Goal: Task Accomplishment & Management: Manage account settings

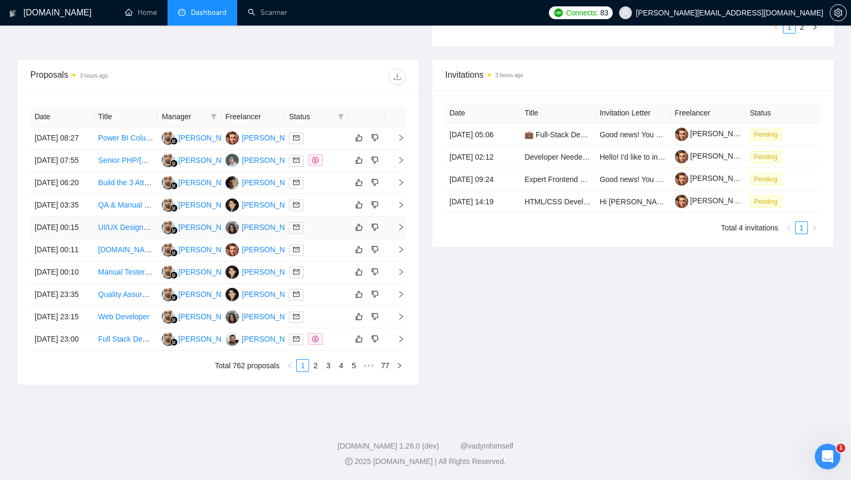
scroll to position [448, 0]
click at [337, 345] on div at bounding box center [316, 339] width 55 height 12
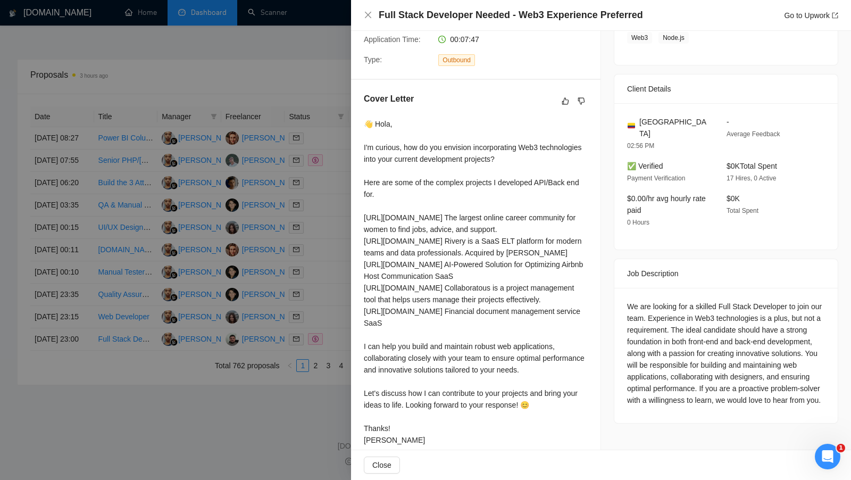
scroll to position [216, 0]
drag, startPoint x: 452, startPoint y: 217, endPoint x: 540, endPoint y: 226, distance: 88.1
click at [540, 226] on div "👋 Hola, I'm curious, how do you envision incorporating Web3 technologies into y…" at bounding box center [476, 283] width 224 height 327
drag, startPoint x: 447, startPoint y: 216, endPoint x: 360, endPoint y: 219, distance: 86.7
click at [360, 217] on div "Cover Letter 👋 Hola, I'm curious, how do you envision incorporating Web3 techno…" at bounding box center [475, 272] width 249 height 383
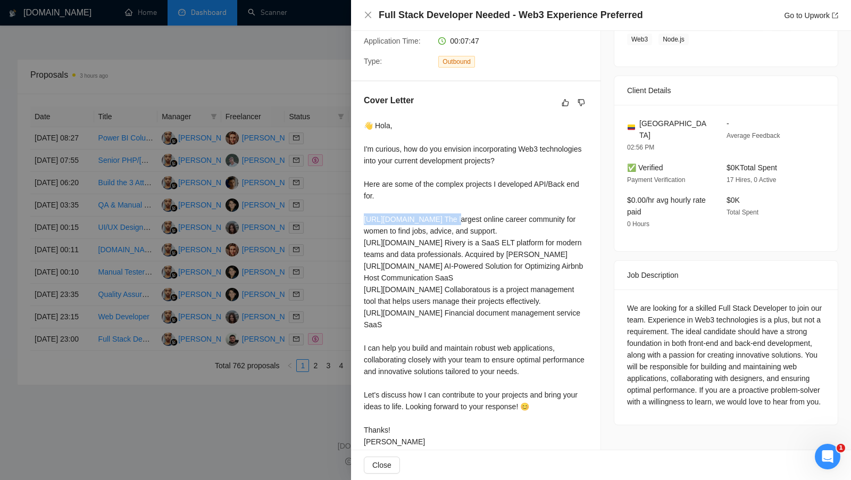
copy div "ttps://fairygodboss.com"
click at [0, 368] on div at bounding box center [425, 240] width 851 height 480
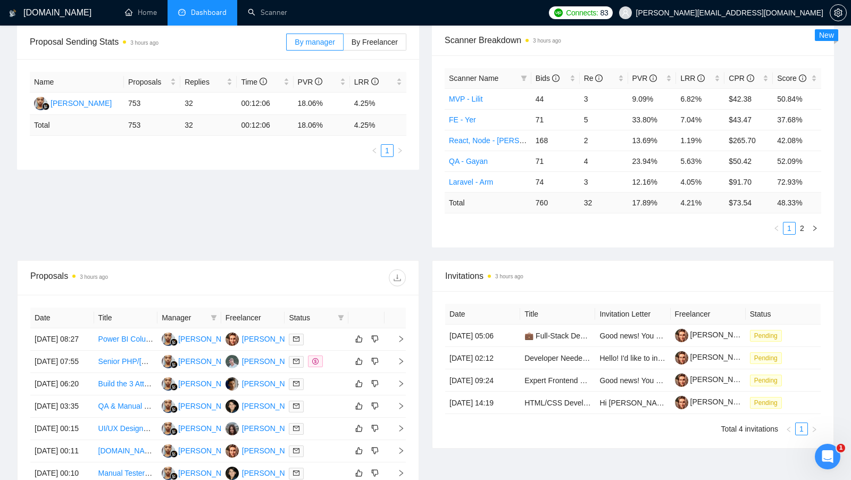
scroll to position [263, 0]
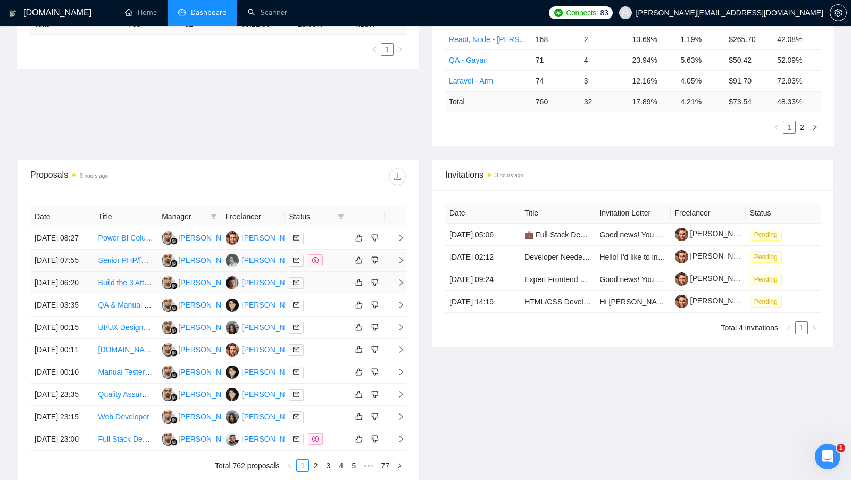
click at [339, 266] on div at bounding box center [316, 260] width 55 height 12
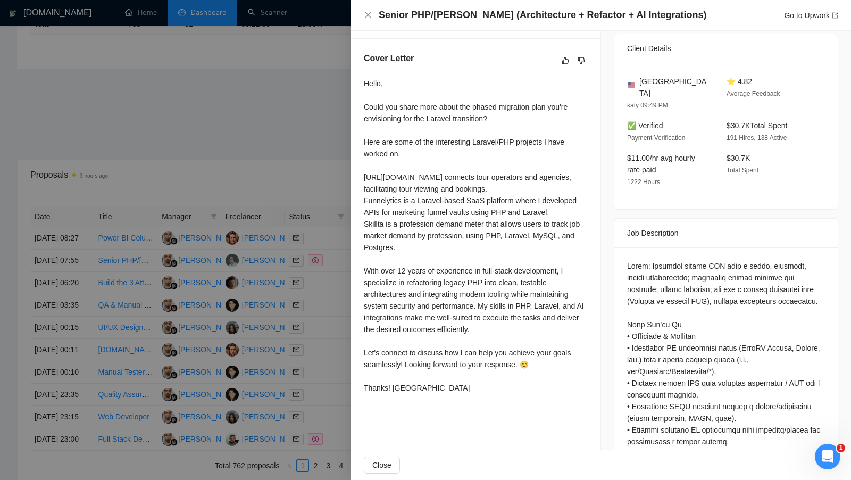
scroll to position [261, 0]
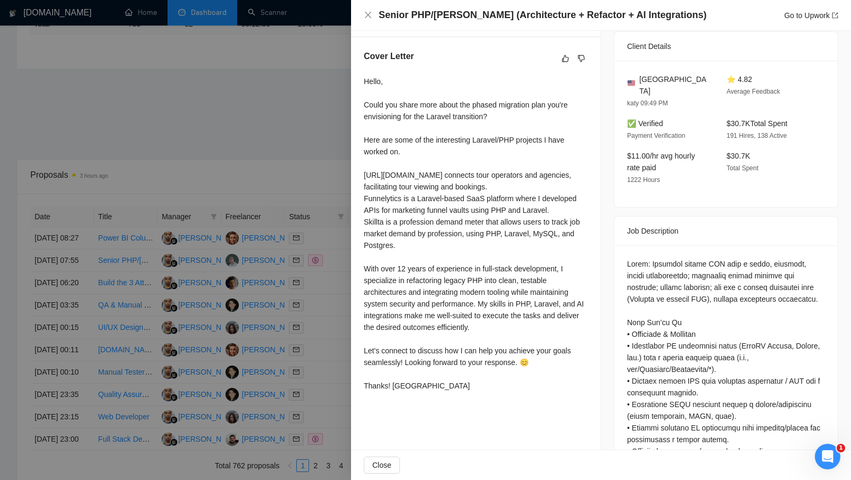
click at [300, 180] on div at bounding box center [425, 240] width 851 height 480
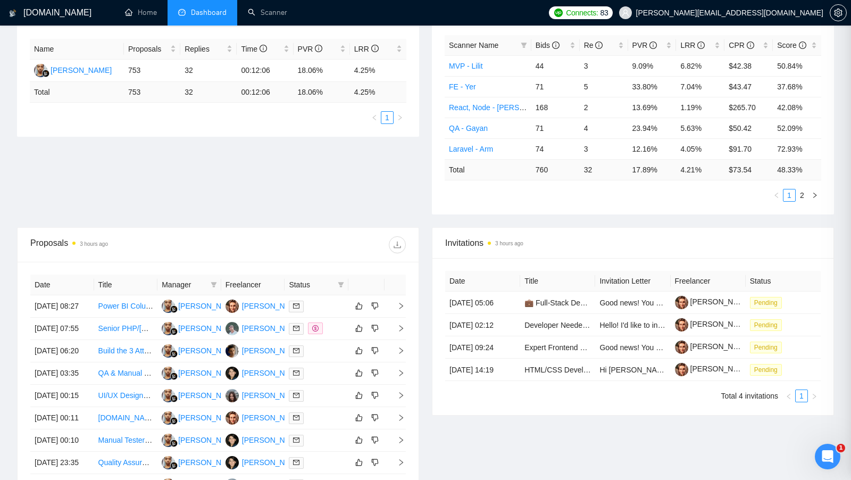
scroll to position [152, 0]
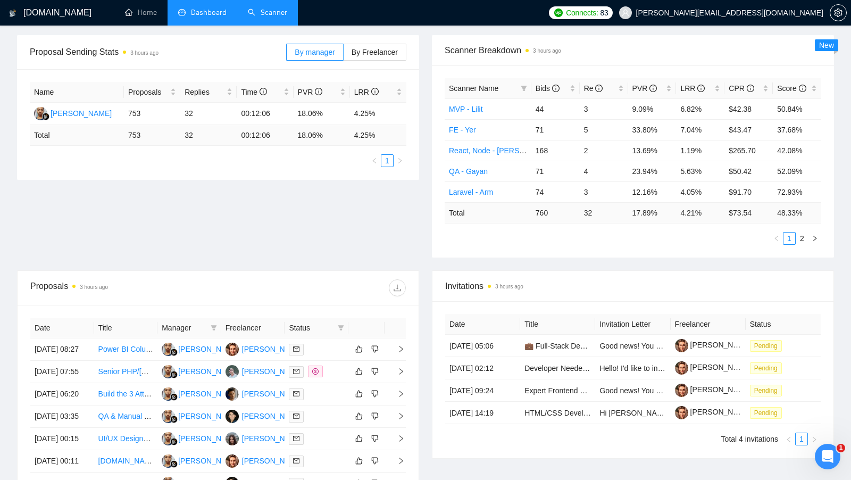
click at [272, 17] on link "Scanner" at bounding box center [267, 12] width 39 height 9
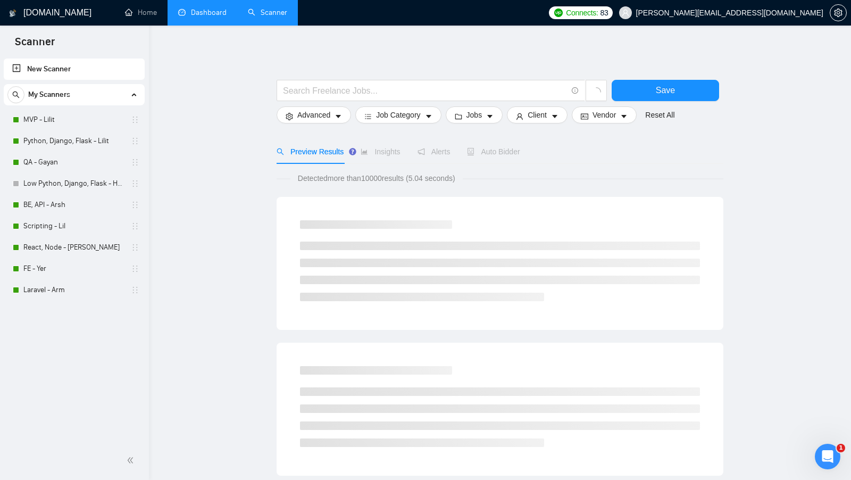
click at [219, 17] on link "Dashboard" at bounding box center [202, 12] width 48 height 9
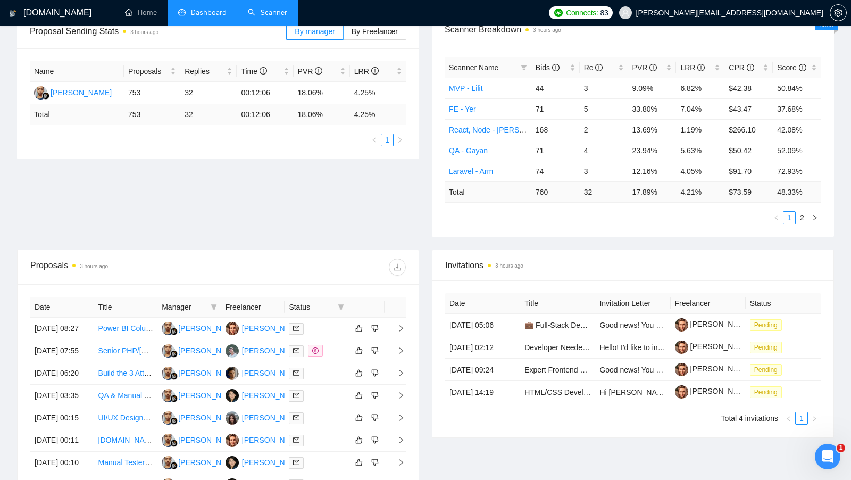
scroll to position [181, 0]
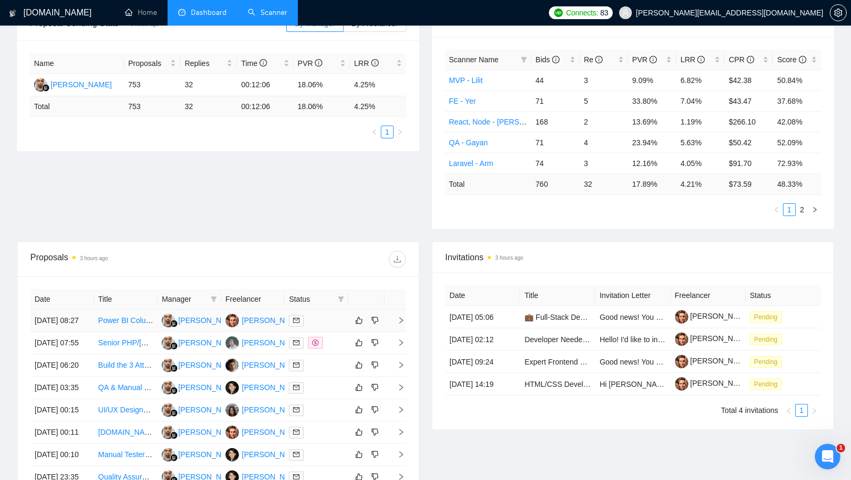
click at [256, 320] on div "Lilit Sargsyan" at bounding box center [272, 320] width 61 height 12
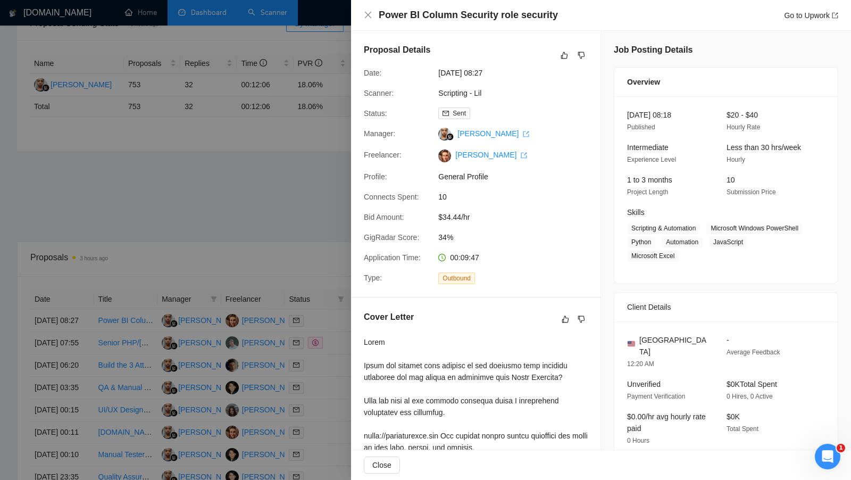
click at [343, 353] on div at bounding box center [425, 240] width 851 height 480
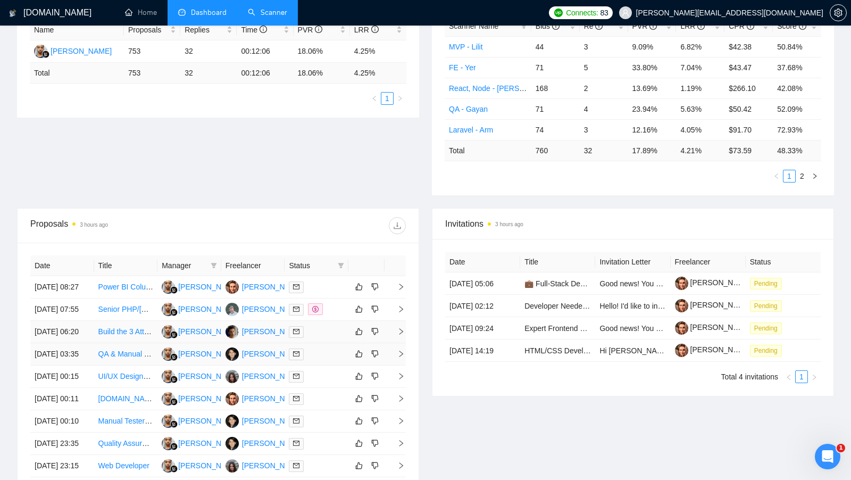
scroll to position [215, 0]
click at [266, 314] on div "Arman Petrosyan" at bounding box center [272, 308] width 61 height 12
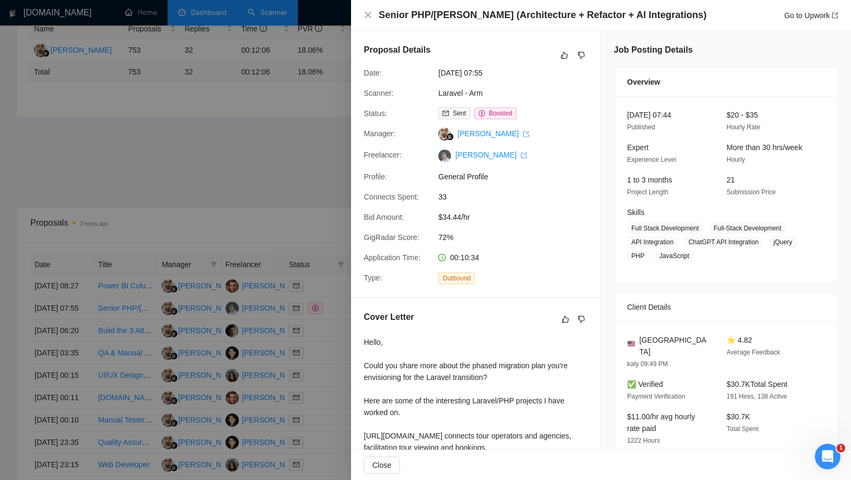
click at [207, 90] on div at bounding box center [425, 240] width 851 height 480
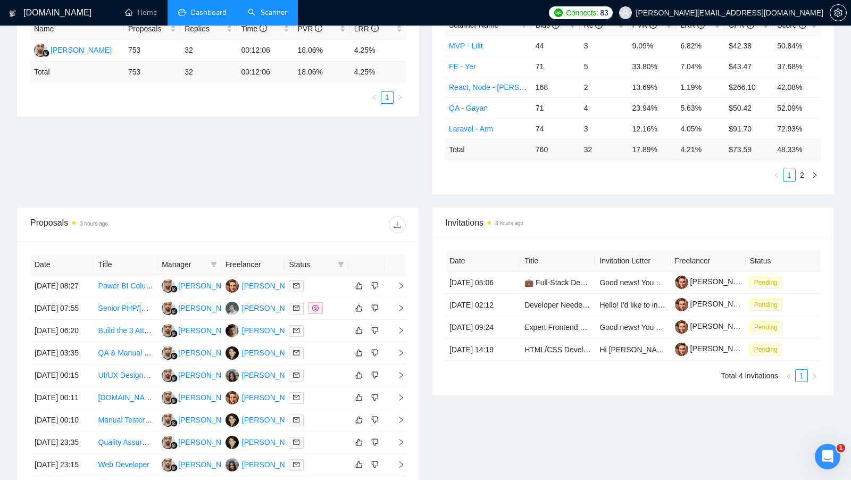
click at [253, 13] on link "Scanner" at bounding box center [267, 12] width 39 height 9
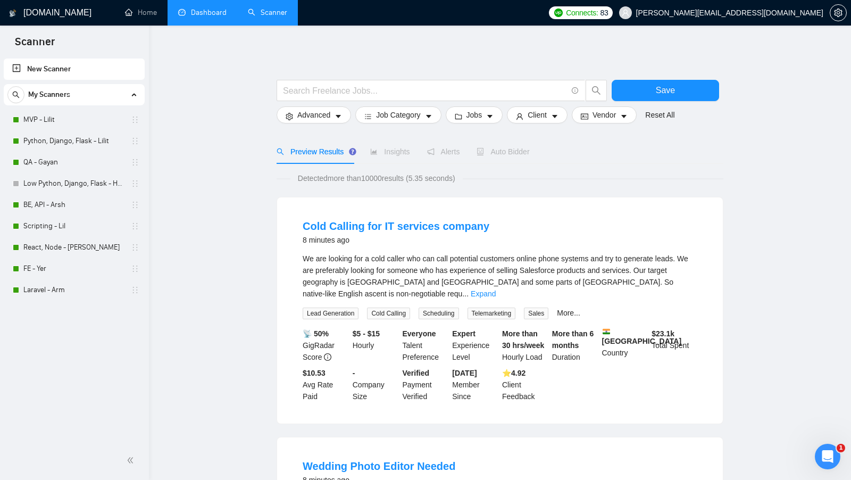
click at [31, 96] on span "My Scanners" at bounding box center [49, 94] width 42 height 21
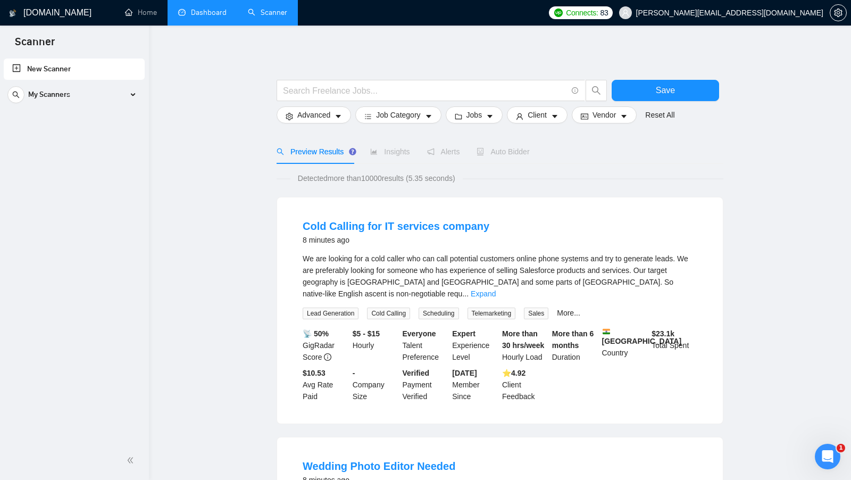
click at [33, 114] on div "New Scanner My Scanners MVP - Lilit Python, Django, Flask - Lilit QA - Gayan Lo…" at bounding box center [74, 248] width 149 height 384
click at [62, 97] on span "My Scanners" at bounding box center [49, 94] width 42 height 21
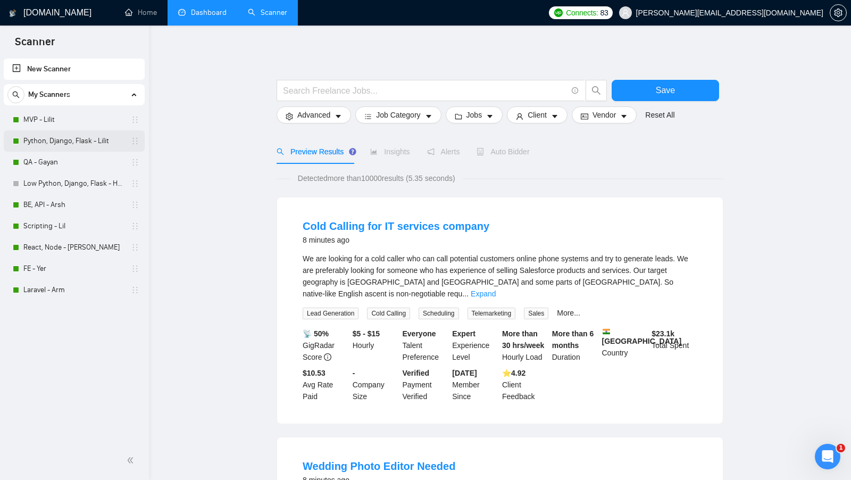
click at [62, 140] on link "Python, Django, Flask - Lilit" at bounding box center [73, 140] width 101 height 21
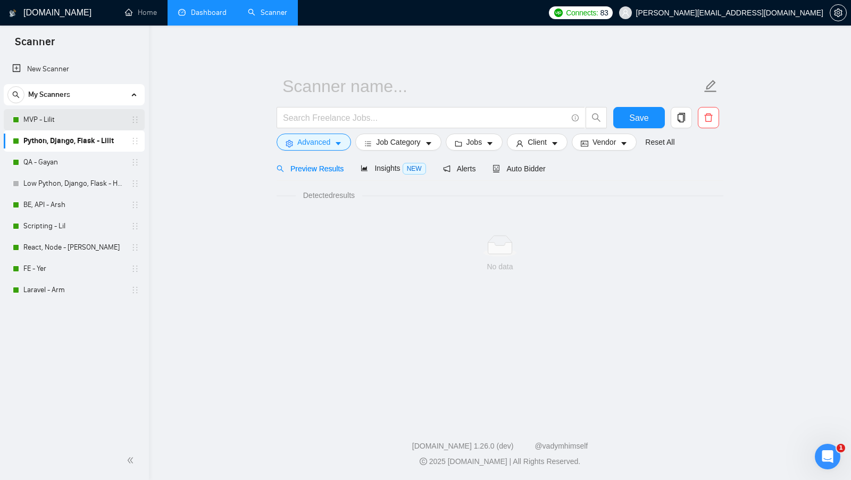
click at [79, 123] on link "MVP - Lilit" at bounding box center [73, 119] width 101 height 21
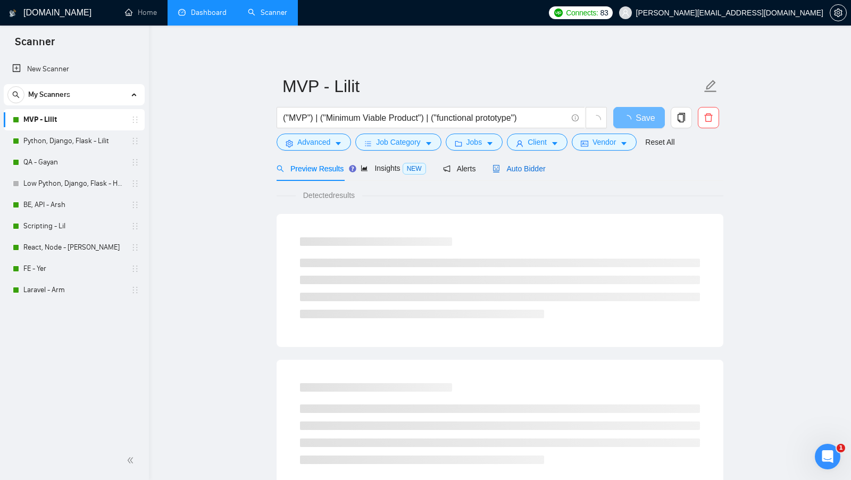
click at [521, 166] on span "Auto Bidder" at bounding box center [518, 168] width 53 height 9
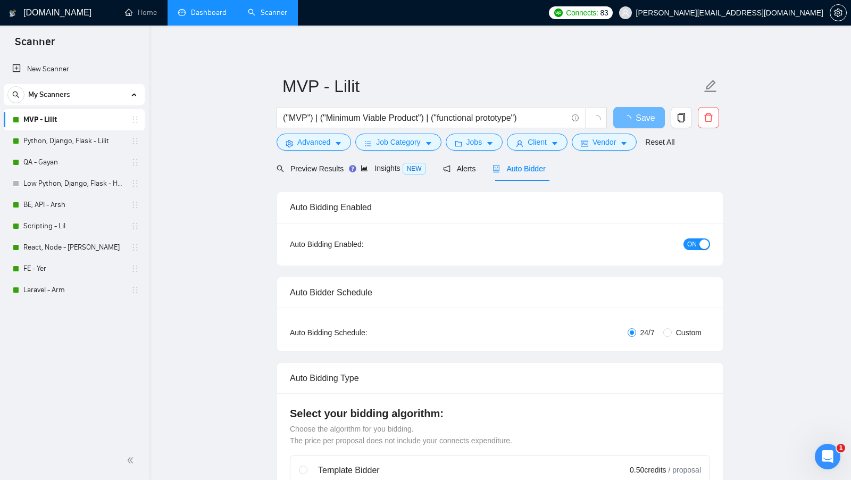
checkbox input "true"
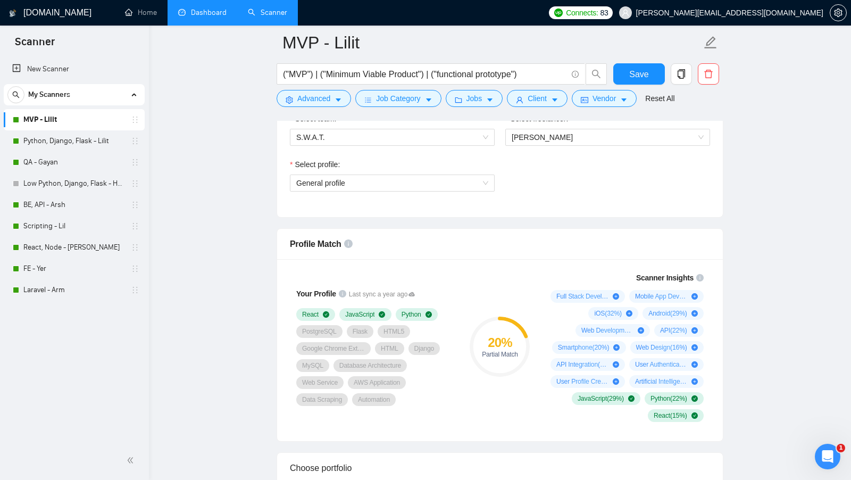
scroll to position [586, 0]
click at [93, 136] on link "Python, Django, Flask - Lilit" at bounding box center [73, 140] width 101 height 21
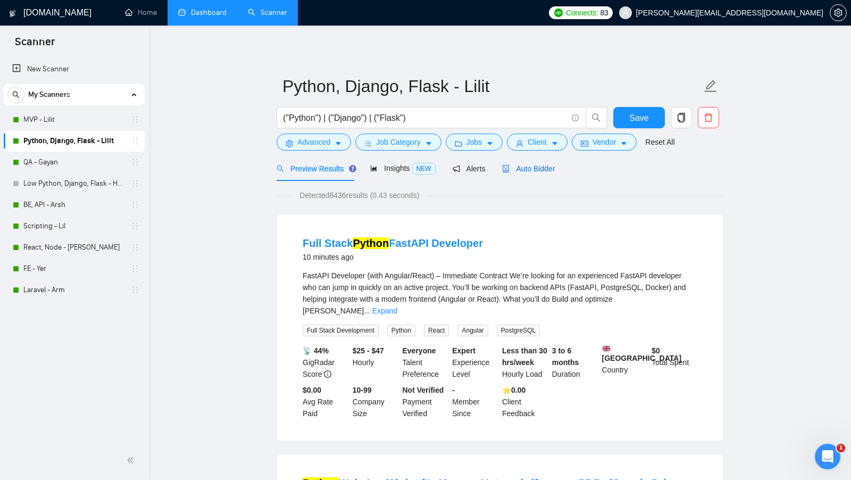
click at [520, 167] on span "Auto Bidder" at bounding box center [528, 168] width 53 height 9
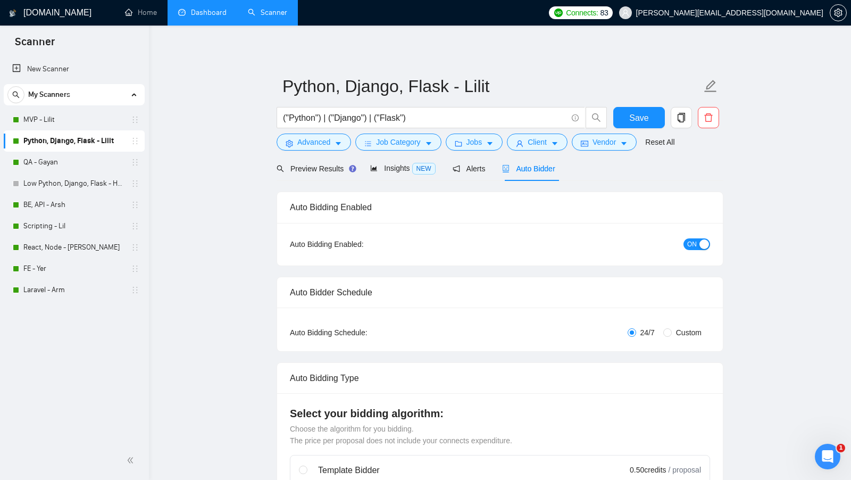
checkbox input "true"
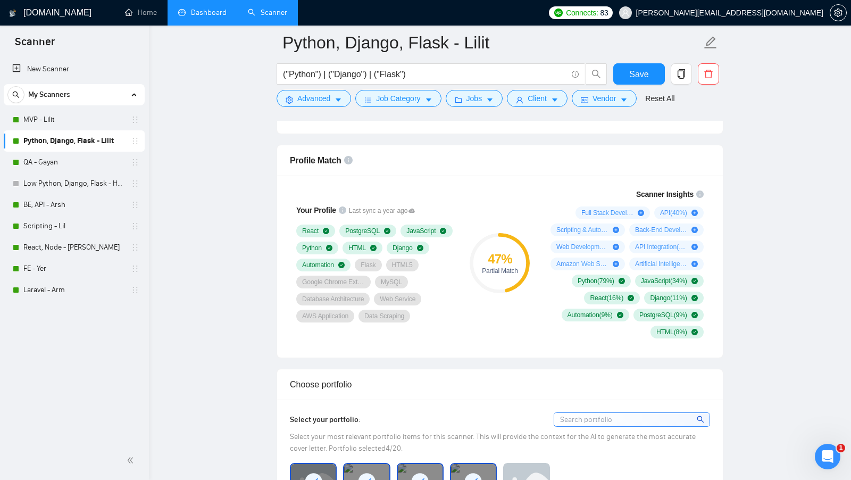
scroll to position [690, 0]
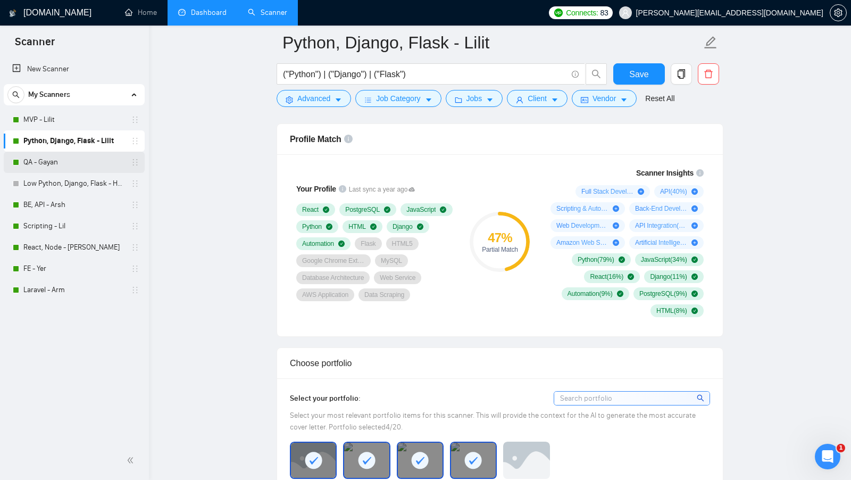
click at [46, 162] on link "QA - Gayan" at bounding box center [73, 162] width 101 height 21
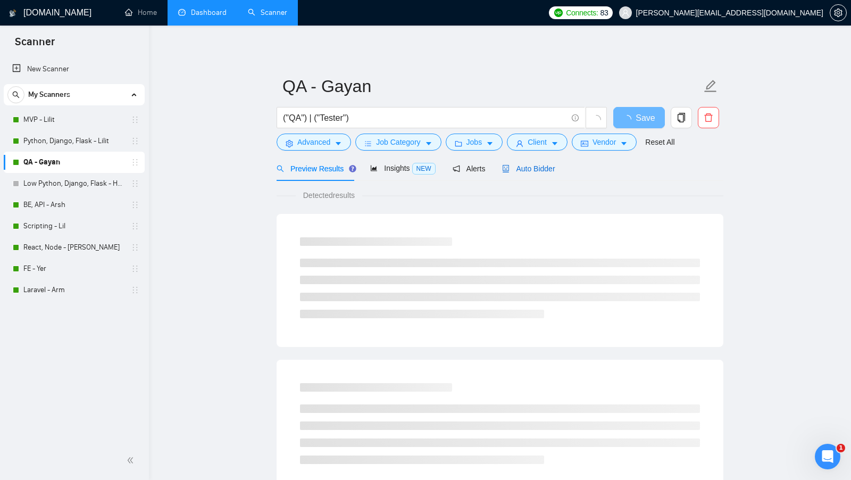
click at [533, 166] on span "Auto Bidder" at bounding box center [528, 168] width 53 height 9
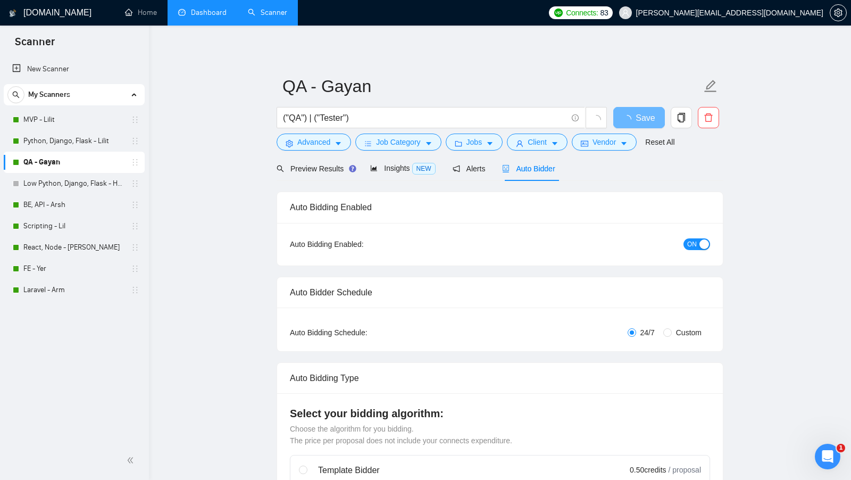
checkbox input "true"
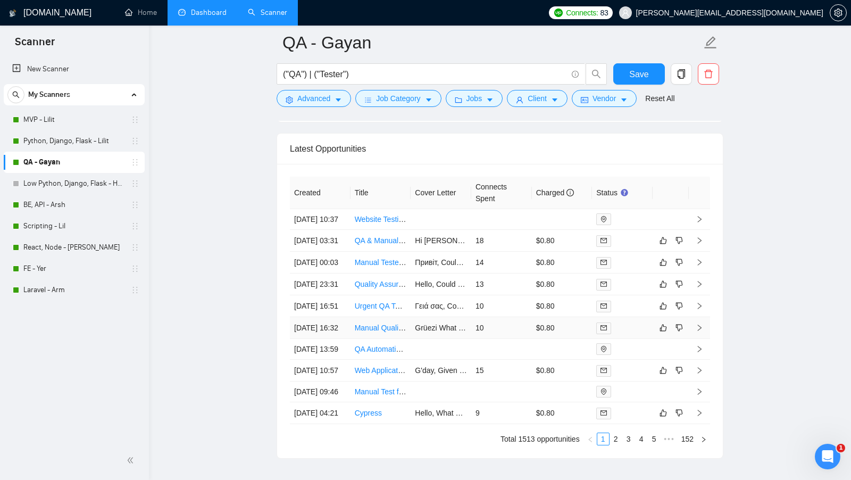
scroll to position [2786, 0]
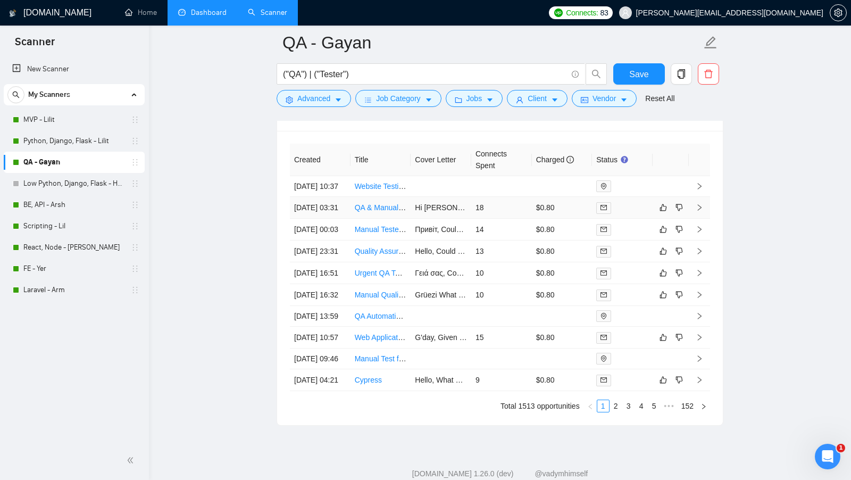
click at [639, 200] on td at bounding box center [622, 208] width 61 height 22
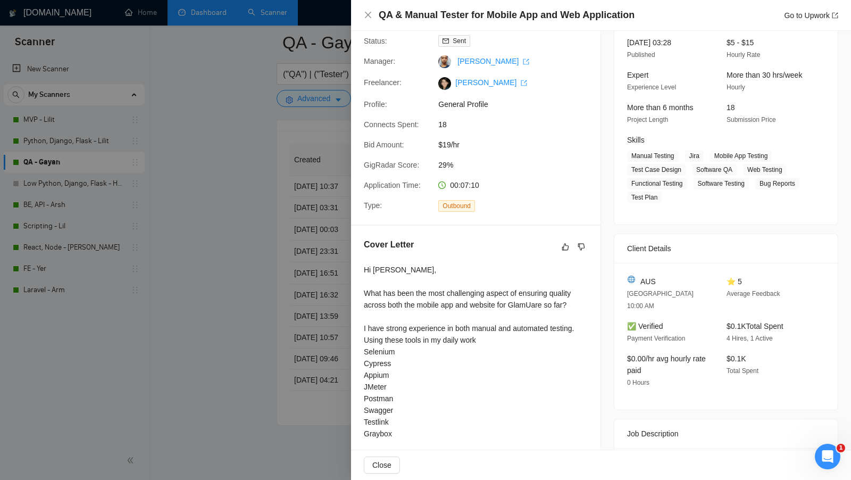
scroll to position [57, 0]
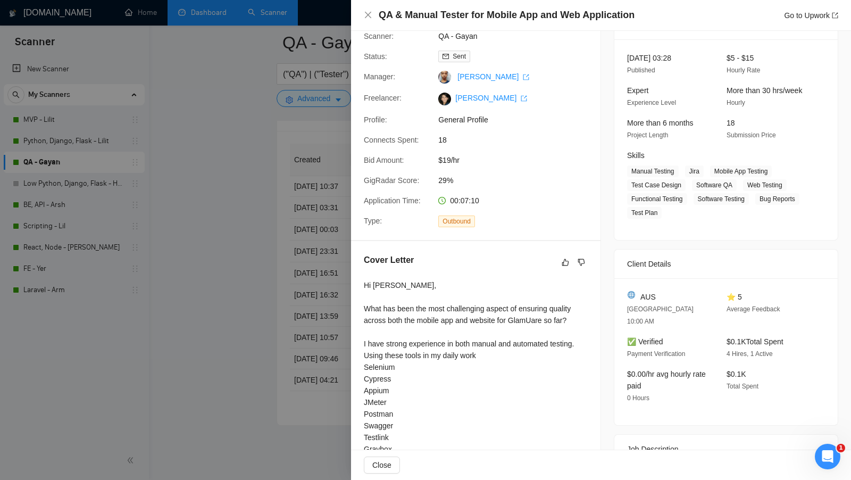
click at [273, 242] on div at bounding box center [425, 240] width 851 height 480
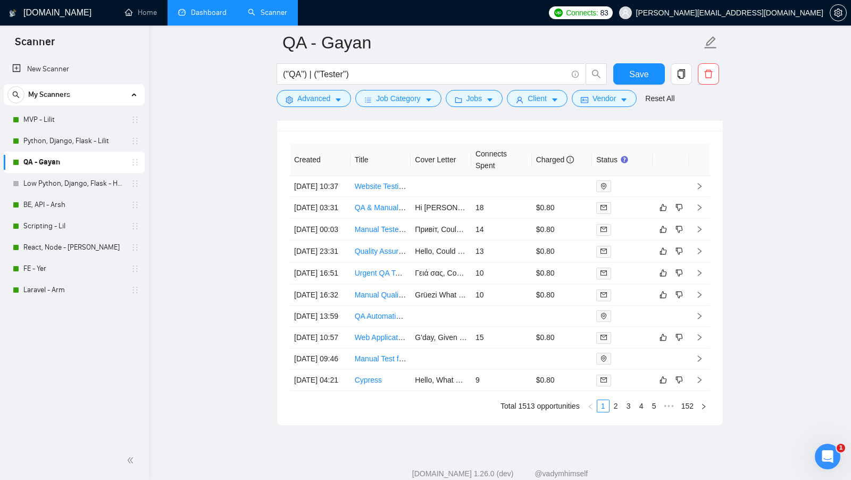
click at [210, 15] on link "Dashboard" at bounding box center [202, 12] width 48 height 9
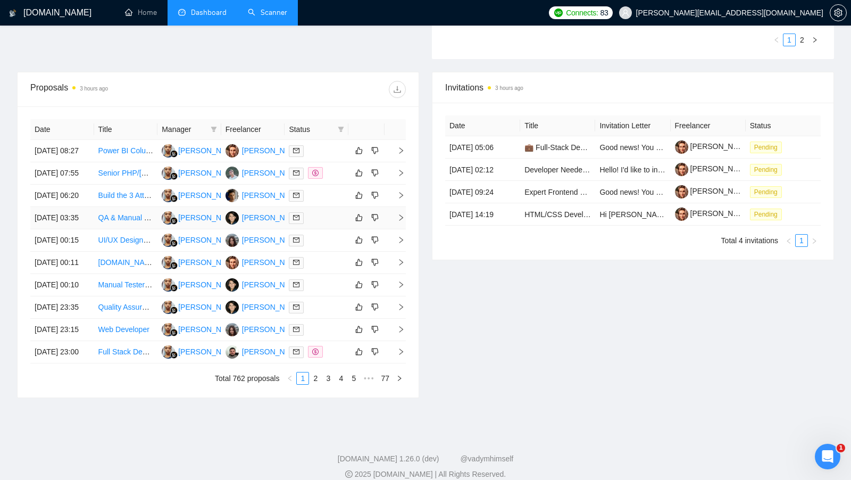
scroll to position [352, 0]
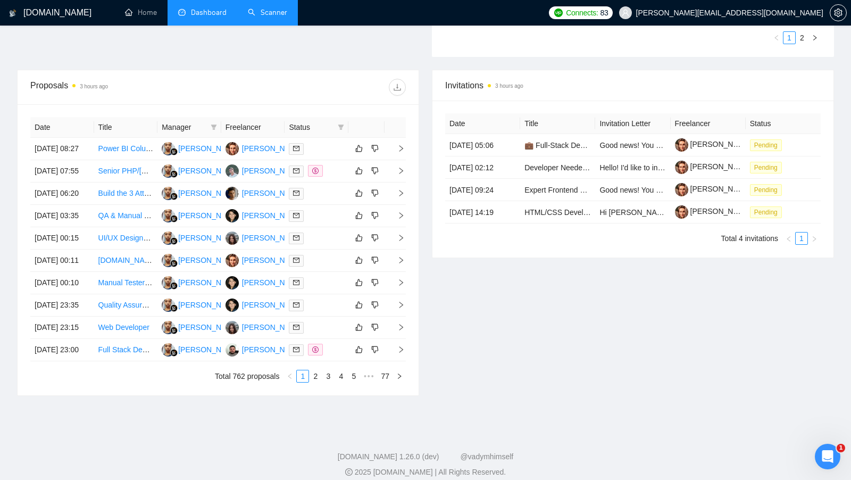
click at [370, 70] on div "Proposals 3 hours ago" at bounding box center [217, 87] width 375 height 34
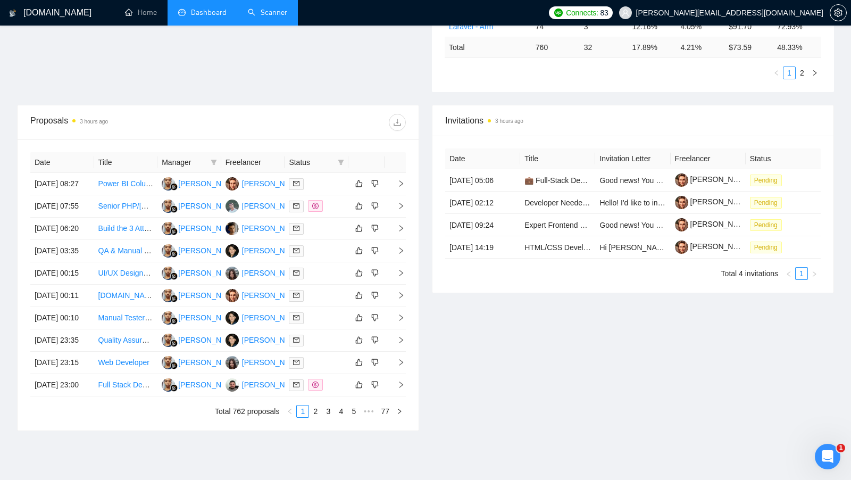
scroll to position [314, 0]
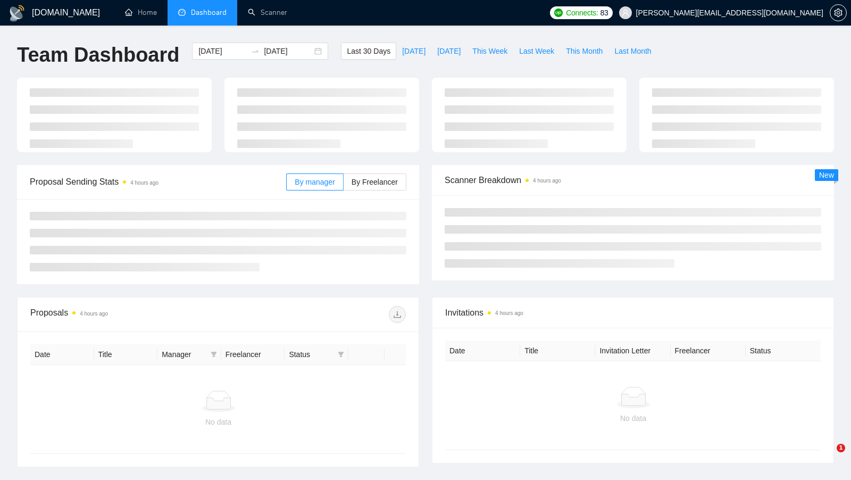
type input "2025-08-13"
type input "2025-09-12"
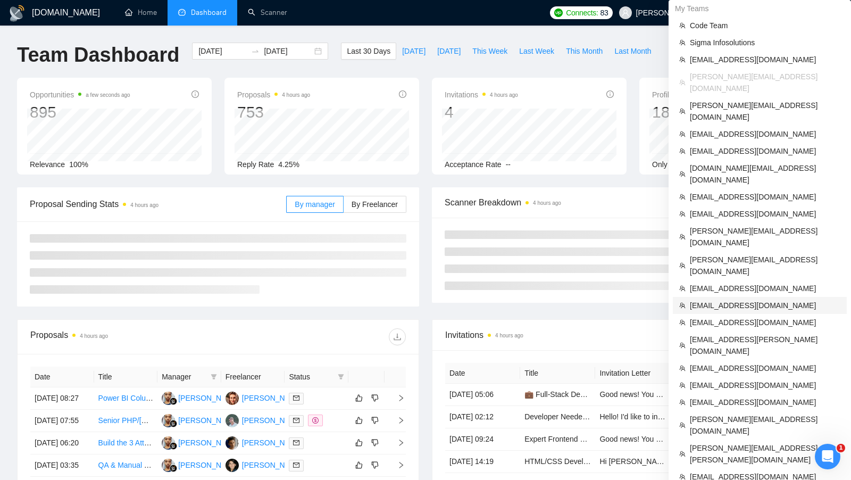
click at [745, 299] on span "info@shajeeaijazi.com" at bounding box center [765, 305] width 150 height 12
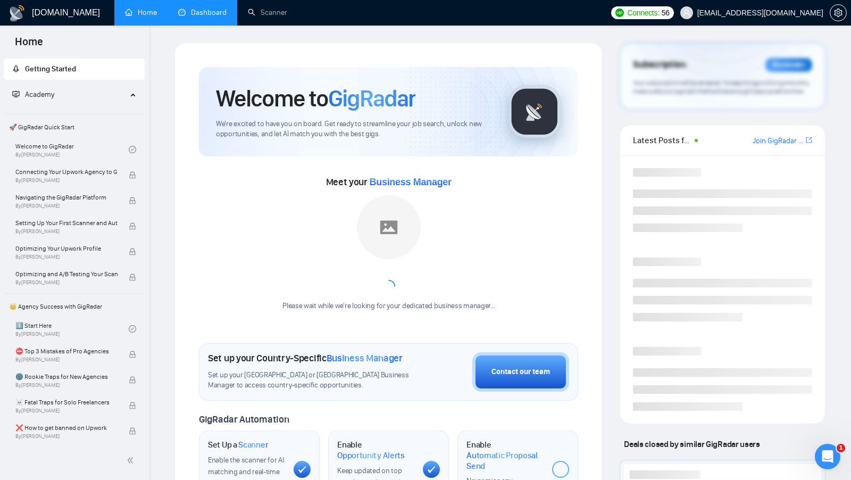
click at [193, 17] on link "Dashboard" at bounding box center [202, 12] width 48 height 9
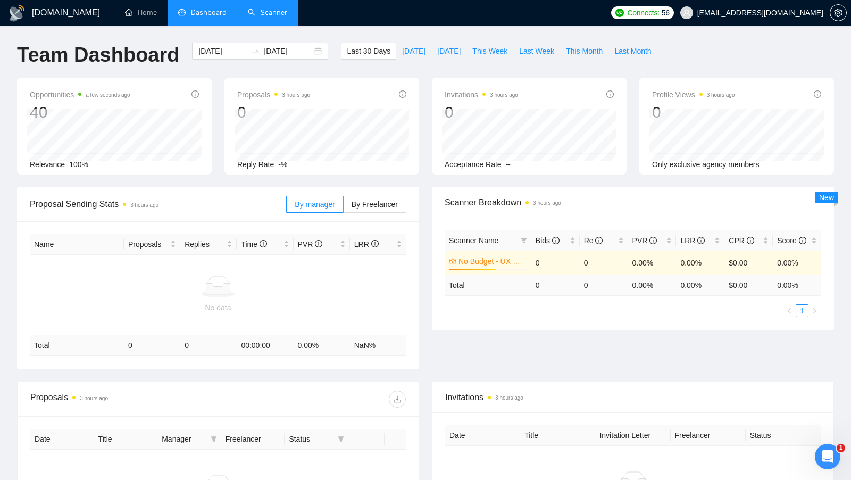
click at [276, 12] on link "Scanner" at bounding box center [267, 12] width 39 height 9
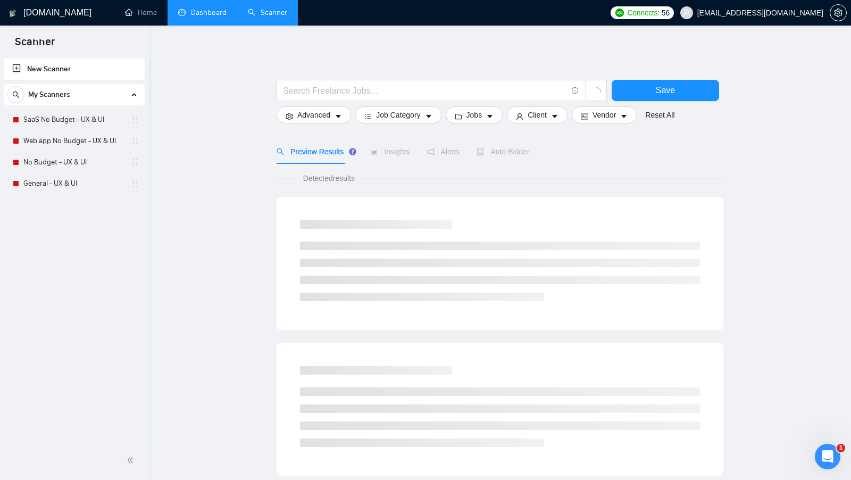
click at [204, 16] on link "Dashboard" at bounding box center [202, 12] width 48 height 9
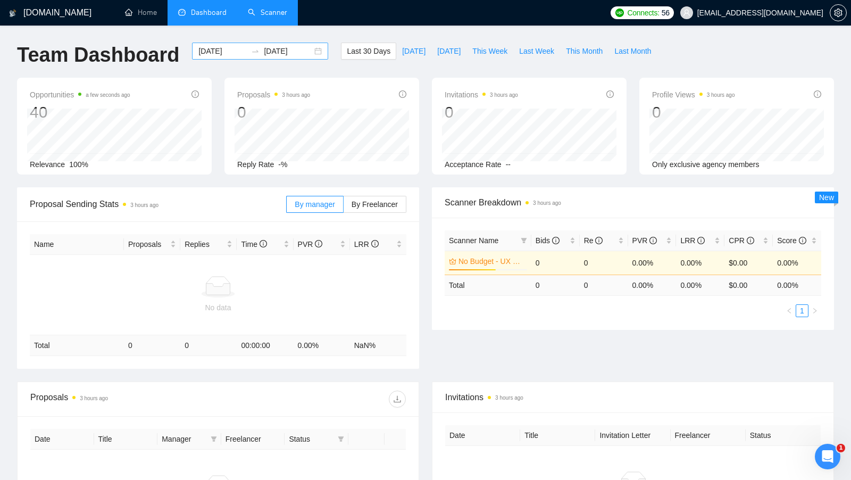
click at [308, 53] on div "2025-08-13 2025-09-12" at bounding box center [260, 51] width 136 height 17
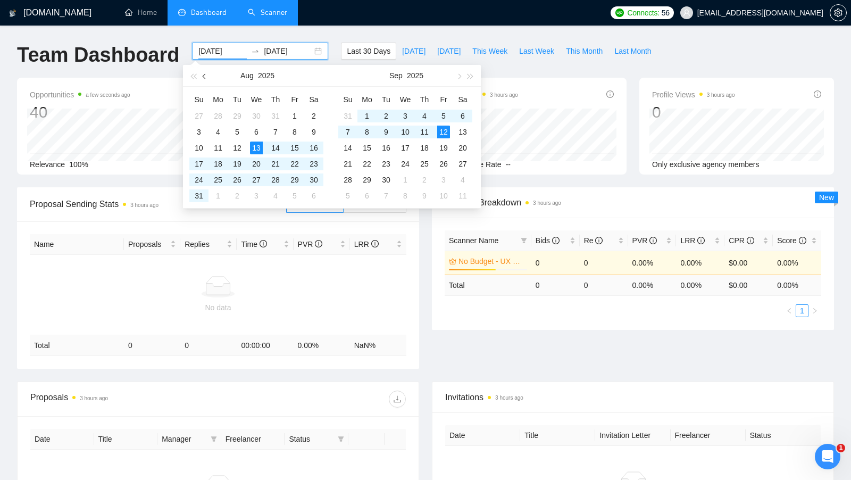
click at [206, 78] on button "button" at bounding box center [205, 75] width 12 height 21
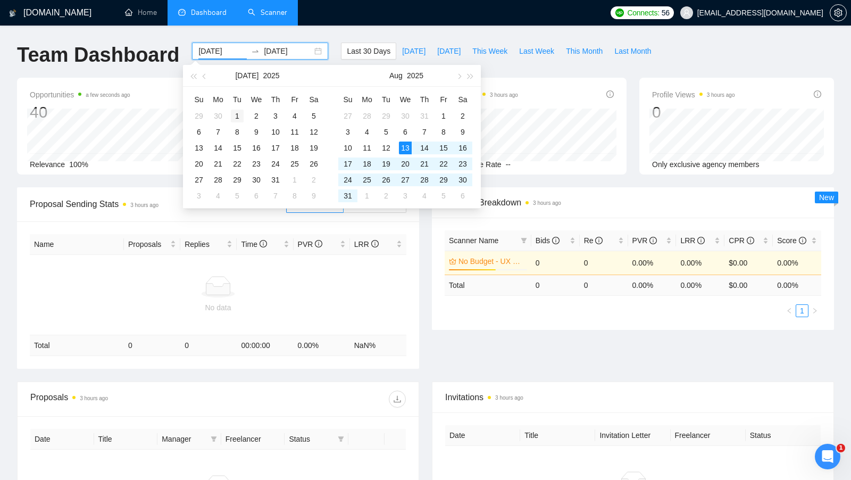
type input "2025-07-01"
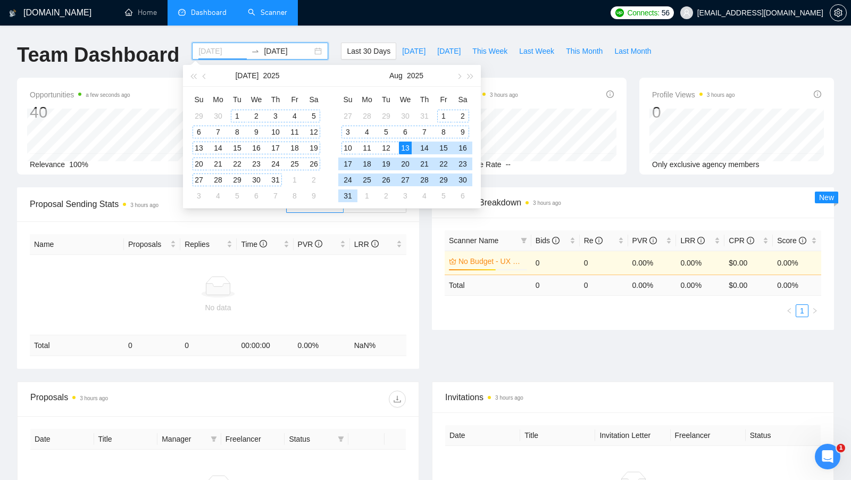
click at [237, 115] on div "1" at bounding box center [237, 116] width 13 height 13
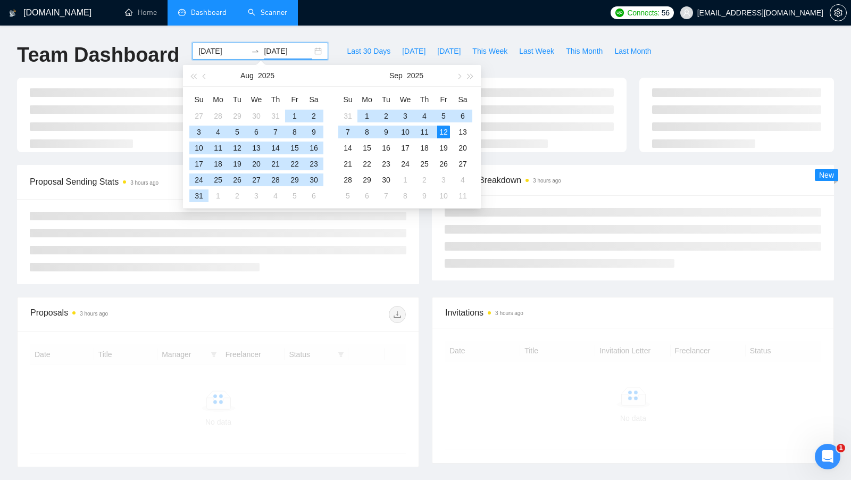
type input "2025-09-12"
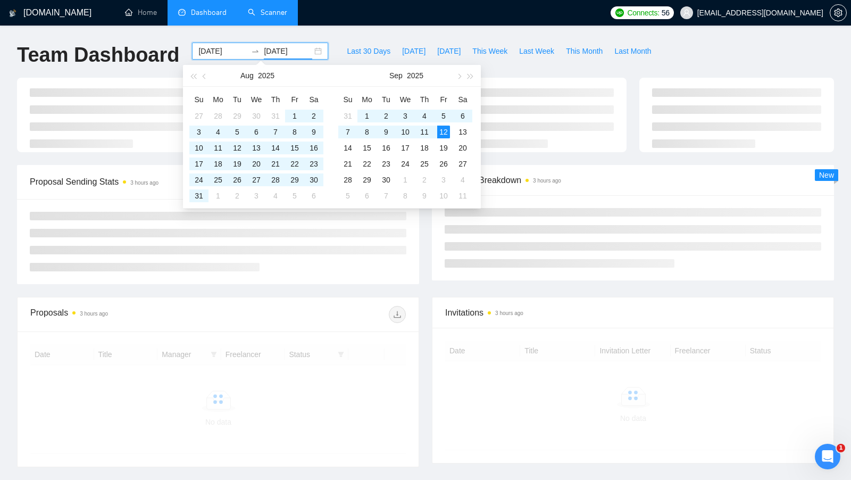
click at [416, 273] on div at bounding box center [218, 241] width 402 height 85
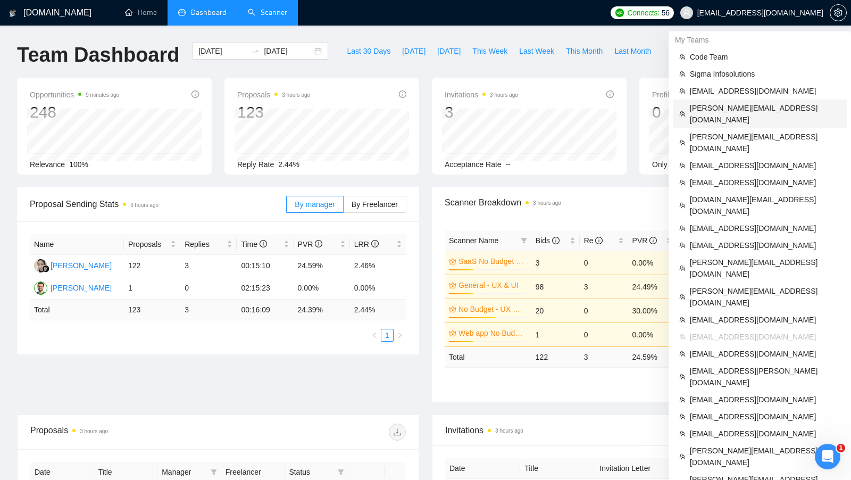
click at [757, 112] on span "karapet@stdevmail.com" at bounding box center [765, 113] width 150 height 23
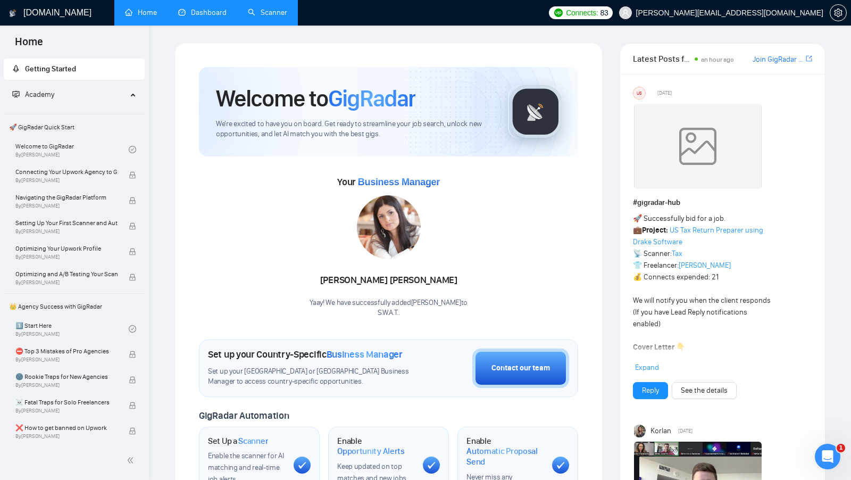
click at [220, 13] on link "Dashboard" at bounding box center [202, 12] width 48 height 9
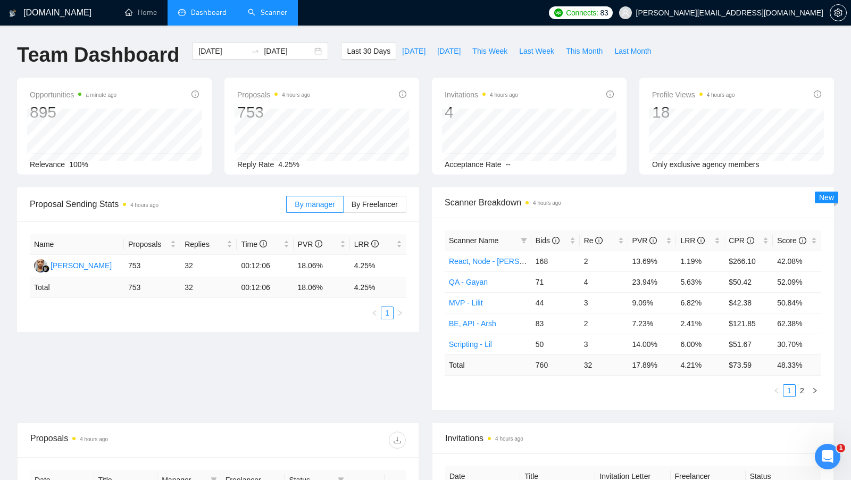
click at [271, 15] on link "Scanner" at bounding box center [267, 12] width 39 height 9
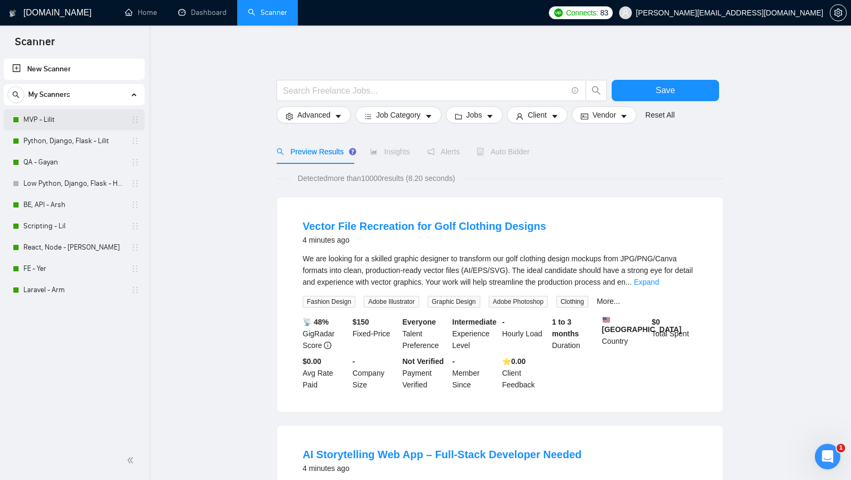
click at [63, 122] on link "MVP - Lilit" at bounding box center [73, 119] width 101 height 21
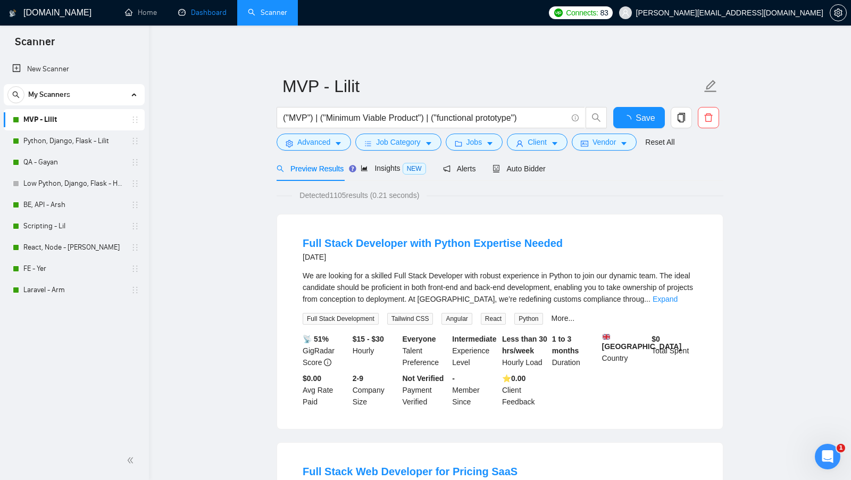
click at [197, 8] on link "Dashboard" at bounding box center [202, 12] width 48 height 9
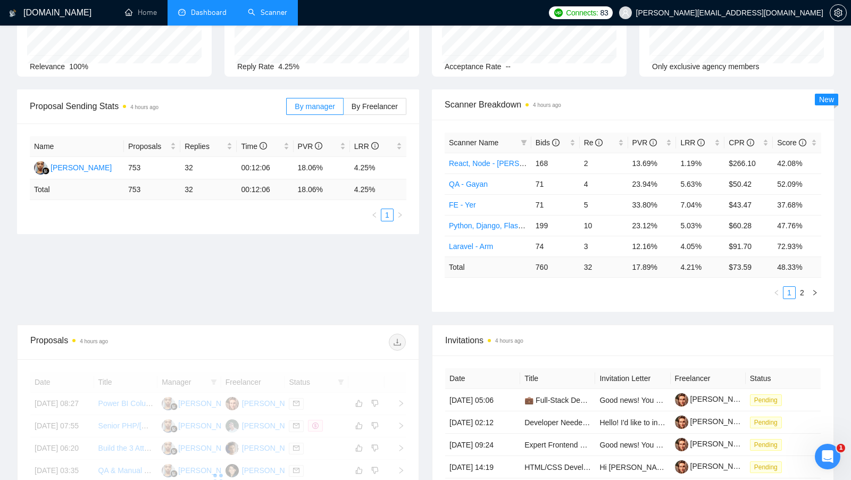
scroll to position [268, 0]
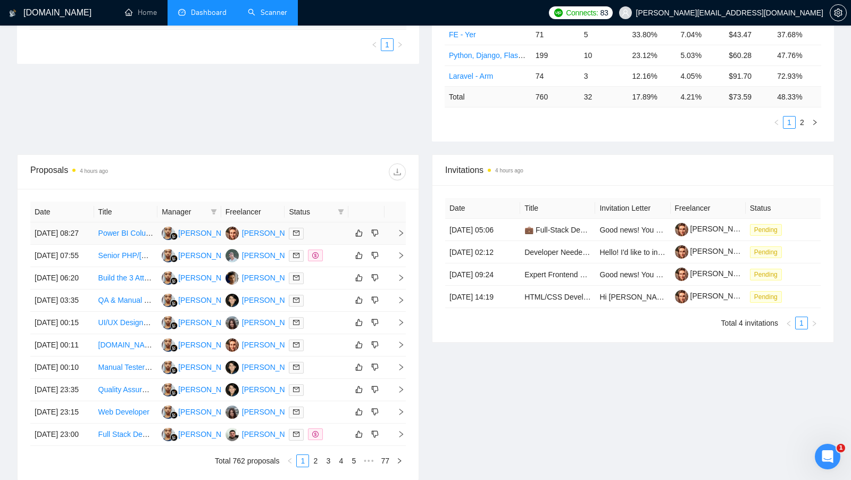
click at [332, 245] on td at bounding box center [316, 233] width 64 height 22
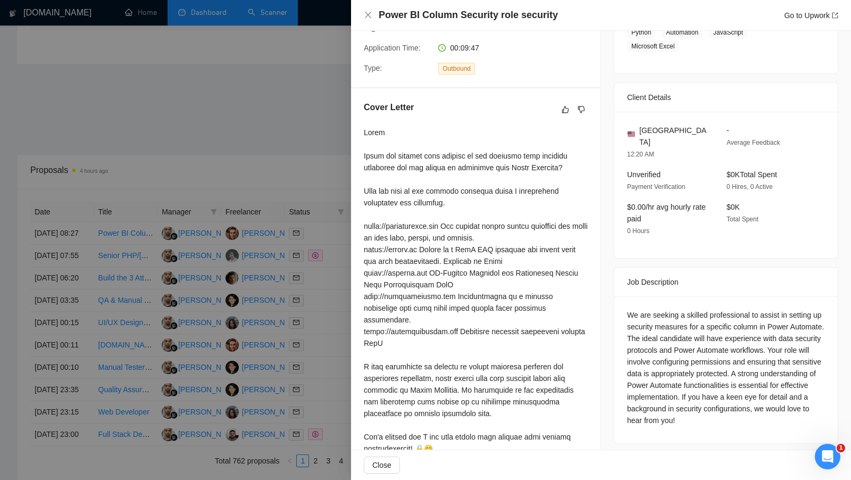
scroll to position [253, 0]
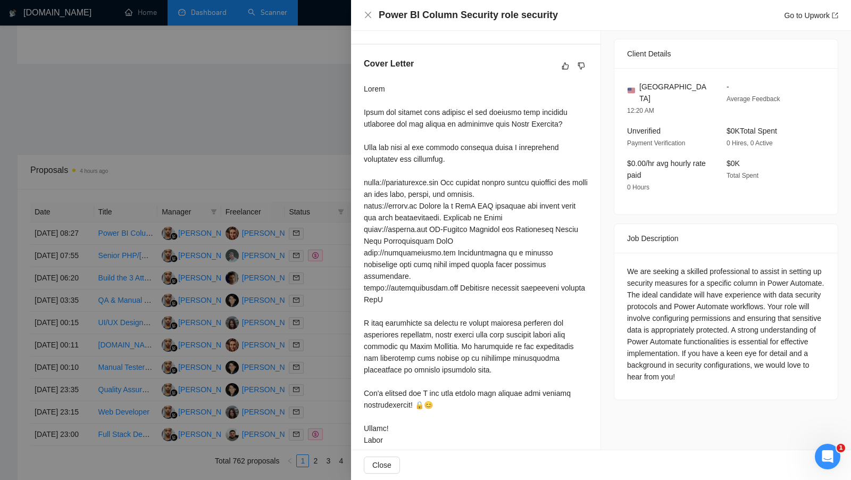
click at [334, 305] on div at bounding box center [425, 240] width 851 height 480
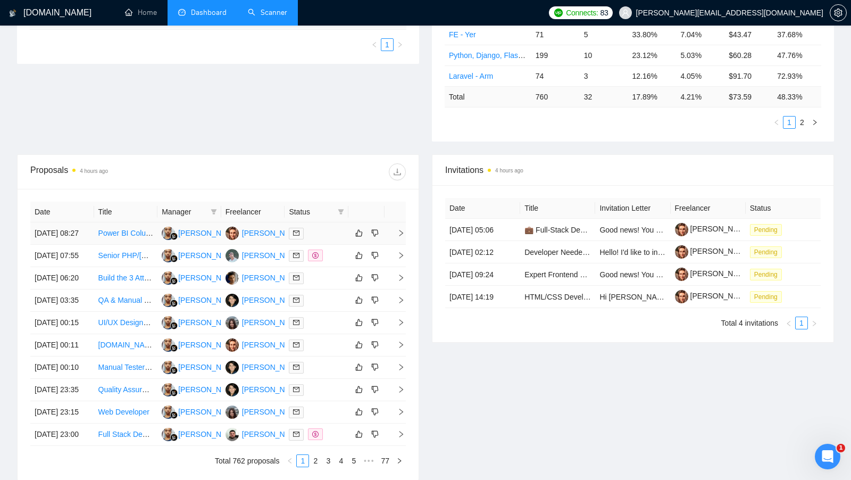
click at [333, 239] on div at bounding box center [316, 233] width 55 height 12
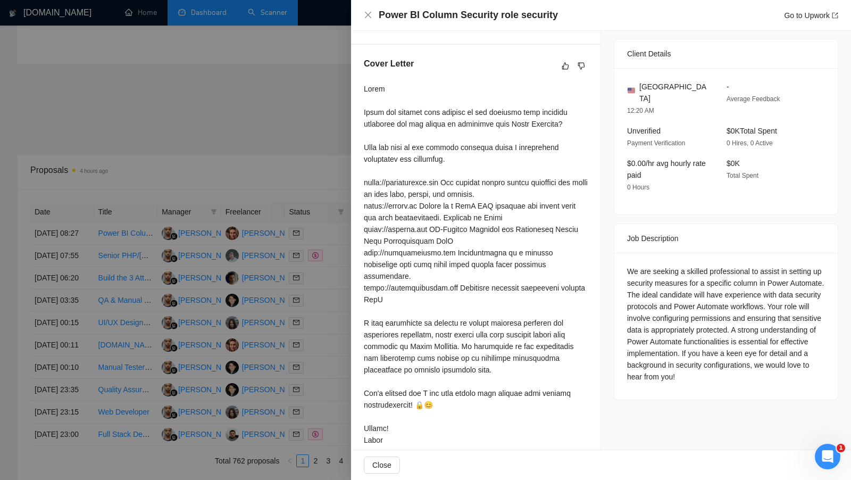
click at [330, 273] on div at bounding box center [425, 240] width 851 height 480
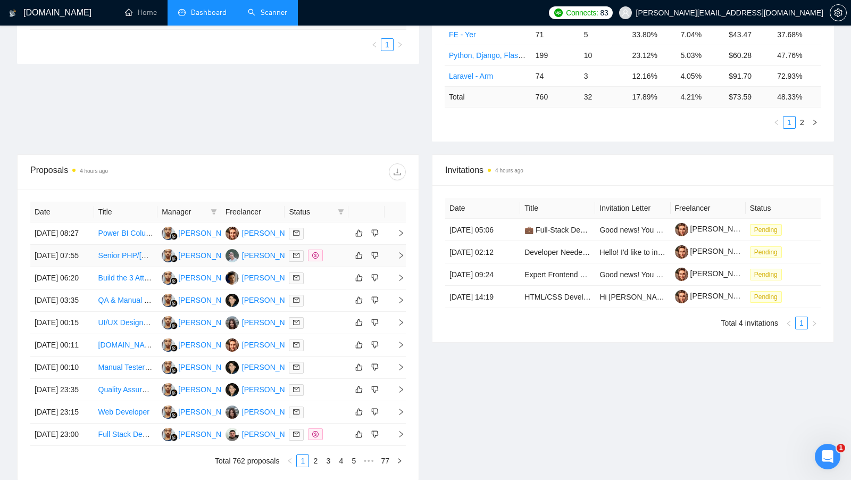
click at [330, 267] on td at bounding box center [316, 256] width 64 height 22
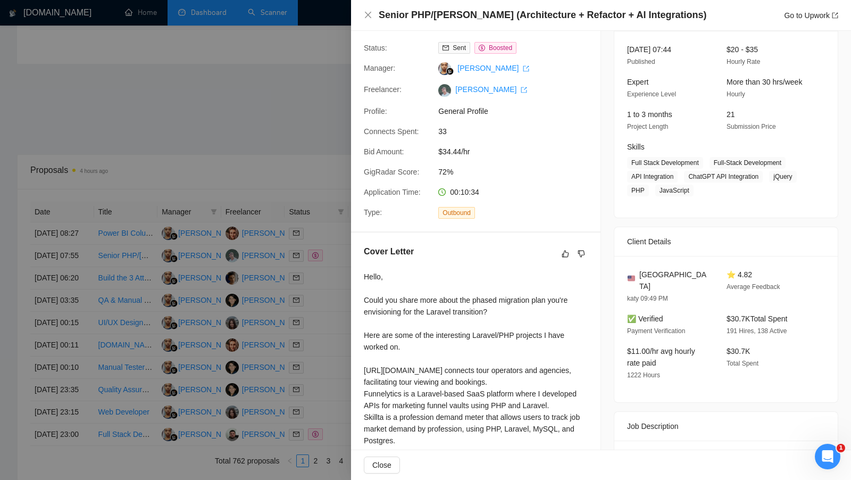
scroll to position [0, 0]
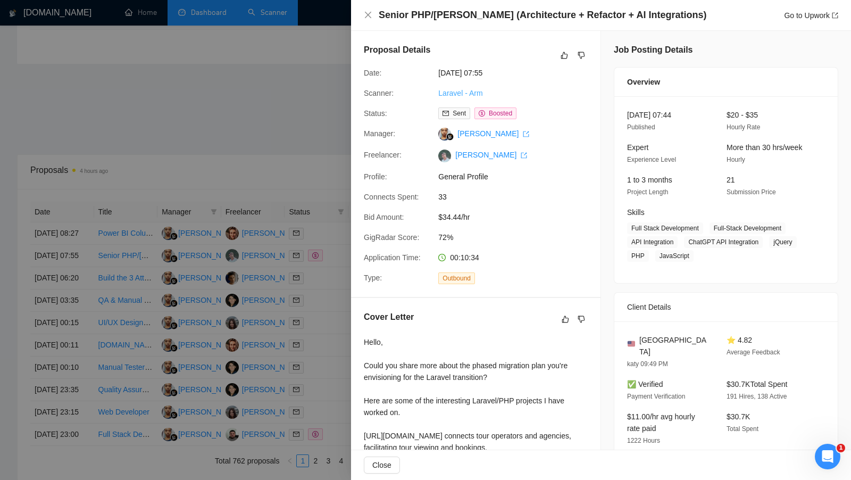
click at [468, 93] on link "Laravel - Arm" at bounding box center [460, 93] width 44 height 9
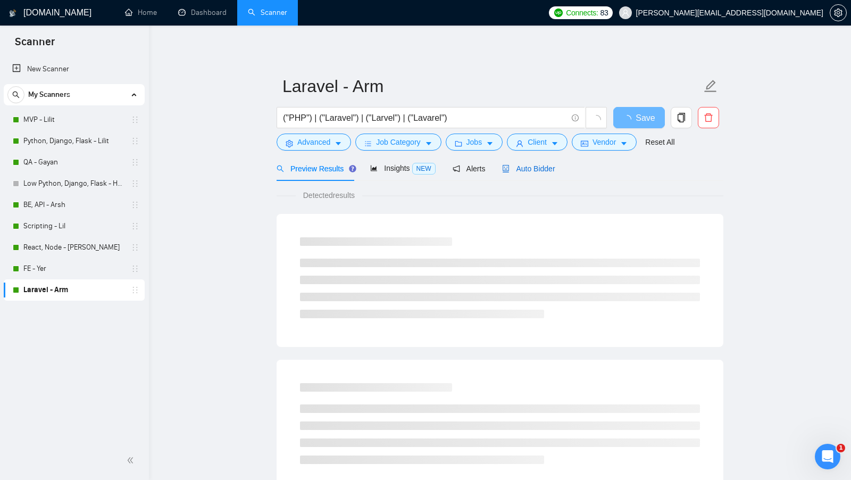
click at [541, 171] on span "Auto Bidder" at bounding box center [528, 168] width 53 height 9
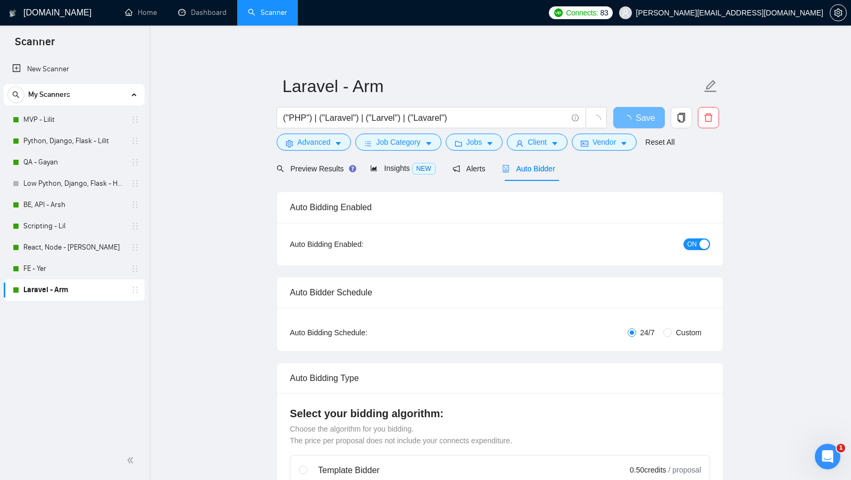
checkbox input "true"
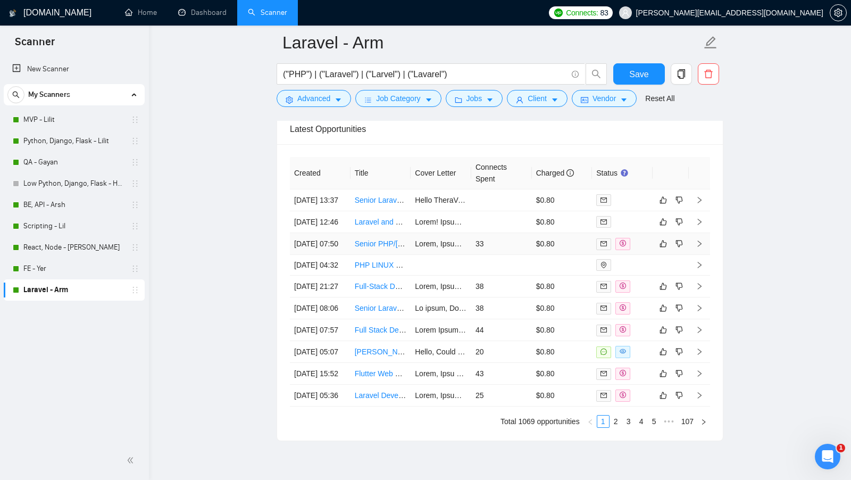
scroll to position [2842, 0]
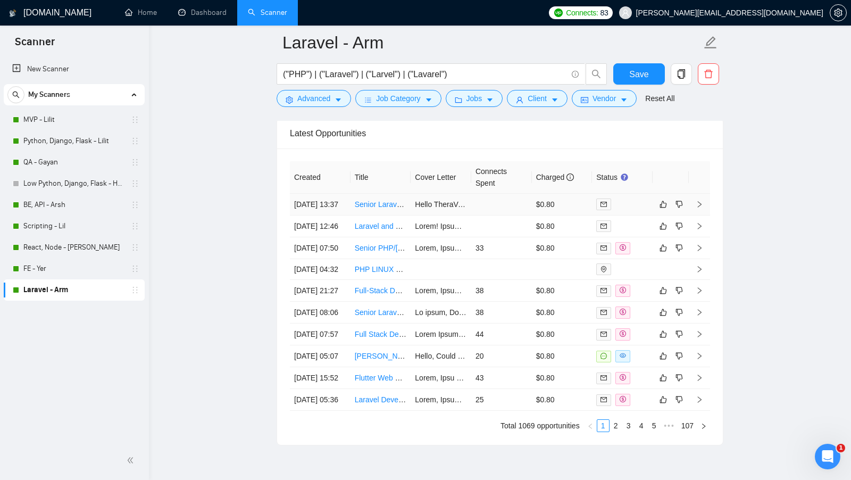
click at [627, 199] on div at bounding box center [622, 204] width 52 height 12
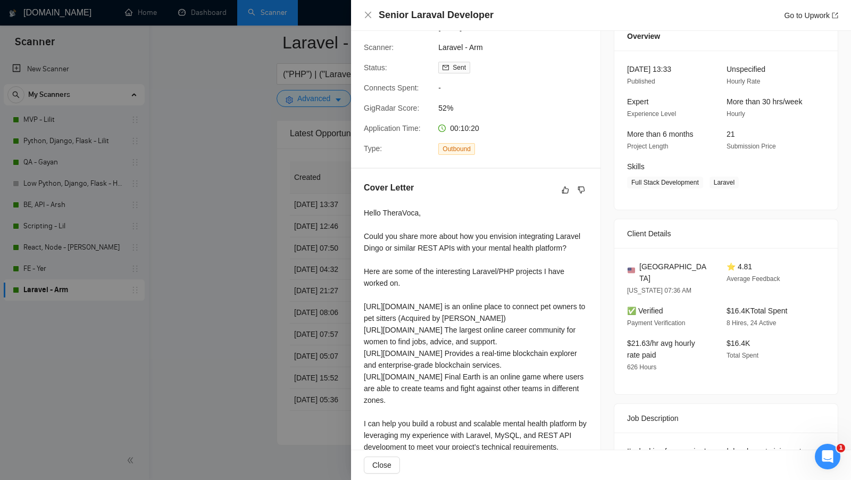
scroll to position [68, 0]
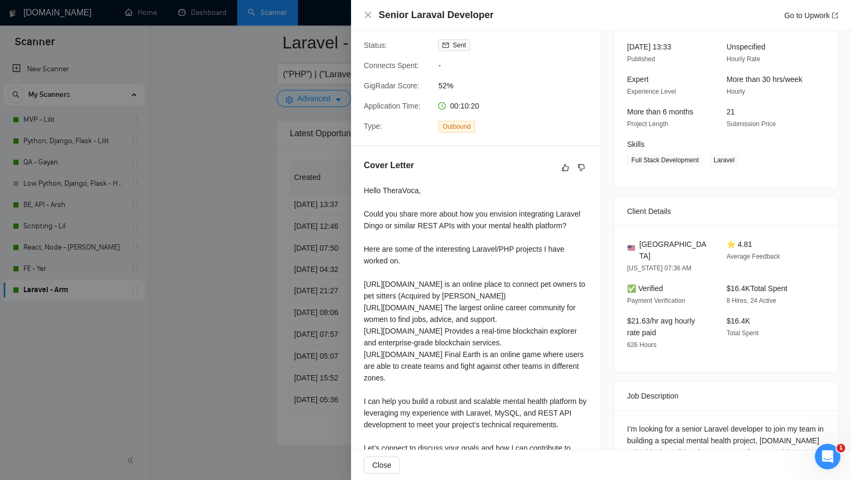
click at [339, 301] on div at bounding box center [425, 240] width 851 height 480
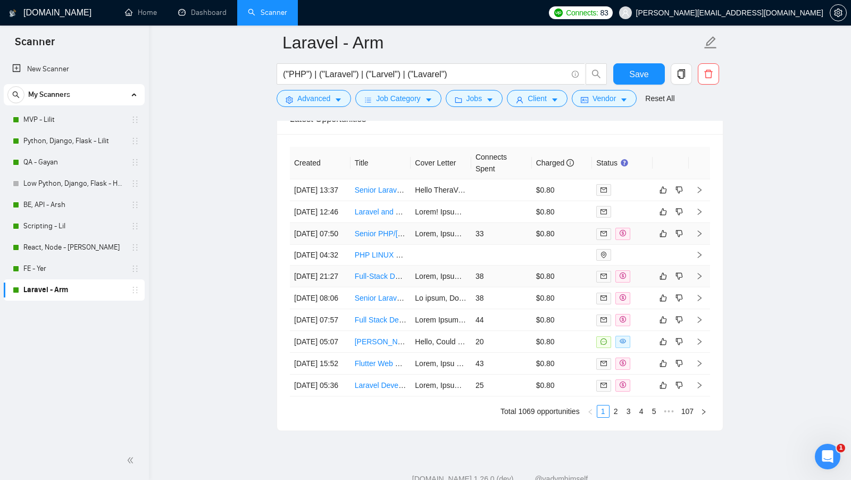
scroll to position [2857, 0]
click at [644, 215] on div at bounding box center [622, 211] width 52 height 12
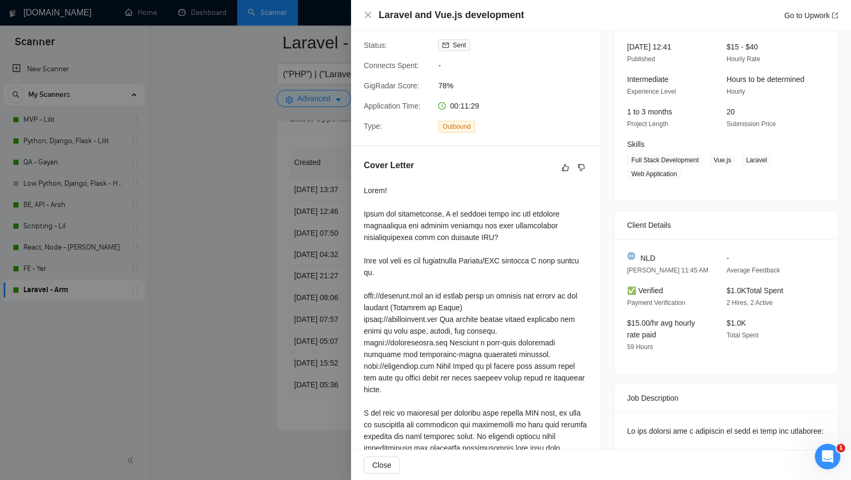
click at [294, 328] on div at bounding box center [425, 240] width 851 height 480
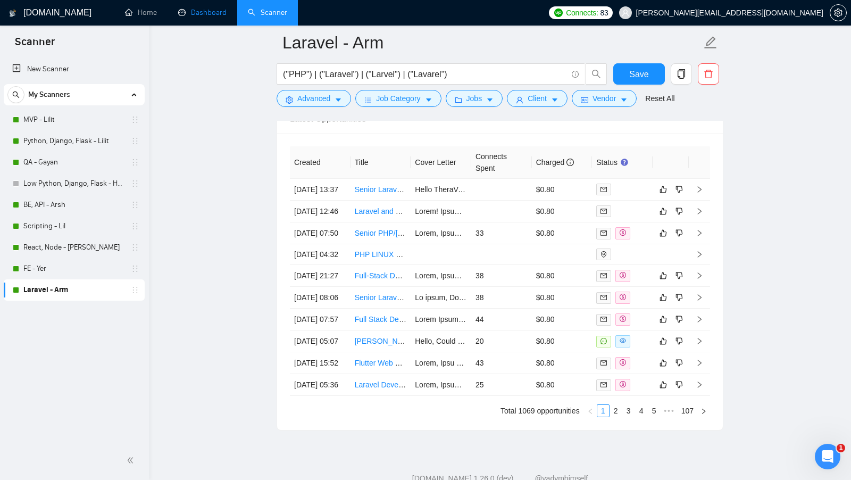
click at [216, 8] on link "Dashboard" at bounding box center [202, 12] width 48 height 9
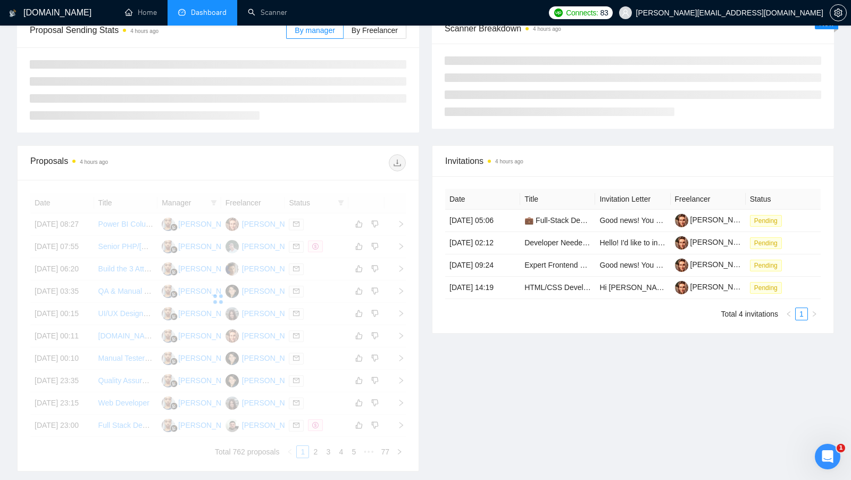
scroll to position [196, 0]
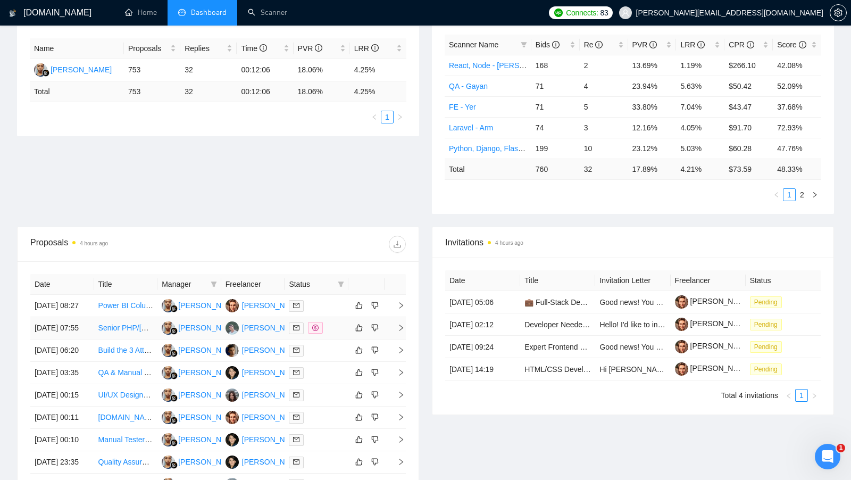
click at [332, 339] on td at bounding box center [316, 328] width 64 height 22
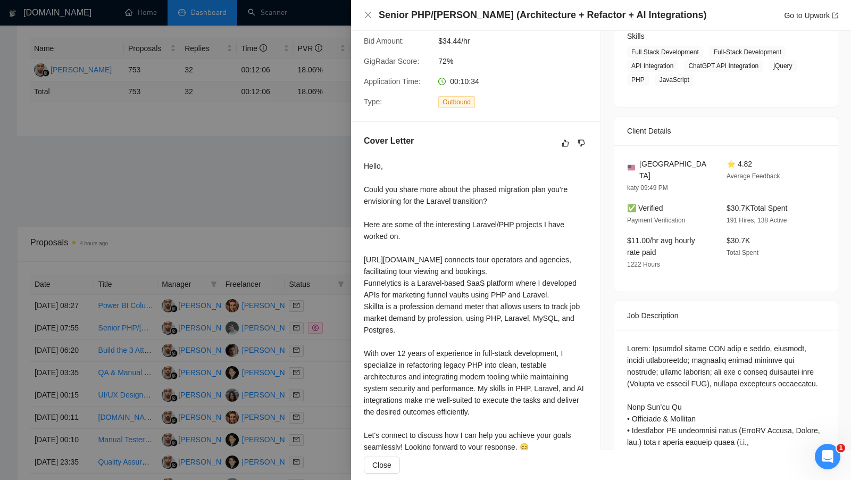
scroll to position [178, 0]
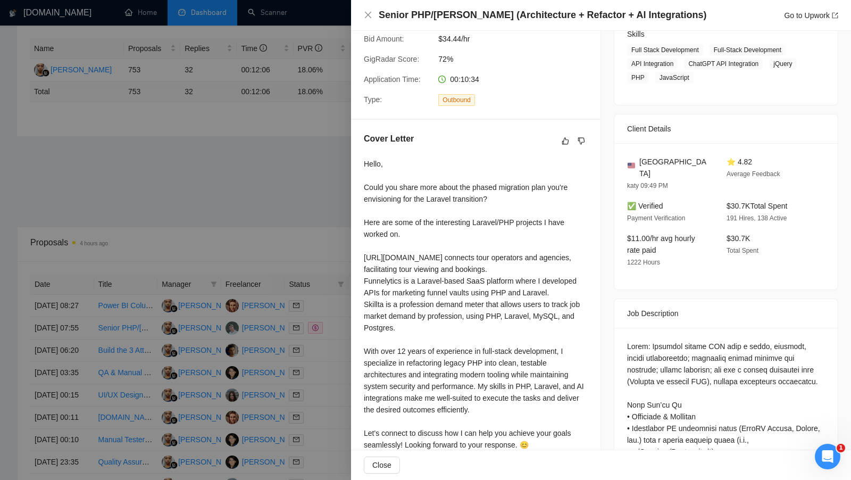
click at [321, 371] on div at bounding box center [425, 240] width 851 height 480
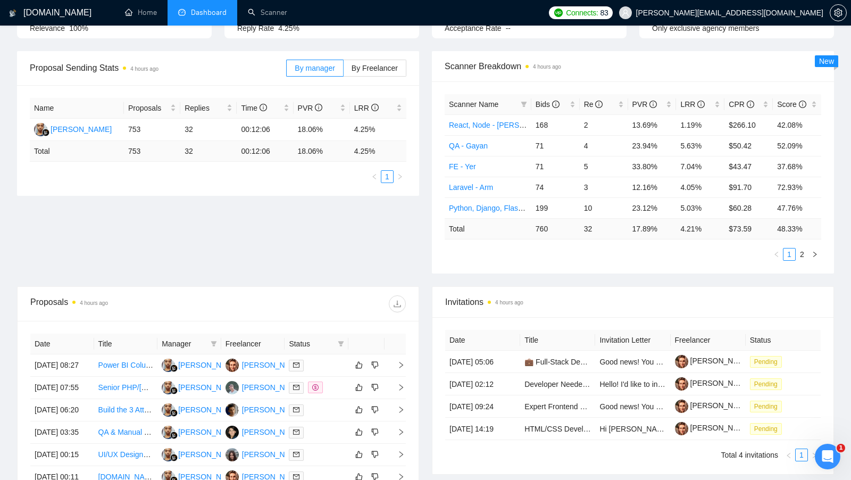
scroll to position [134, 0]
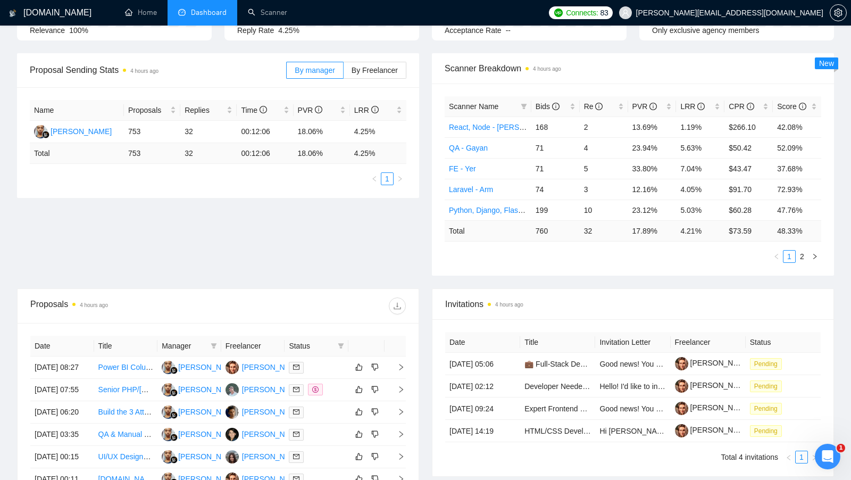
click at [390, 226] on div "Proposal Sending Stats 4 hours ago By manager By Freelancer Name Proposals Repl…" at bounding box center [425, 170] width 829 height 235
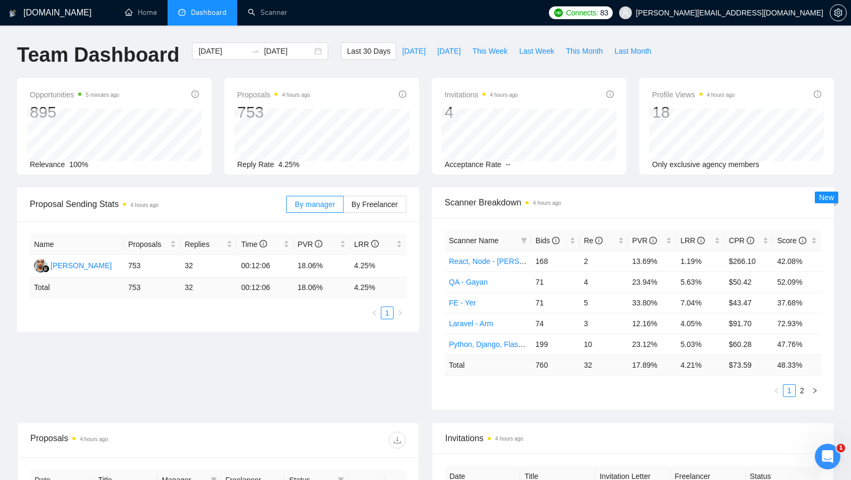
scroll to position [19, 0]
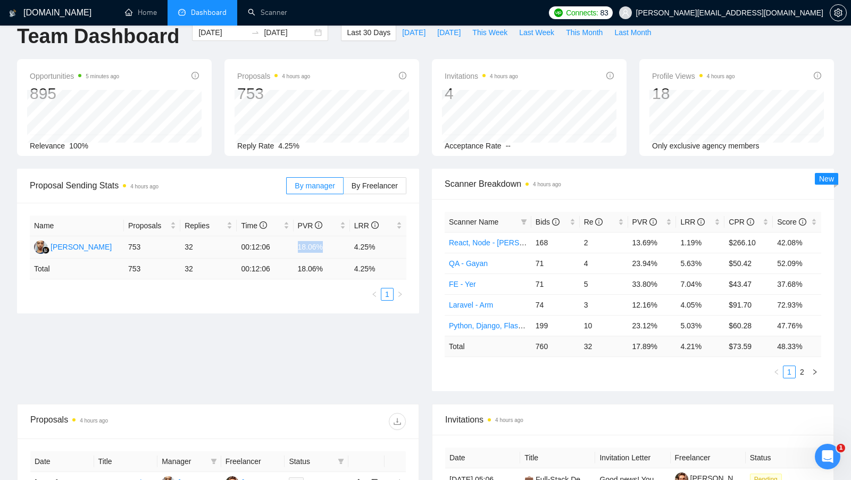
drag, startPoint x: 326, startPoint y: 247, endPoint x: 297, endPoint y: 246, distance: 28.7
click at [297, 246] on td "18.06%" at bounding box center [321, 247] width 56 height 22
click at [297, 306] on div "Name Proposals Replies Time PVR LRR Yogi Andrian 753 32 00:12:06 18.06% 4.25% T…" at bounding box center [218, 258] width 402 height 111
click at [294, 319] on div "Proposal Sending Stats 4 hours ago By manager By Freelancer Name Proposals Repl…" at bounding box center [425, 286] width 829 height 235
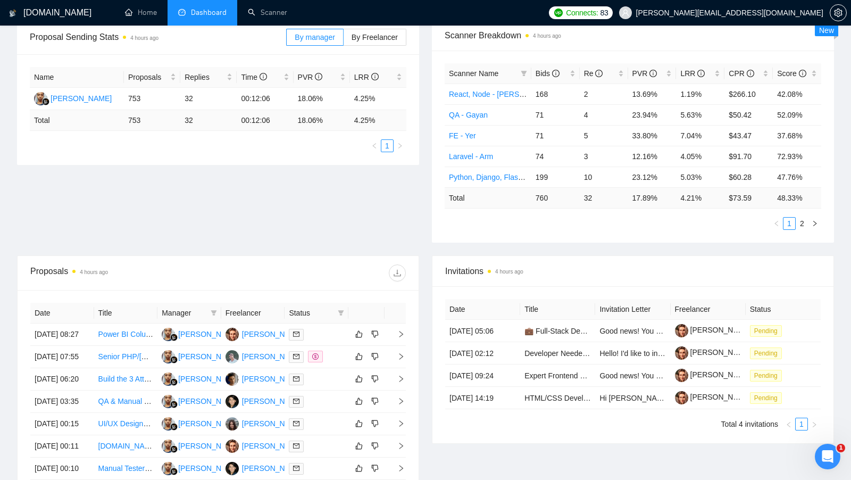
scroll to position [165, 0]
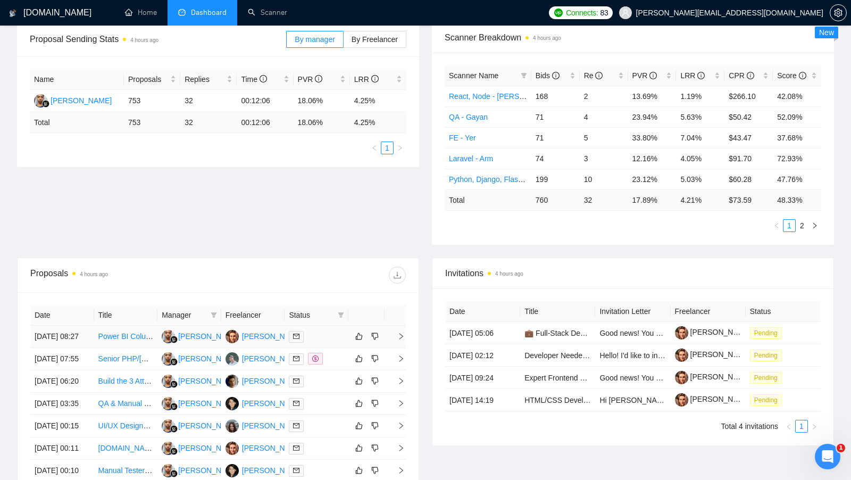
click at [342, 336] on div at bounding box center [316, 336] width 55 height 12
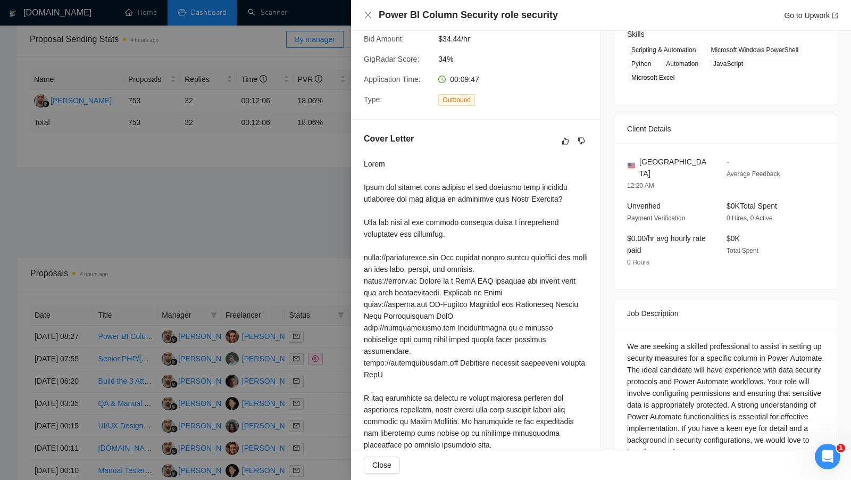
scroll to position [195, 0]
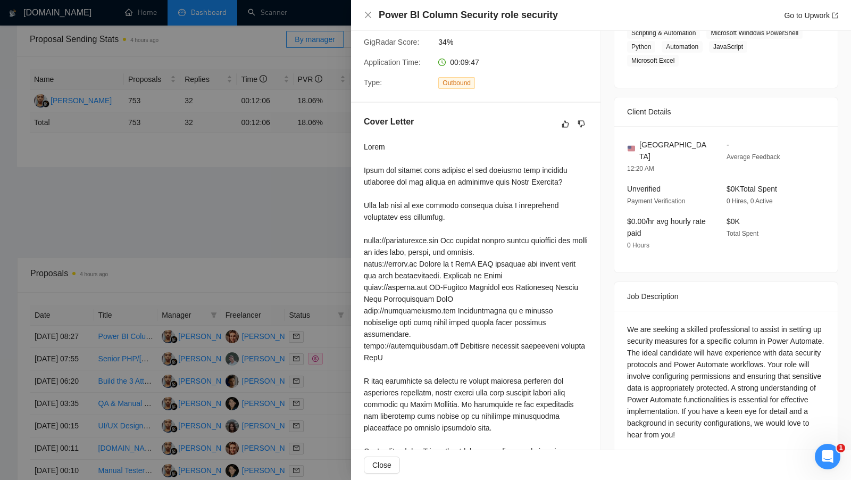
click at [314, 233] on div at bounding box center [425, 240] width 851 height 480
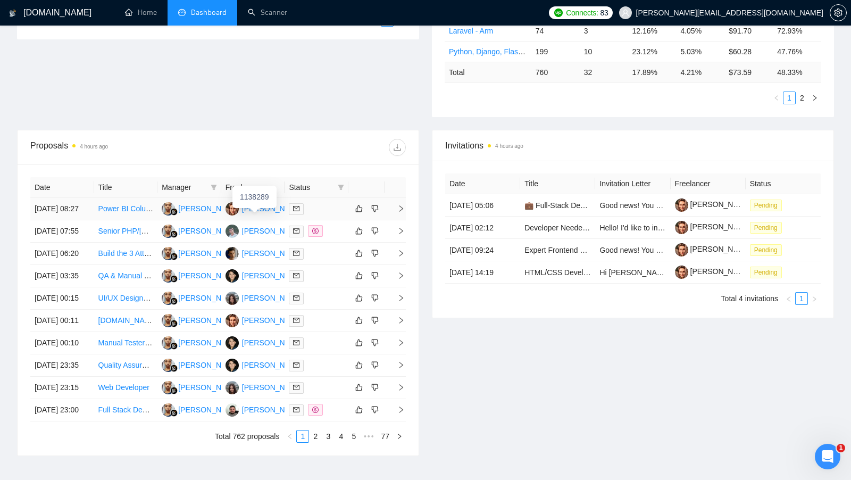
scroll to position [294, 0]
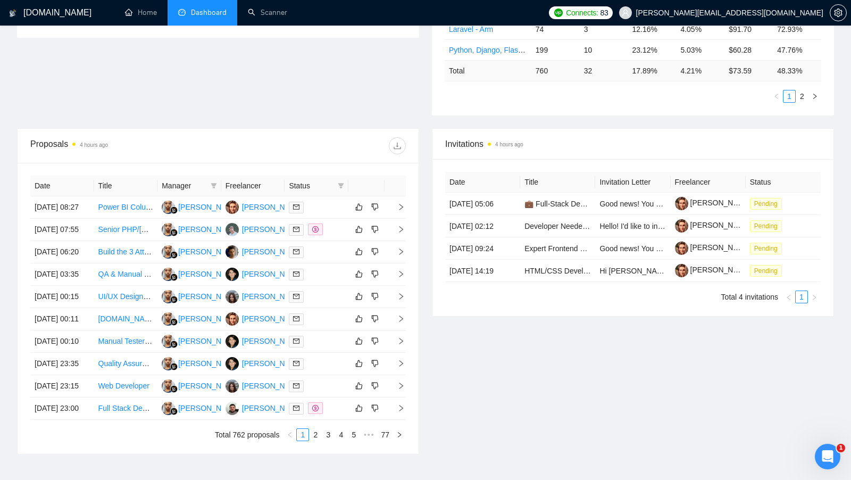
click at [240, 95] on div "Proposal Sending Stats 4 hours ago By manager By Freelancer Name Proposals Repl…" at bounding box center [425, 10] width 829 height 235
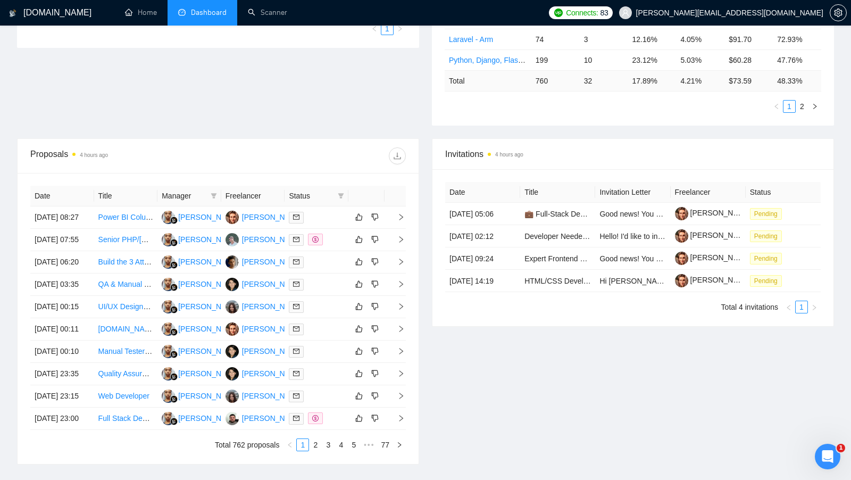
scroll to position [280, 0]
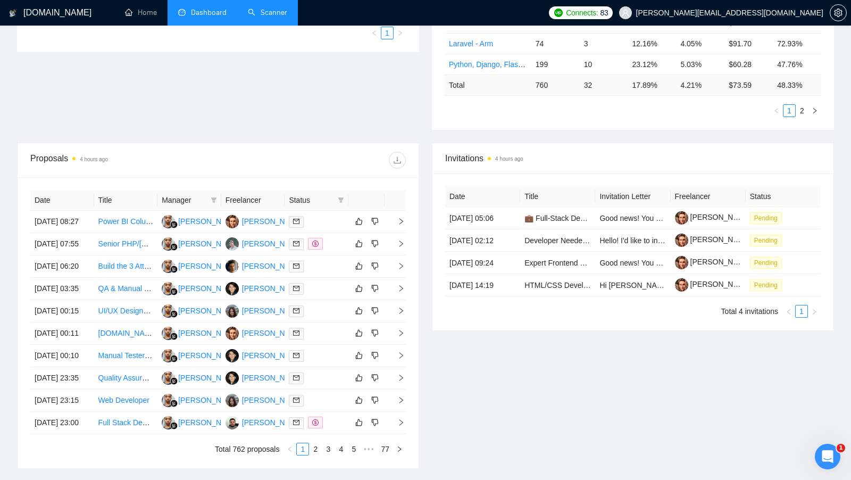
click at [248, 16] on link "Scanner" at bounding box center [267, 12] width 39 height 9
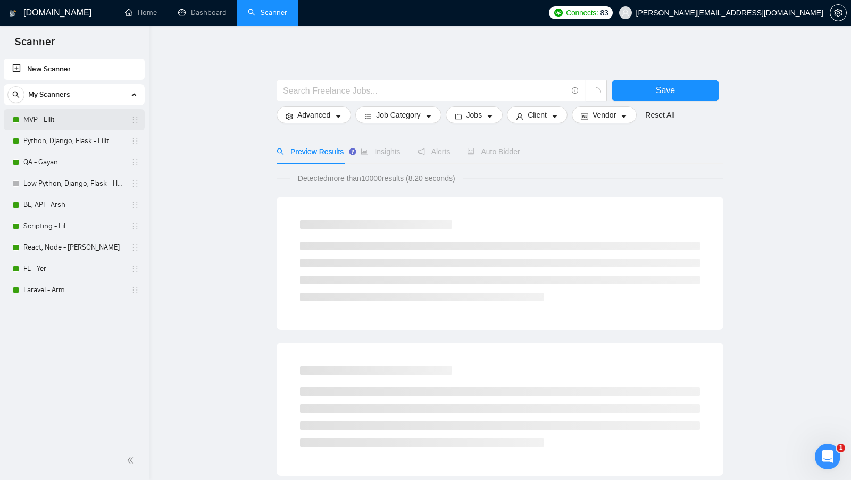
click at [70, 122] on link "MVP - Lilit" at bounding box center [73, 119] width 101 height 21
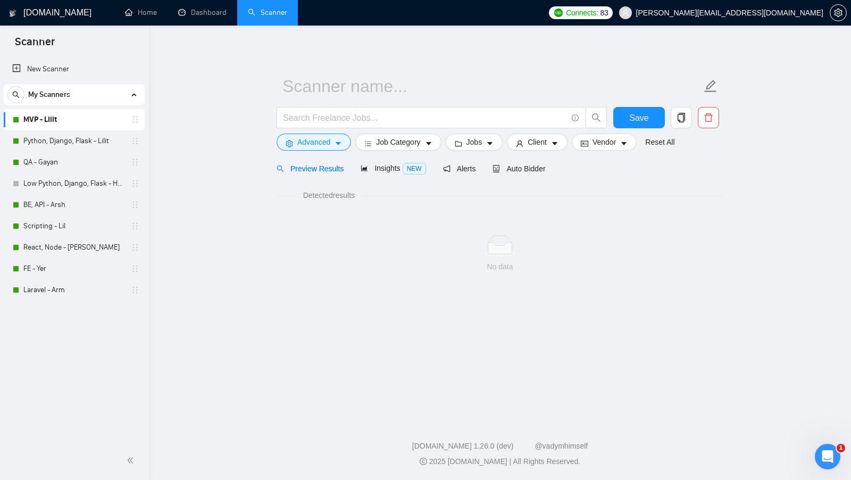
click at [538, 181] on div "Detected results No data" at bounding box center [499, 239] width 447 height 117
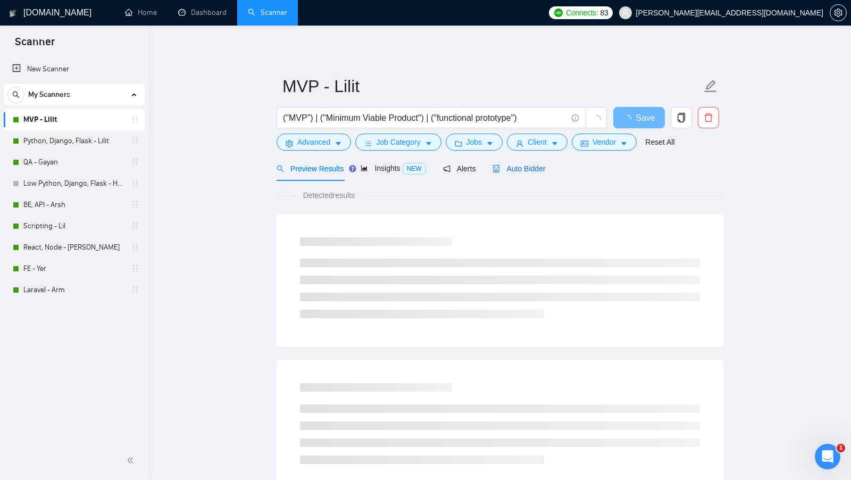
click at [538, 174] on div "Auto Bidder" at bounding box center [518, 169] width 53 height 12
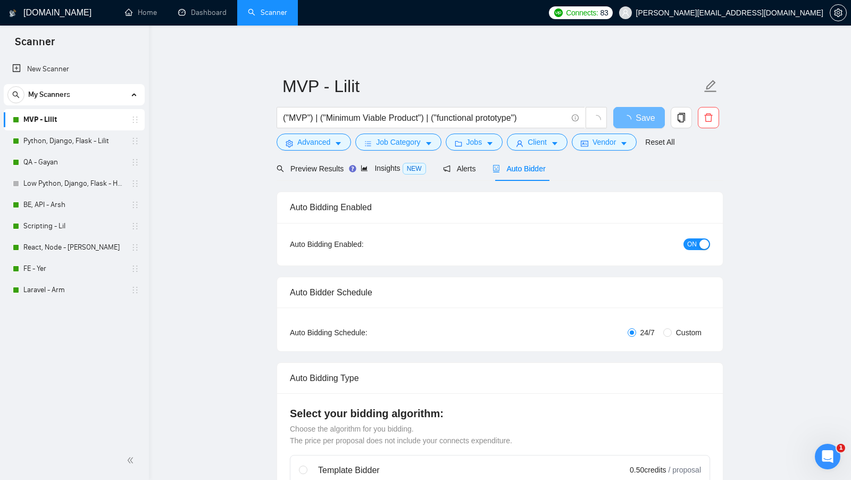
checkbox input "true"
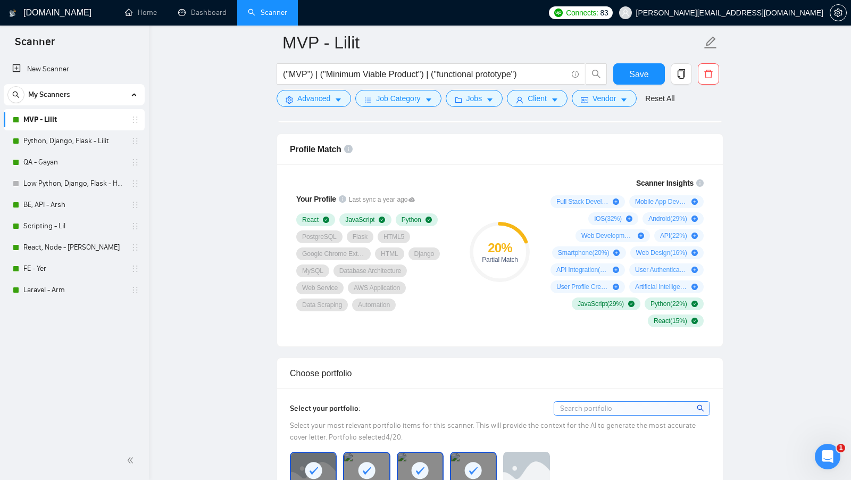
scroll to position [681, 0]
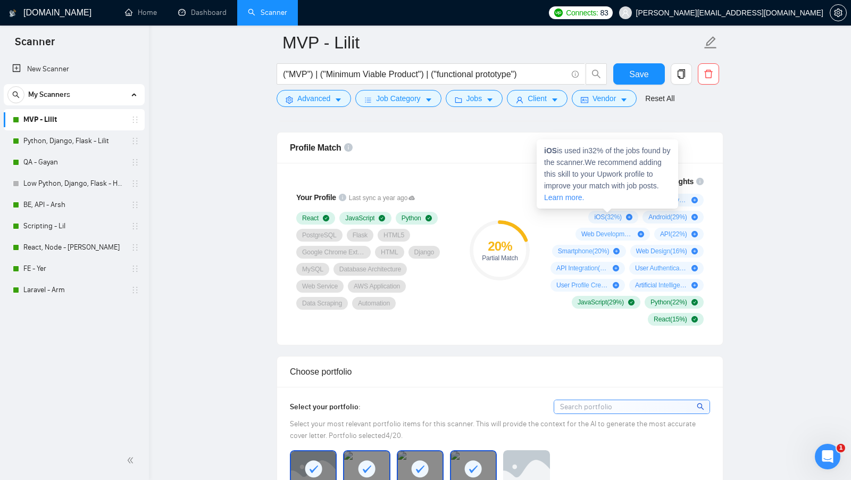
click at [562, 226] on div "Full Stack Development ( 35 %) Mobile App Development ( 33 %) iOS ( 32 %) Andro…" at bounding box center [624, 260] width 157 height 132
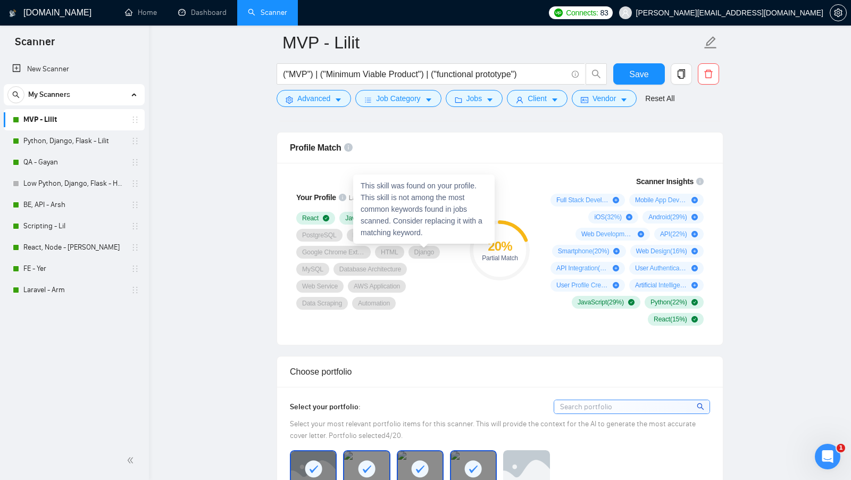
click at [471, 260] on div "20 % Partial Match" at bounding box center [499, 250] width 60 height 60
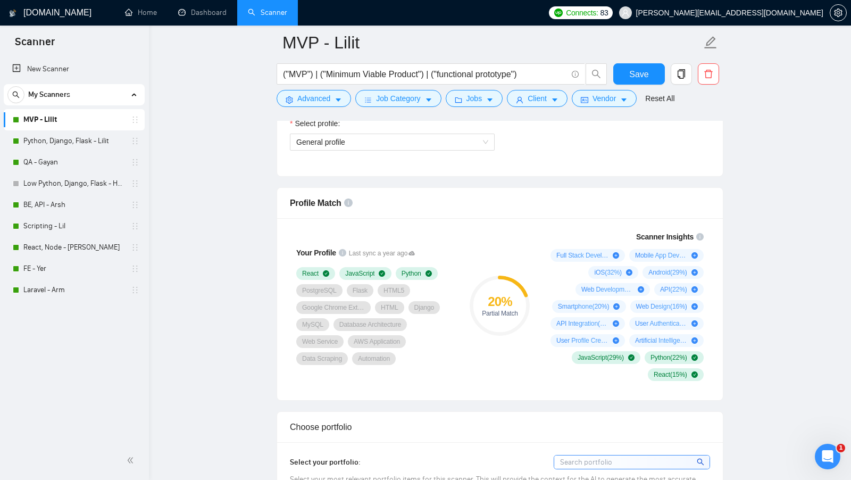
scroll to position [610, 0]
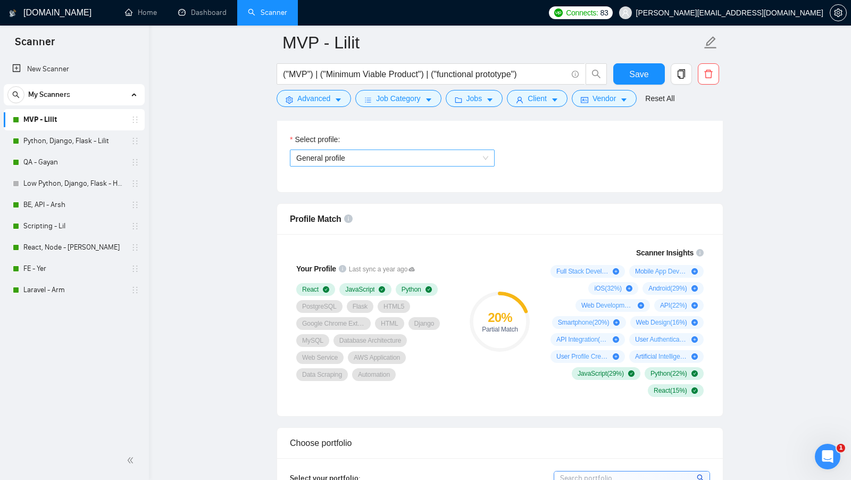
click at [387, 156] on span "General profile" at bounding box center [392, 158] width 192 height 16
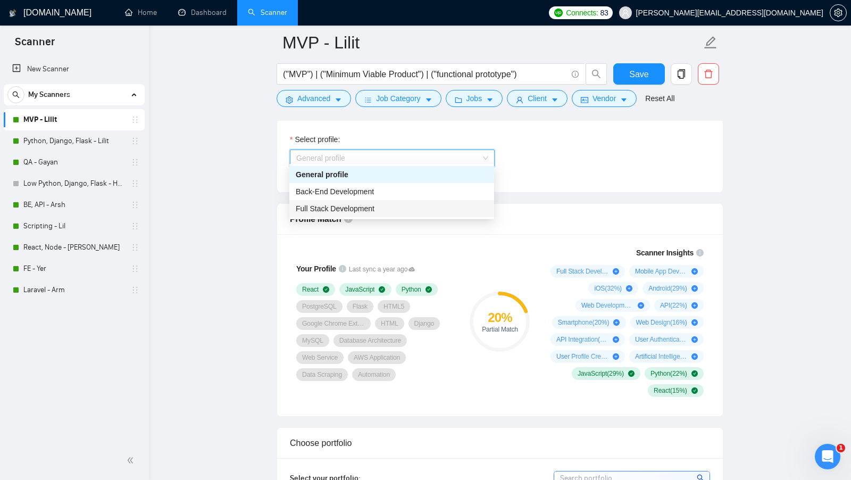
click at [372, 207] on span "Full Stack Development" at bounding box center [335, 208] width 79 height 9
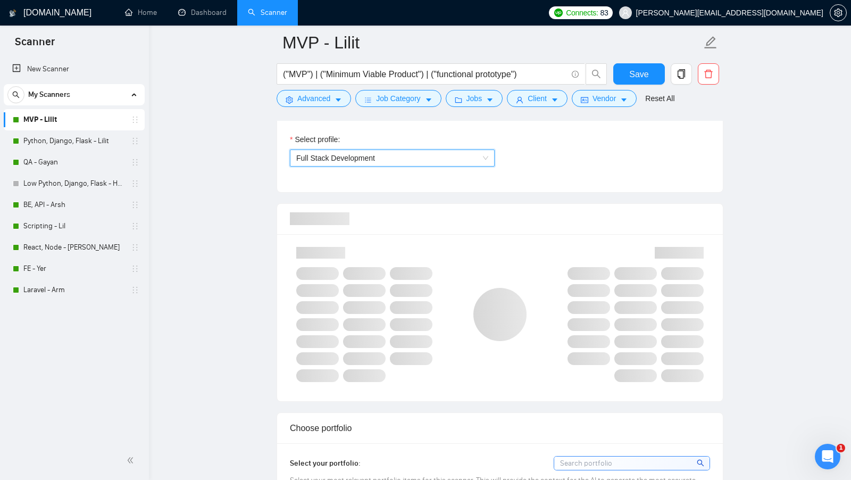
click at [550, 212] on div at bounding box center [500, 219] width 420 height 30
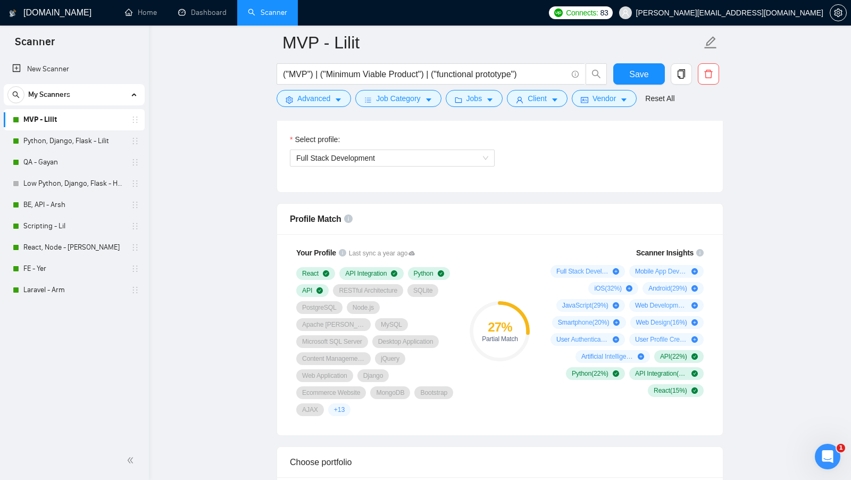
click at [499, 356] on div "27 % Partial Match" at bounding box center [499, 331] width 71 height 182
click at [389, 150] on span "Full Stack Development" at bounding box center [392, 158] width 192 height 16
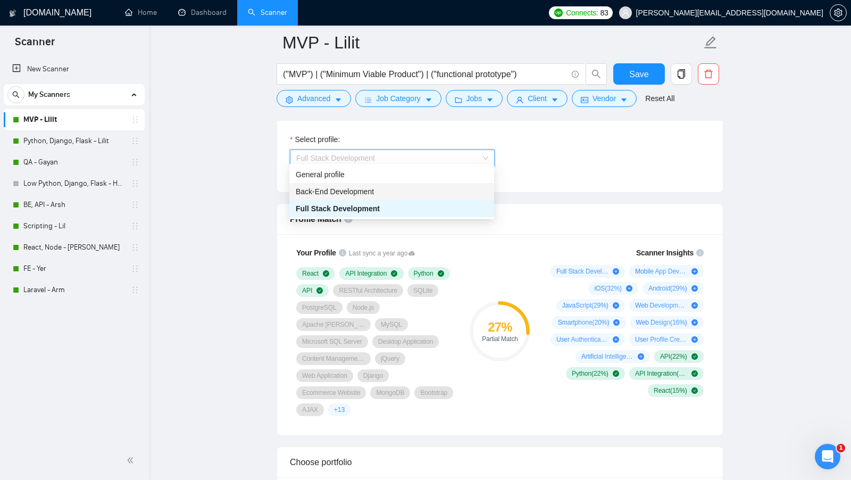
click at [369, 193] on span "Back-End Development" at bounding box center [335, 191] width 78 height 9
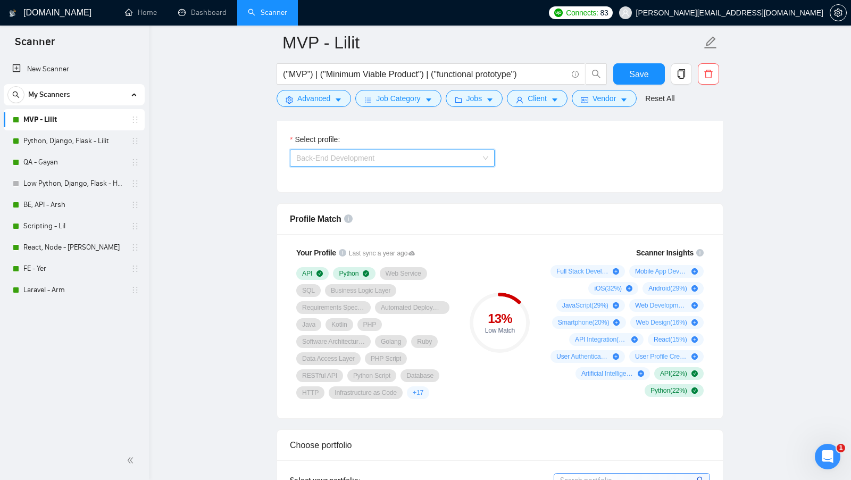
click at [472, 160] on span "Back-End Development" at bounding box center [392, 158] width 192 height 16
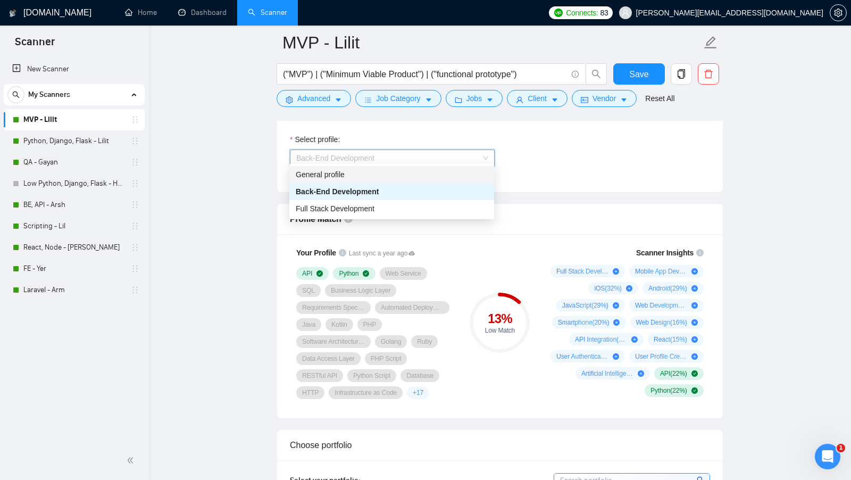
click at [522, 182] on div "Select team: S.W.A.T. Select freelancer: Lilit Sargsyan Select profile: Back-En…" at bounding box center [500, 133] width 446 height 117
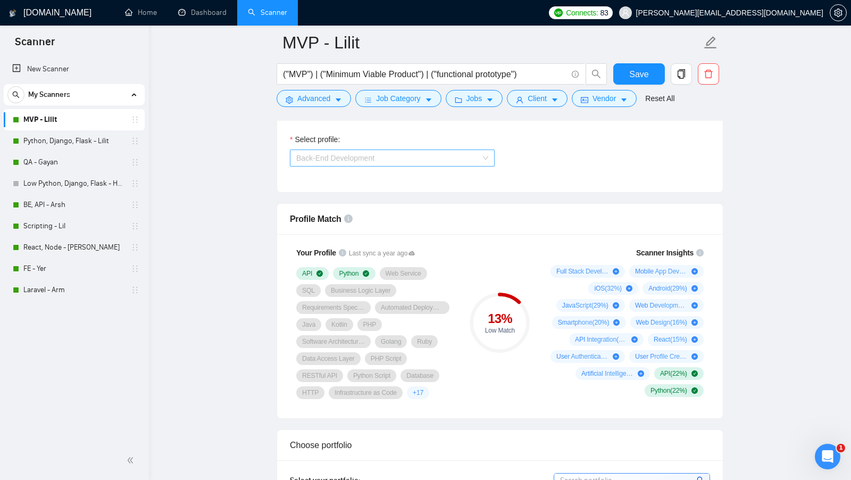
click at [450, 158] on span "Back-End Development" at bounding box center [392, 158] width 192 height 16
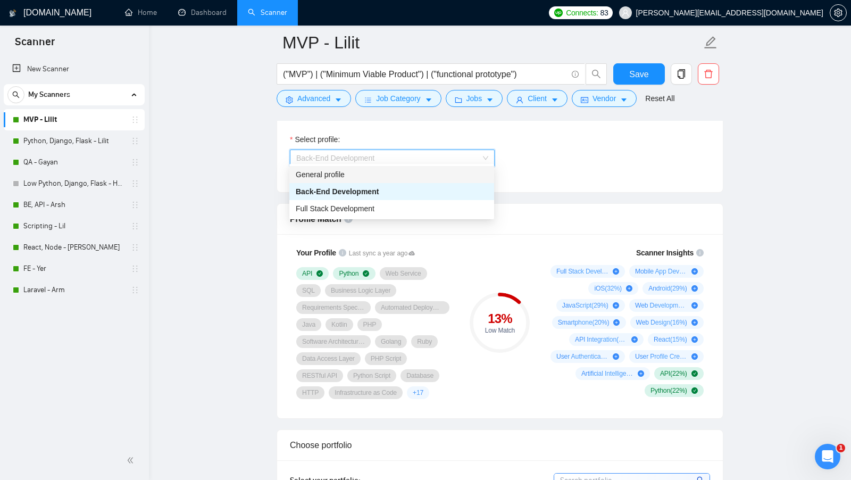
click at [404, 174] on div "General profile" at bounding box center [392, 175] width 192 height 12
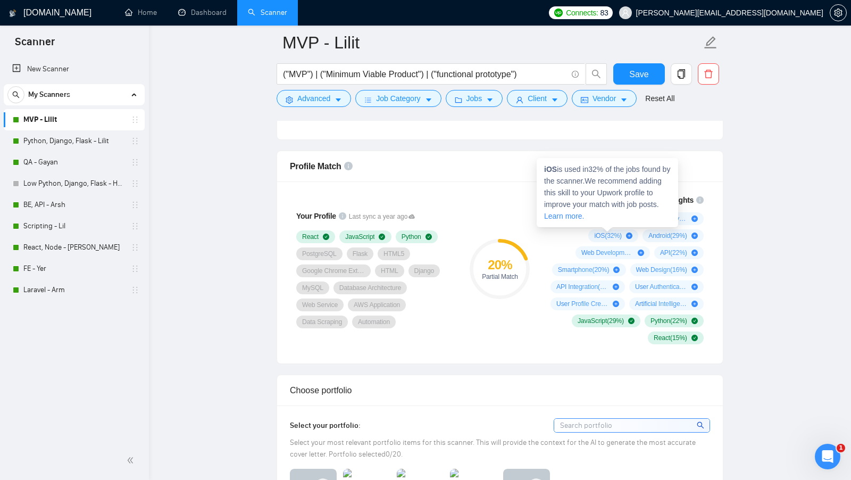
scroll to position [677, 0]
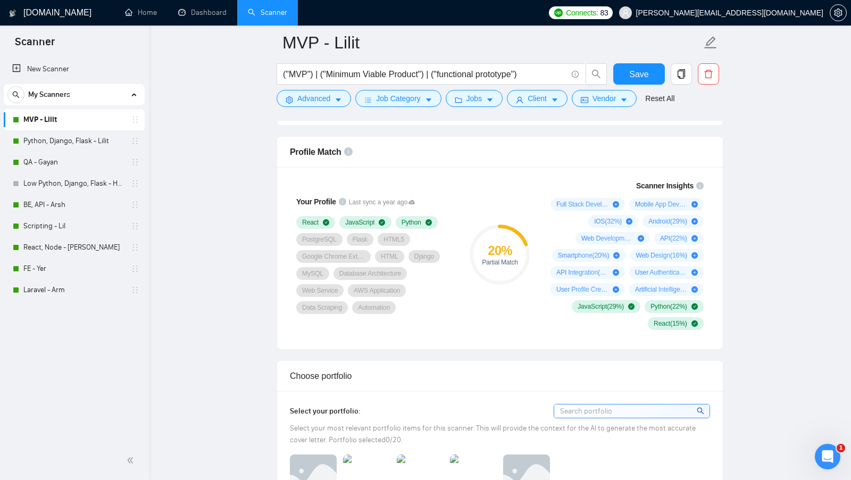
click at [503, 196] on div "20 % Partial Match" at bounding box center [499, 254] width 71 height 163
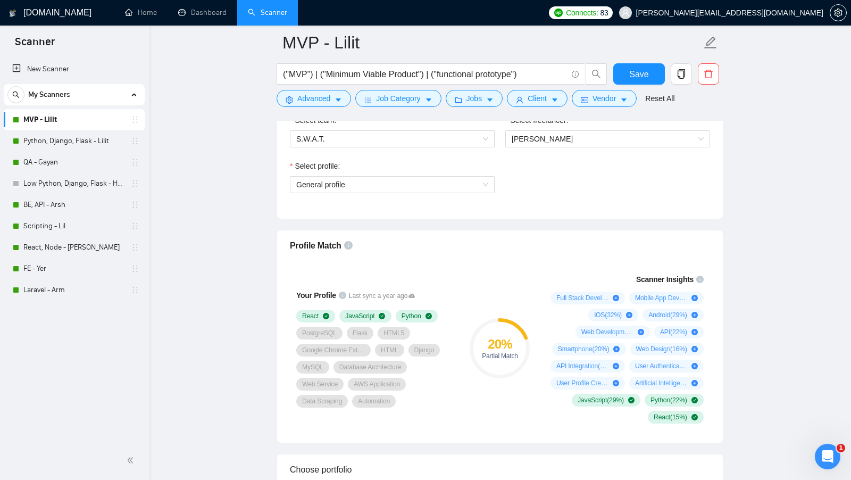
scroll to position [577, 0]
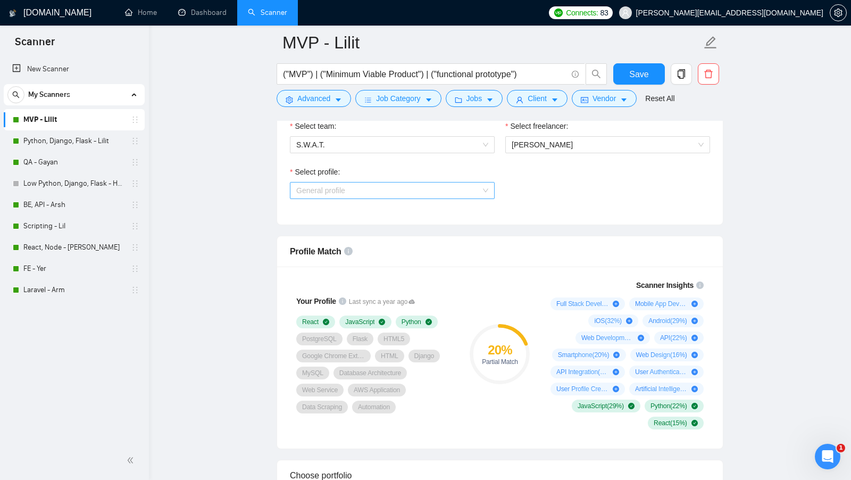
click at [463, 188] on span "General profile" at bounding box center [392, 190] width 192 height 16
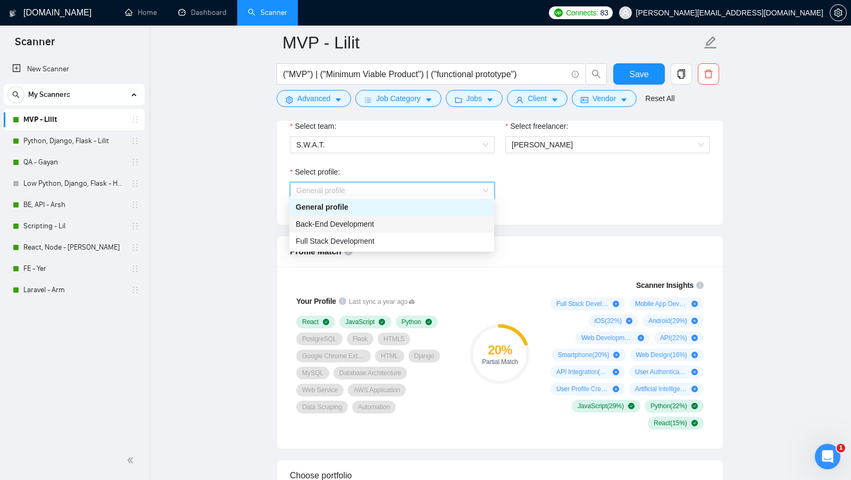
click at [394, 230] on div "Back-End Development" at bounding box center [391, 223] width 205 height 17
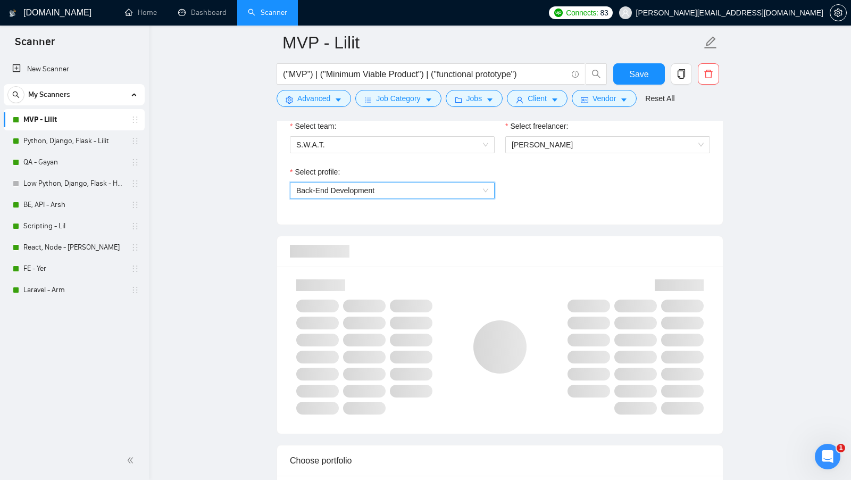
click at [438, 195] on div "Select profile: 1110580748673863680 Back-End Development" at bounding box center [391, 189] width 215 height 46
click at [438, 191] on span "Back-End Development" at bounding box center [392, 190] width 192 height 16
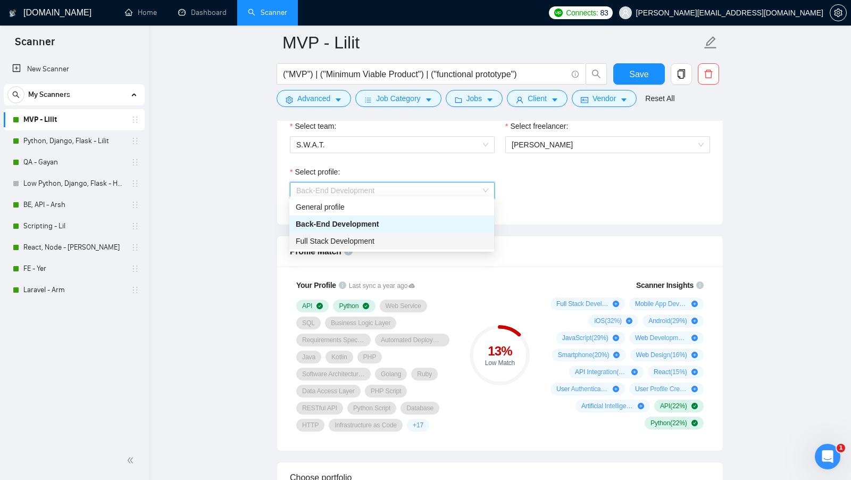
click at [377, 235] on div "Full Stack Development" at bounding box center [392, 241] width 192 height 12
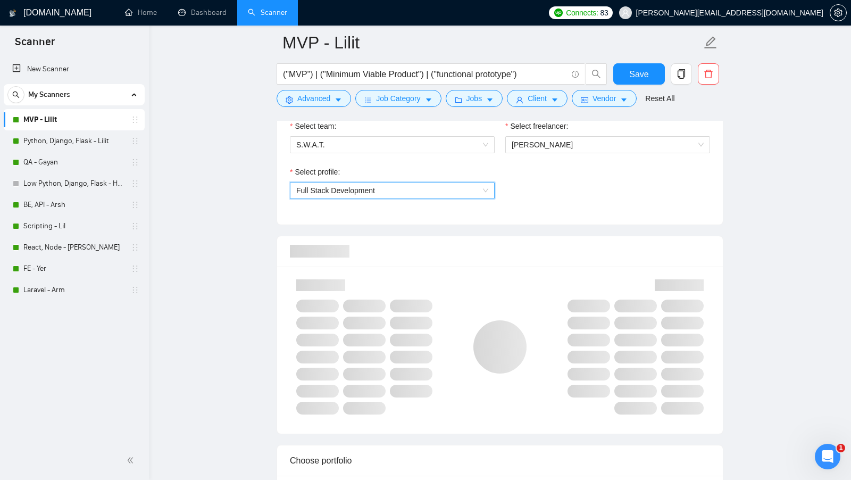
click at [552, 279] on div at bounding box center [624, 285] width 157 height 12
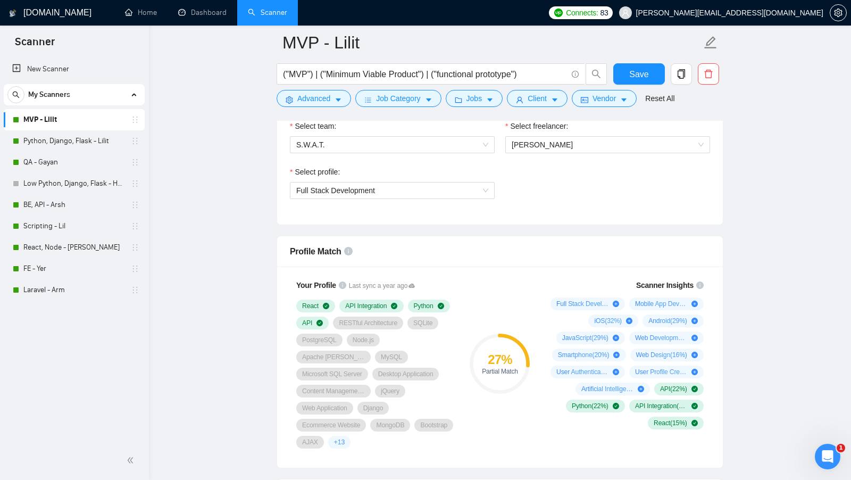
scroll to position [608, 0]
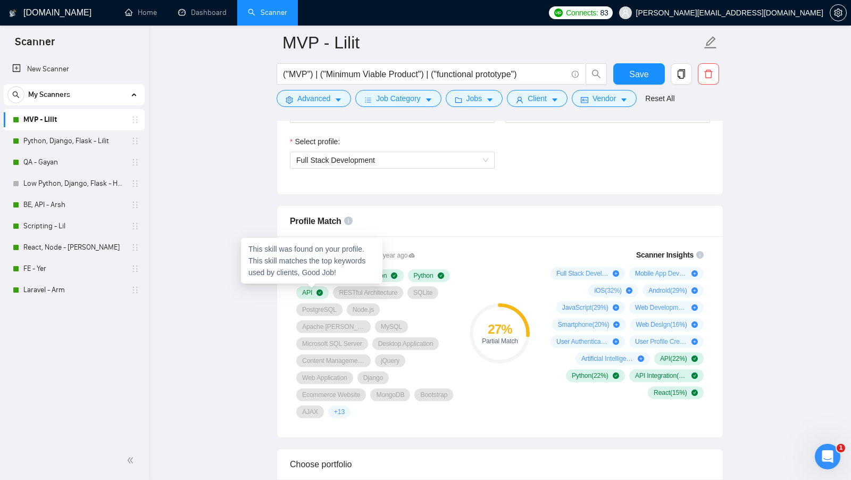
click at [310, 288] on span "API" at bounding box center [307, 292] width 10 height 9
click at [517, 259] on div "27 % Partial Match" at bounding box center [499, 333] width 71 height 182
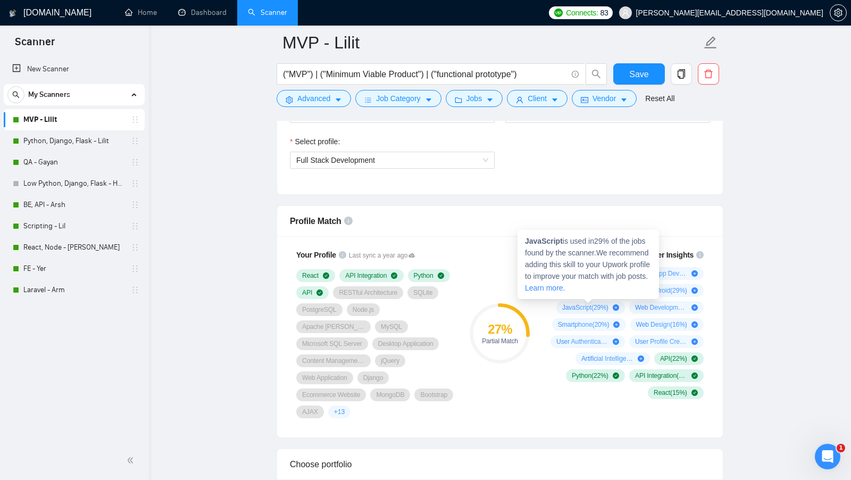
click at [566, 303] on span "JavaScript ( 29 %)" at bounding box center [585, 307] width 46 height 9
click at [521, 323] on div "27 %" at bounding box center [499, 329] width 60 height 13
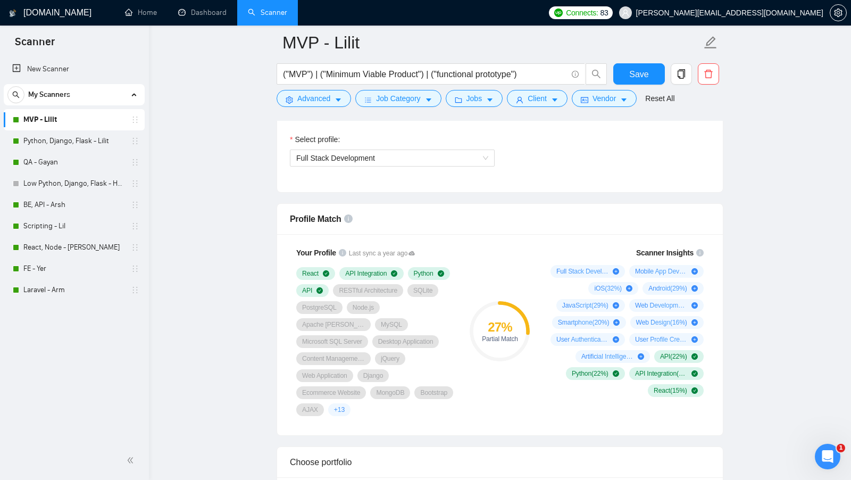
scroll to position [614, 0]
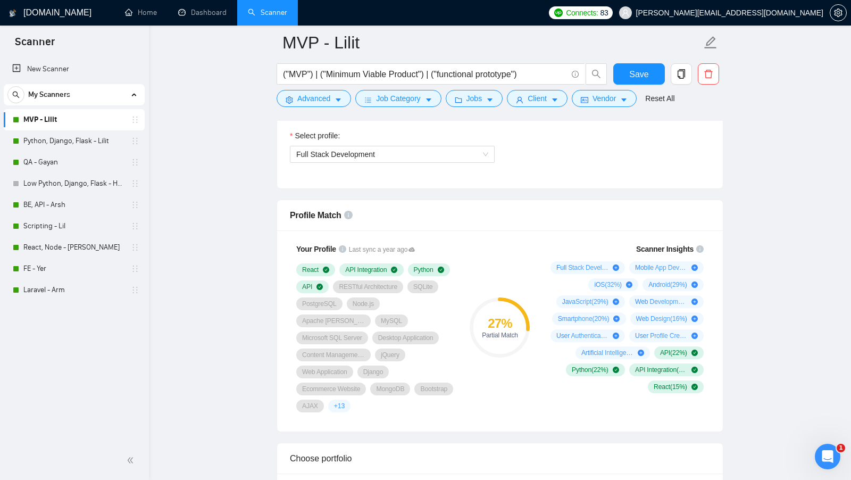
click at [543, 329] on div "Scanner Insights Full Stack Development ( 35 %) Mobile App Development ( 33 %) …" at bounding box center [625, 318] width 170 height 163
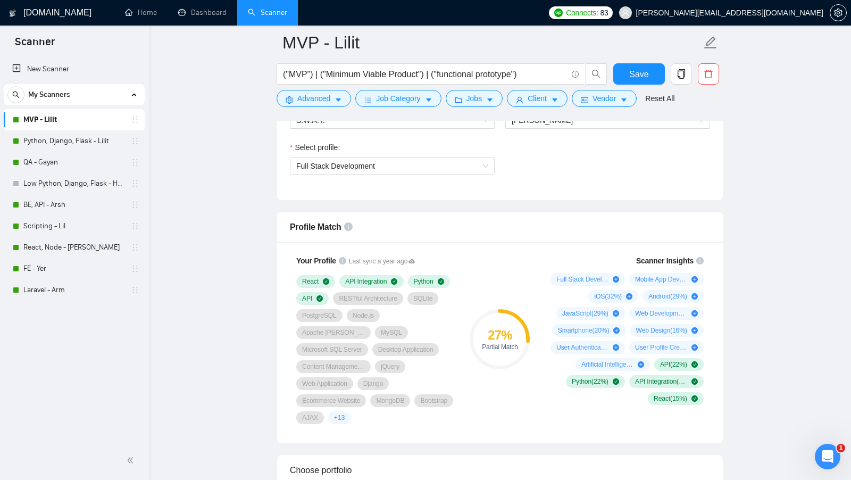
scroll to position [601, 0]
click at [443, 166] on span "Full Stack Development" at bounding box center [392, 166] width 192 height 16
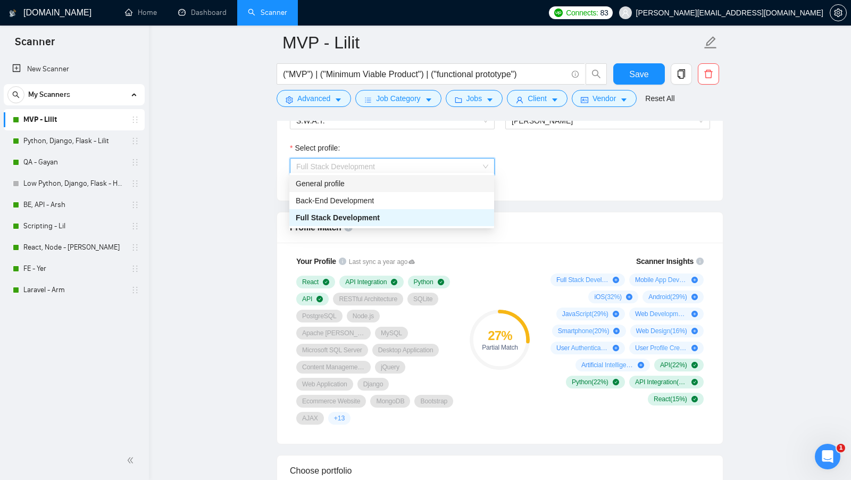
click at [389, 188] on div "General profile" at bounding box center [392, 184] width 192 height 12
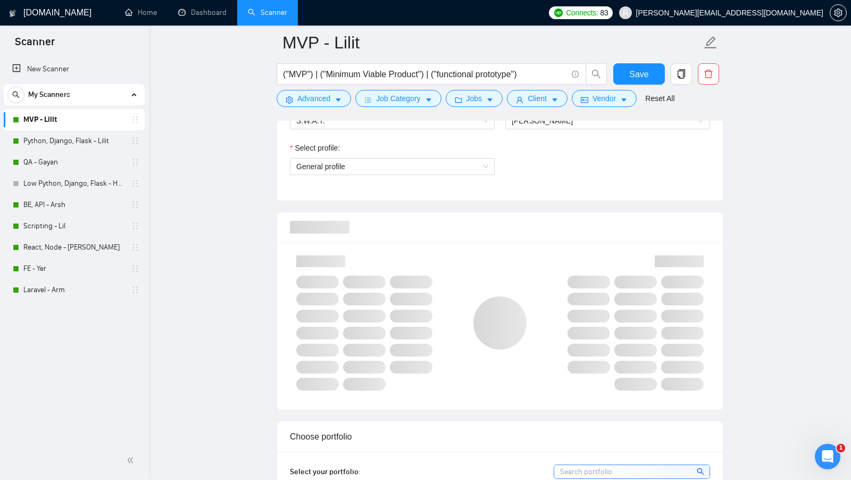
click at [496, 249] on div at bounding box center [499, 323] width 429 height 148
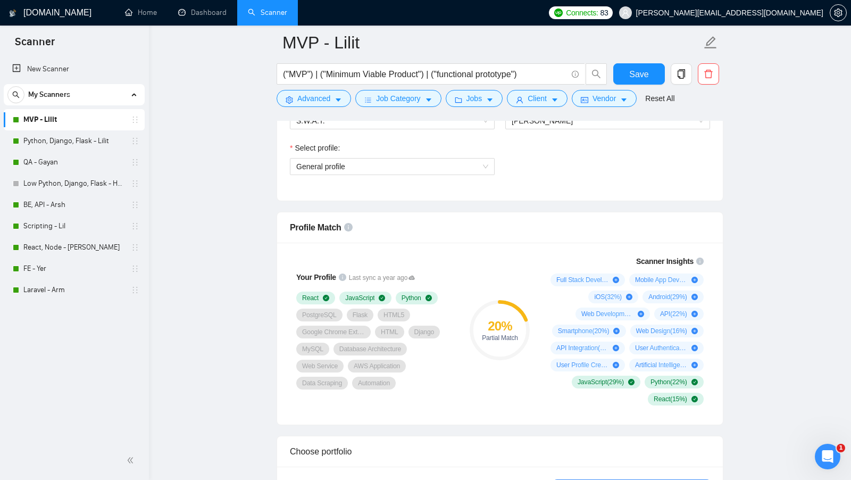
scroll to position [628, 0]
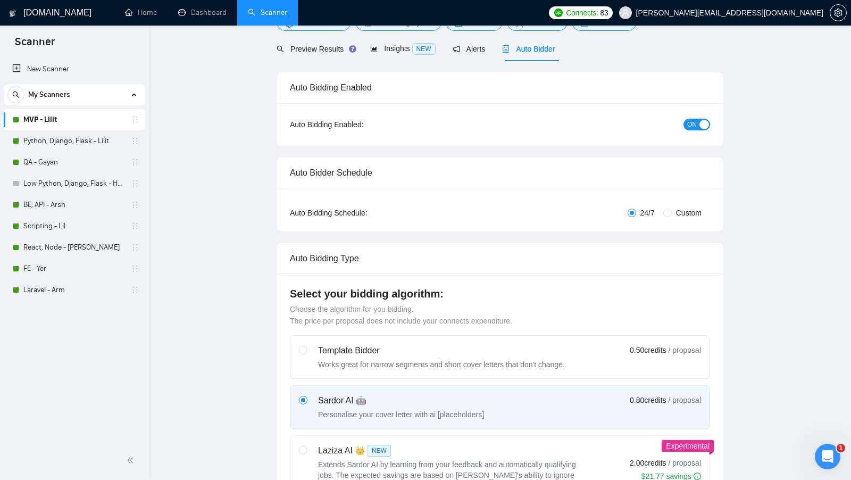
scroll to position [0, 0]
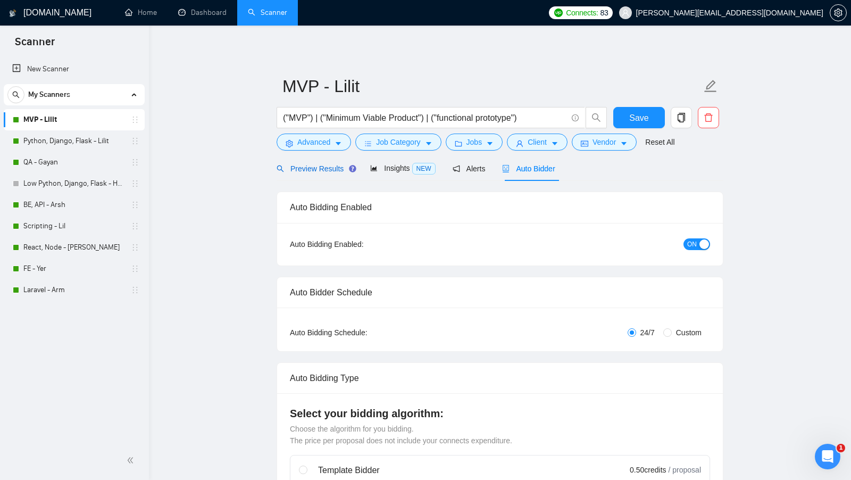
click at [327, 167] on span "Preview Results" at bounding box center [314, 168] width 77 height 9
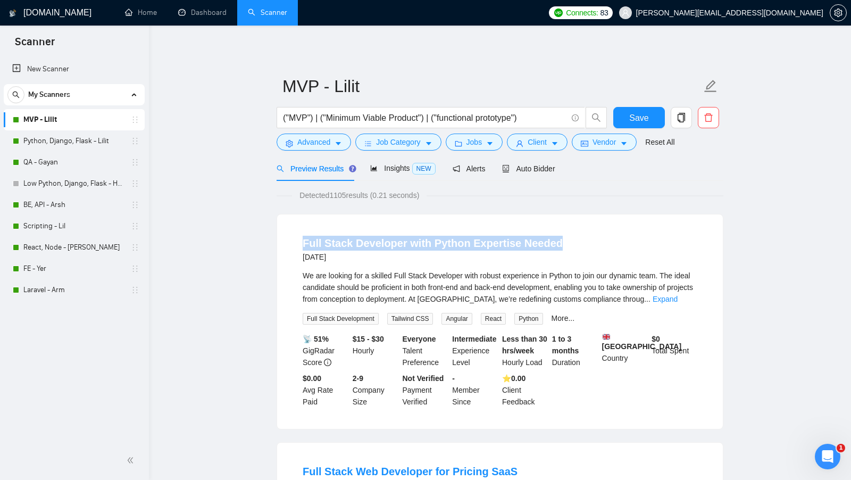
drag, startPoint x: 295, startPoint y: 239, endPoint x: 576, endPoint y: 238, distance: 280.7
click at [576, 238] on li "Full Stack Developer with Python Expertise Needed 2 days ago We are looking for…" at bounding box center [500, 321] width 420 height 189
copy link "Full Stack Developer with Python Expertise Needed"
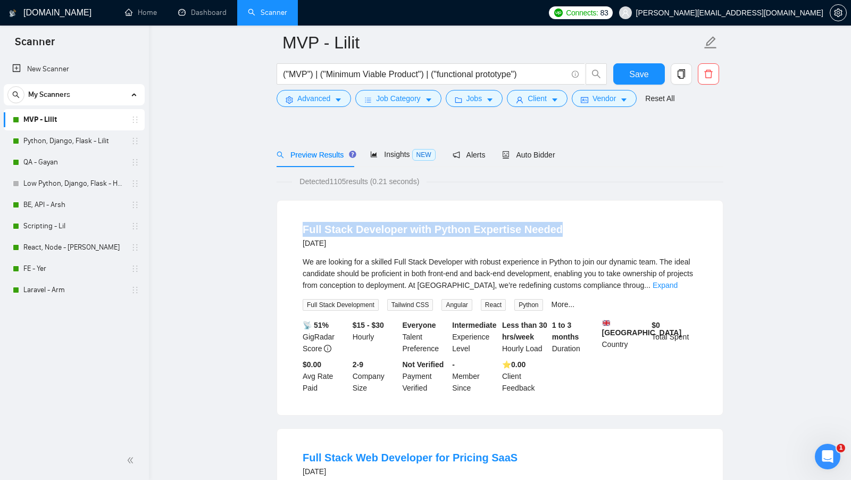
scroll to position [161, 0]
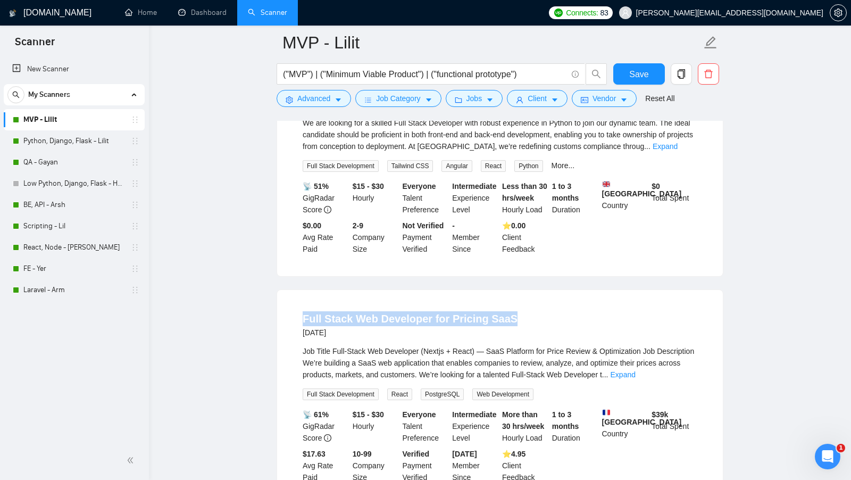
drag, startPoint x: 299, startPoint y: 321, endPoint x: 510, endPoint y: 324, distance: 210.5
click at [509, 324] on li "Full Stack Web Developer for Pricing SaaS 4 days ago Job Title Full-Stack Web D…" at bounding box center [500, 397] width 420 height 189
copy link "Full Stack Web Developer for Pricing SaaS"
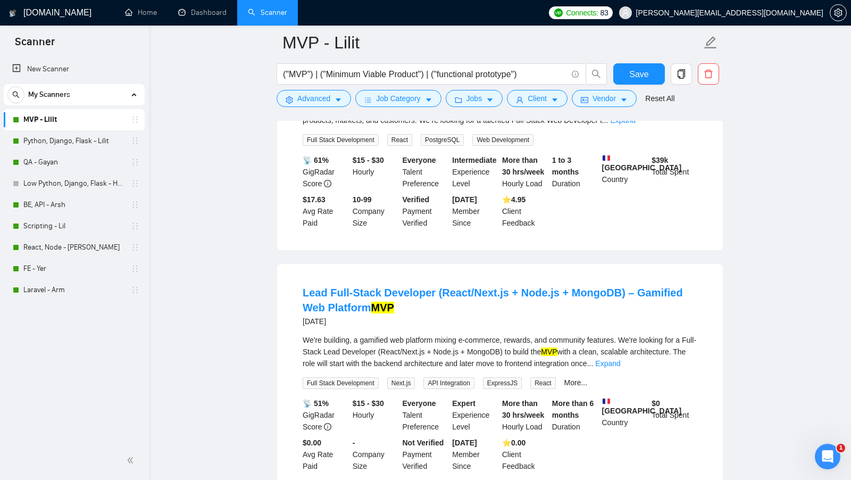
scroll to position [417, 0]
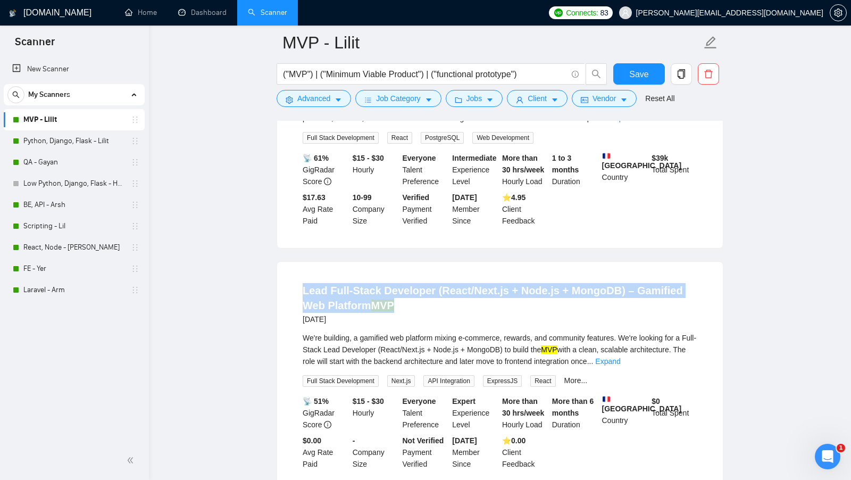
drag, startPoint x: 386, startPoint y: 307, endPoint x: 298, endPoint y: 297, distance: 88.8
click at [298, 297] on li "Lead Full-Stack Developer (React/Next.js + Node.js + MongoDB) – Gamified Web Pl…" at bounding box center [500, 376] width 420 height 204
copy link "Lead Full-Stack Developer (React/Next.js + Node.js + MongoDB) – Gamified Web Pl…"
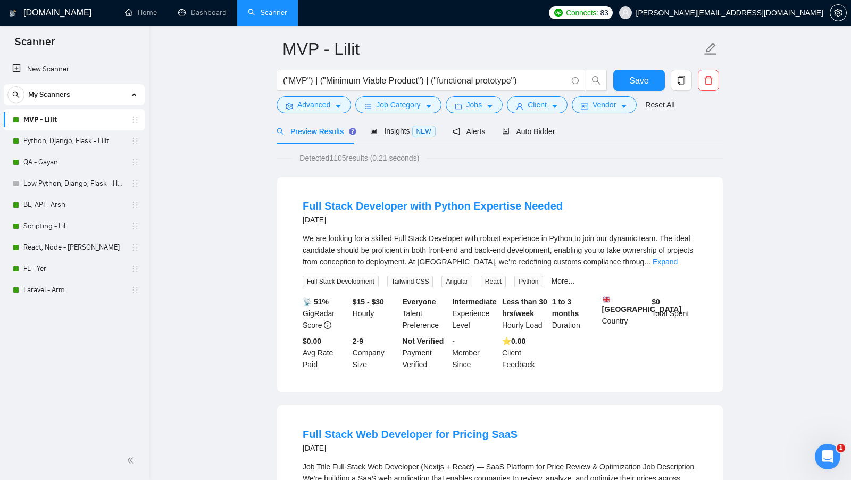
scroll to position [0, 0]
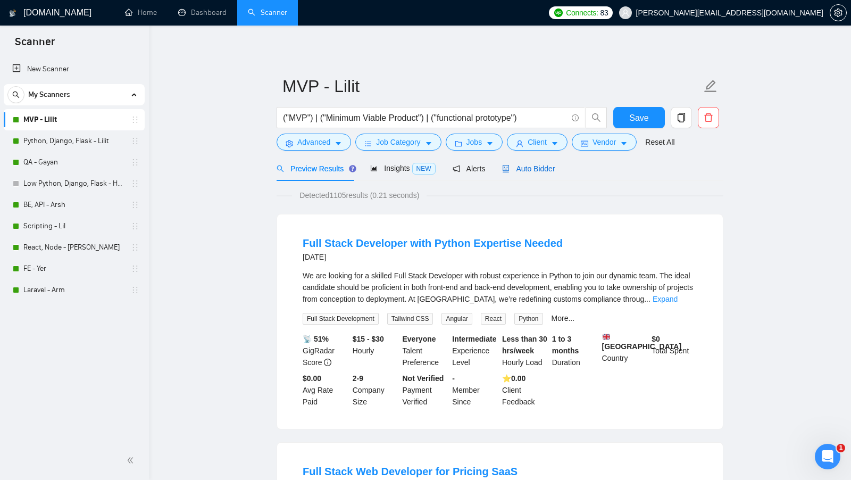
click at [533, 172] on span "Auto Bidder" at bounding box center [528, 168] width 53 height 9
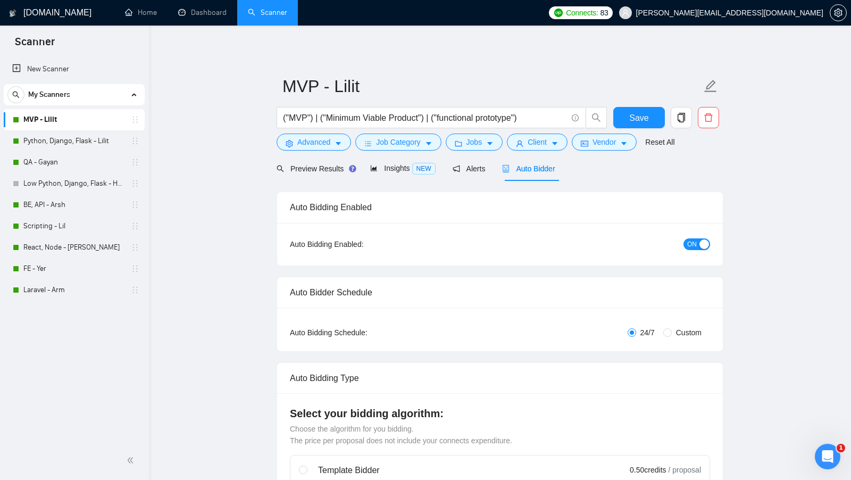
checkbox input "true"
click at [70, 139] on link "Python, Django, Flask - Lilit" at bounding box center [73, 140] width 101 height 21
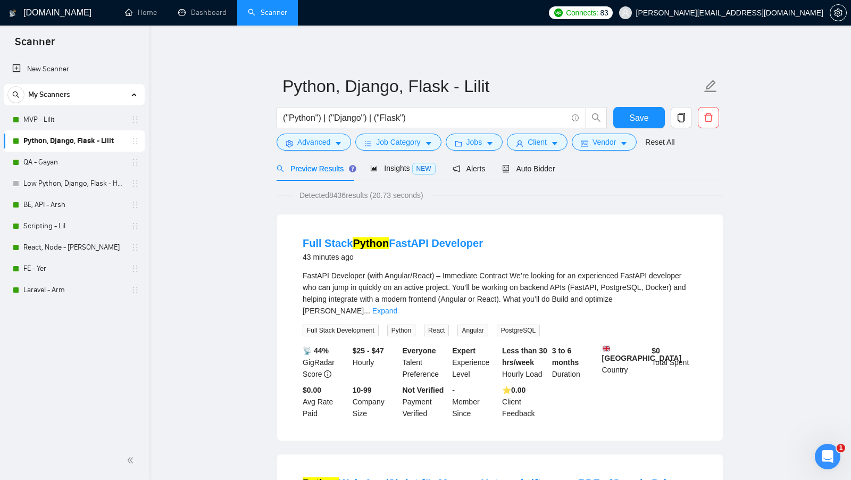
click at [212, 11] on link "Dashboard" at bounding box center [202, 12] width 48 height 9
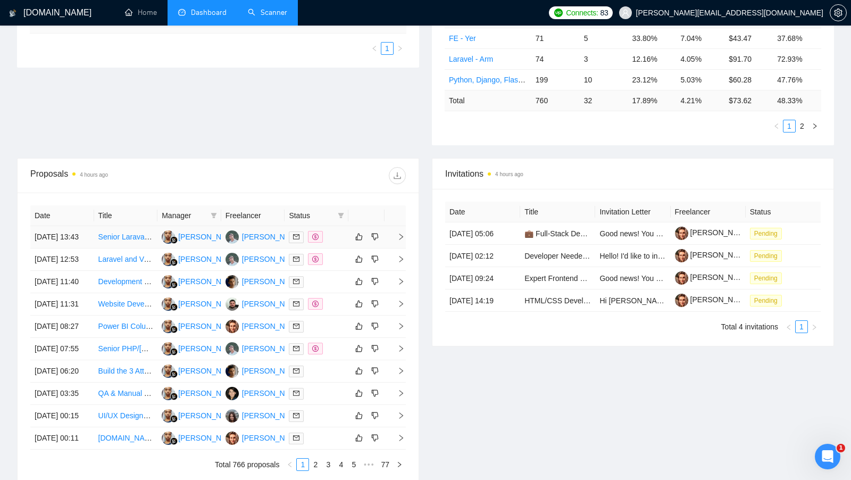
scroll to position [258, 0]
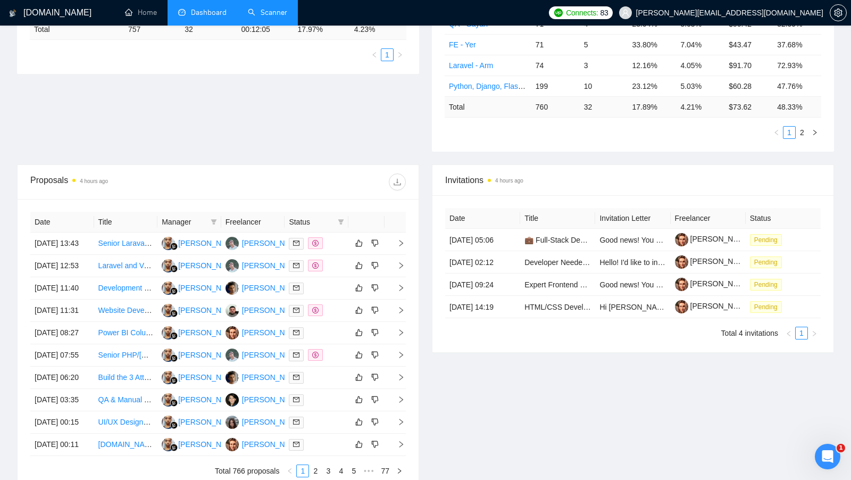
click at [263, 14] on link "Scanner" at bounding box center [267, 12] width 39 height 9
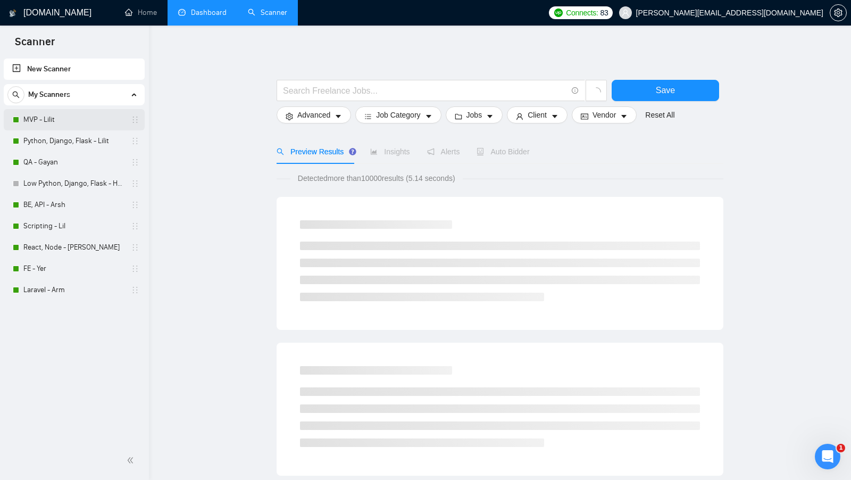
click at [86, 124] on link "MVP - Lilit" at bounding box center [73, 119] width 101 height 21
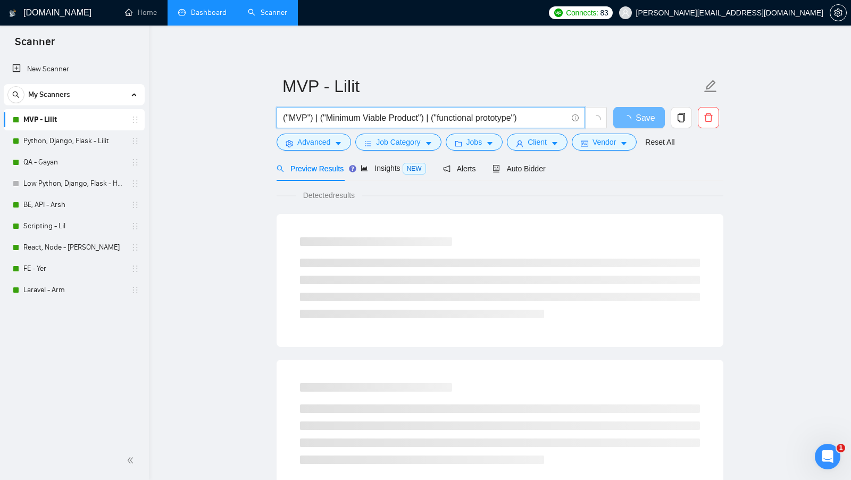
click at [390, 120] on input "("MVP") | ("Minimum Viable Product") | ("functional prototype")" at bounding box center [425, 117] width 284 height 13
click at [209, 120] on main "MVP - Lilit ("MVP") | ("Minimum Viable Product") | ("functional prototype") Sav…" at bounding box center [500, 486] width 668 height 887
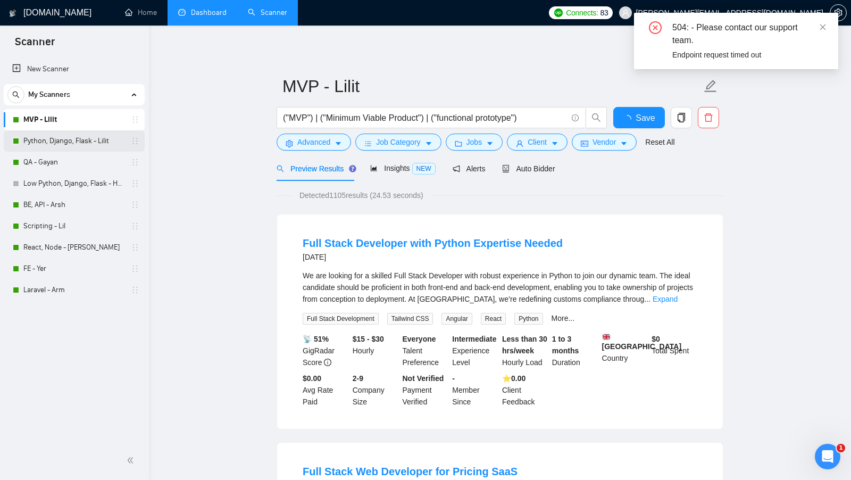
click at [87, 142] on link "Python, Django, Flask - Lilit" at bounding box center [73, 140] width 101 height 21
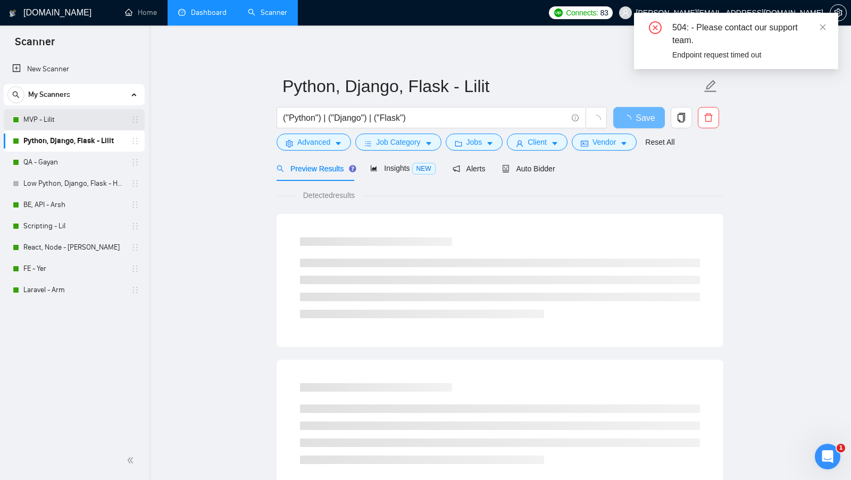
click at [102, 124] on link "MVP - Lilit" at bounding box center [73, 119] width 101 height 21
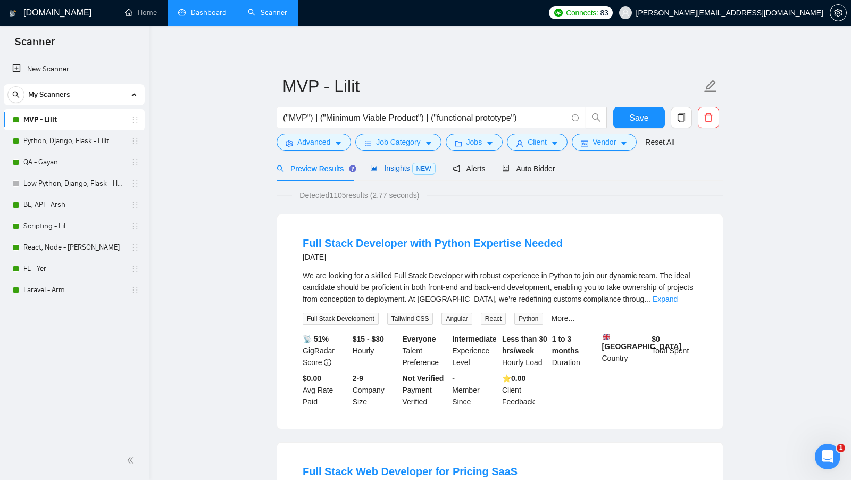
click at [399, 164] on span "Insights NEW" at bounding box center [402, 168] width 65 height 9
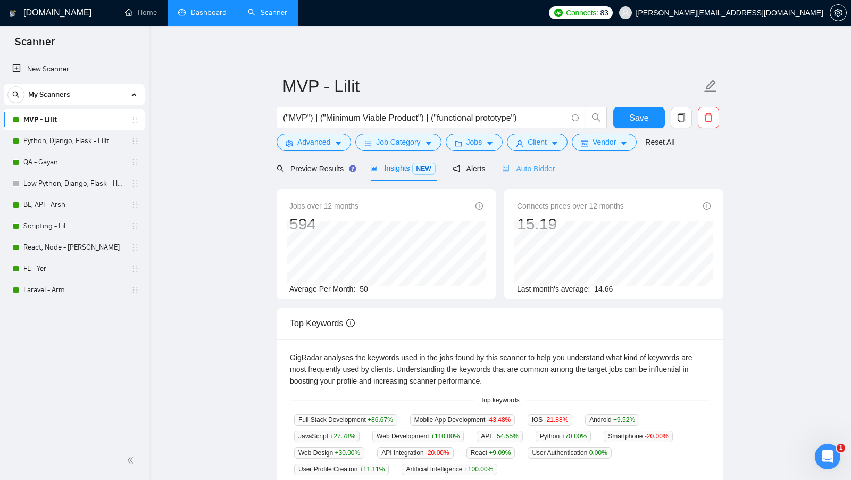
click at [550, 174] on div "Auto Bidder" at bounding box center [528, 168] width 53 height 25
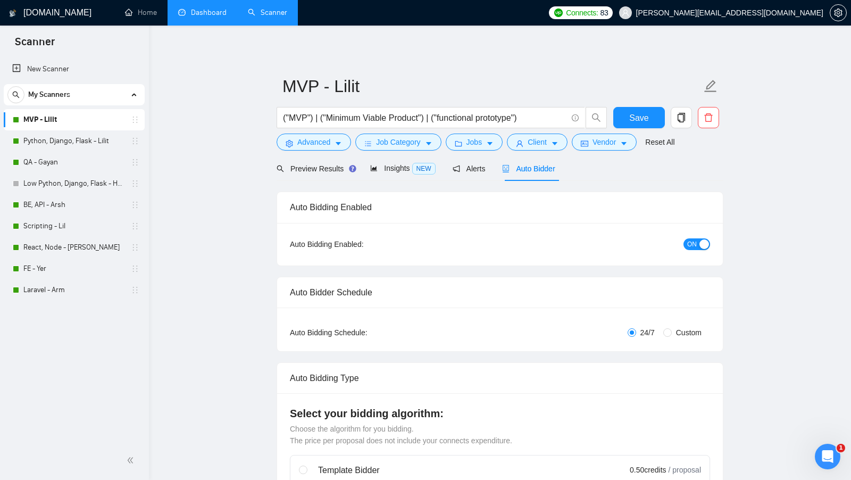
checkbox input "true"
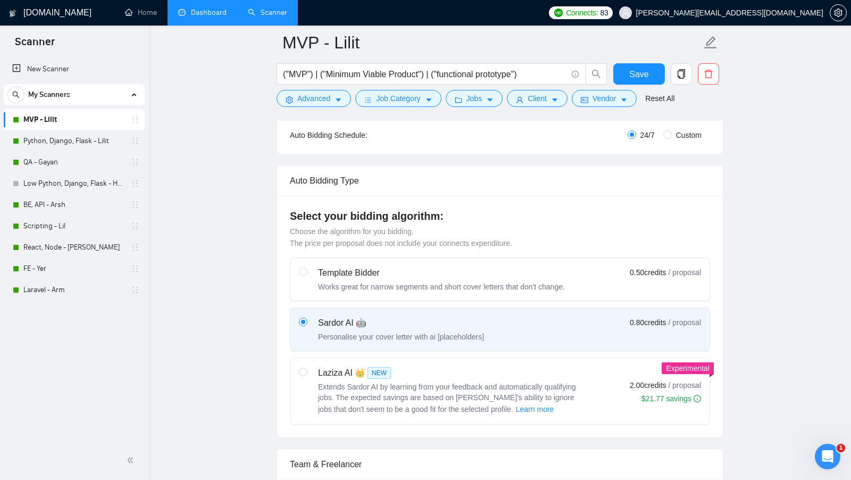
scroll to position [208, 0]
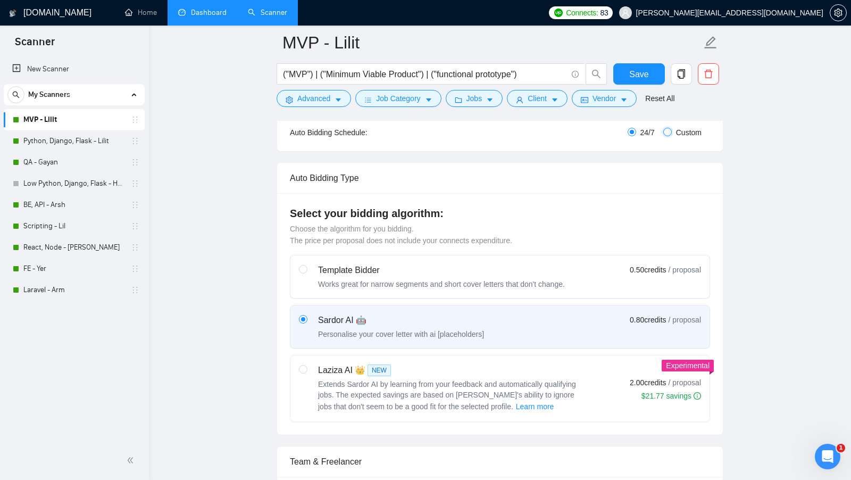
click at [667, 131] on input "Custom" at bounding box center [667, 132] width 9 height 9
radio input "true"
radio input "false"
checkbox input "true"
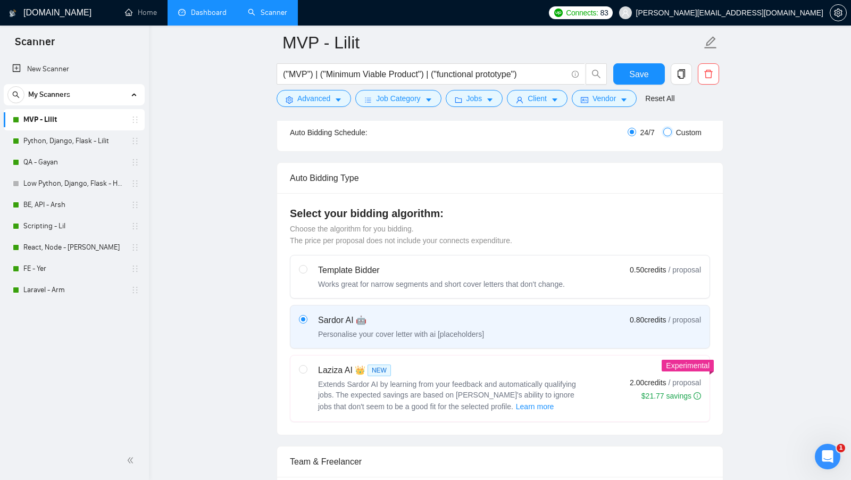
checkbox input "true"
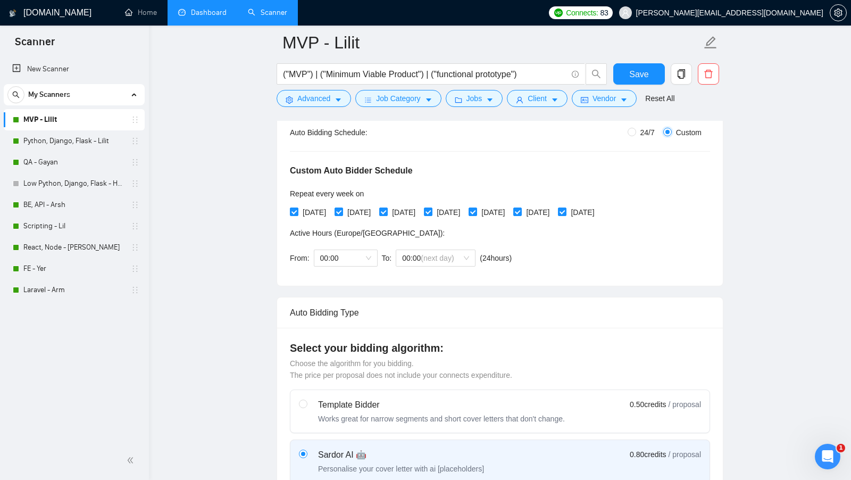
scroll to position [204, 0]
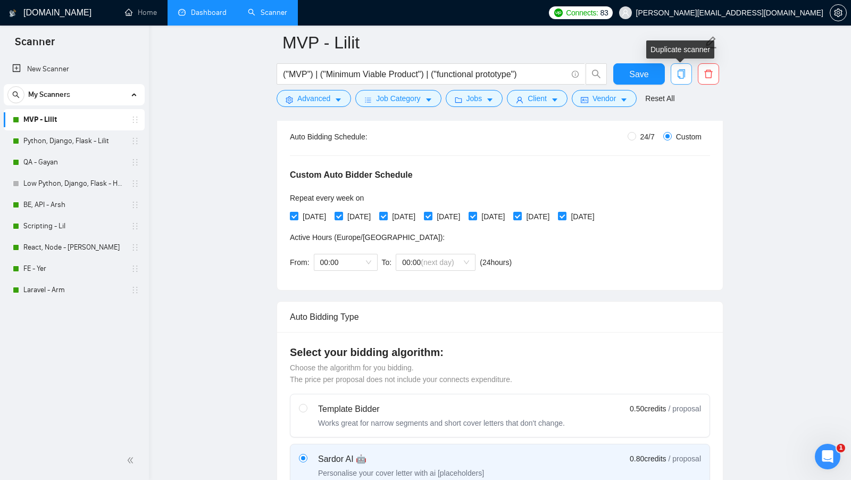
click at [682, 78] on icon "copy" at bounding box center [680, 74] width 7 height 10
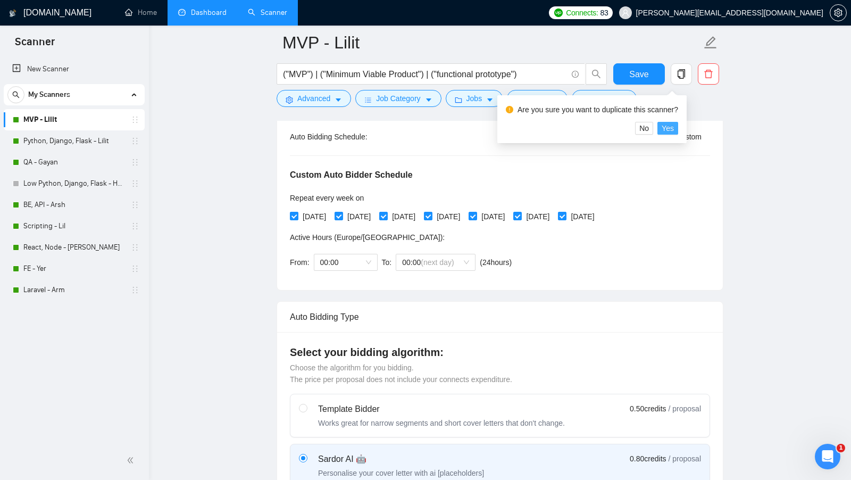
click at [674, 125] on span "Yes" at bounding box center [667, 128] width 12 height 12
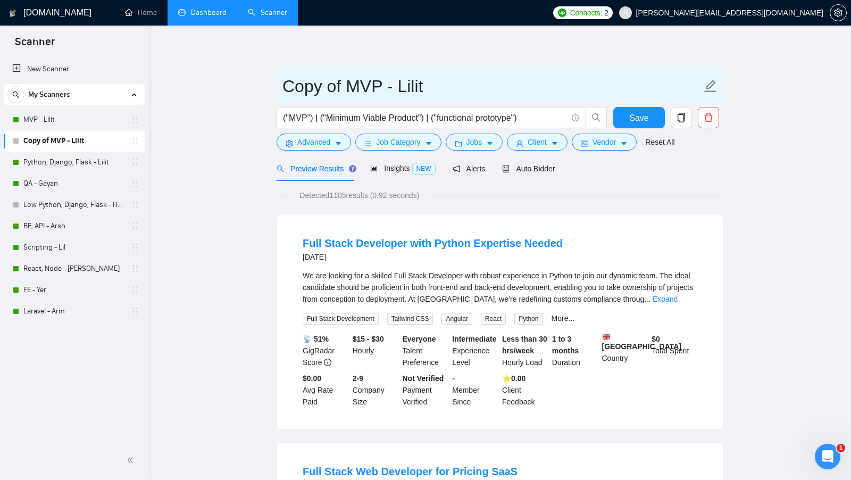
drag, startPoint x: 345, startPoint y: 90, endPoint x: 281, endPoint y: 88, distance: 63.8
click at [281, 88] on span "Copy of MVP - Lilit" at bounding box center [499, 85] width 447 height 33
type input "2.0 MVP - Lilit"
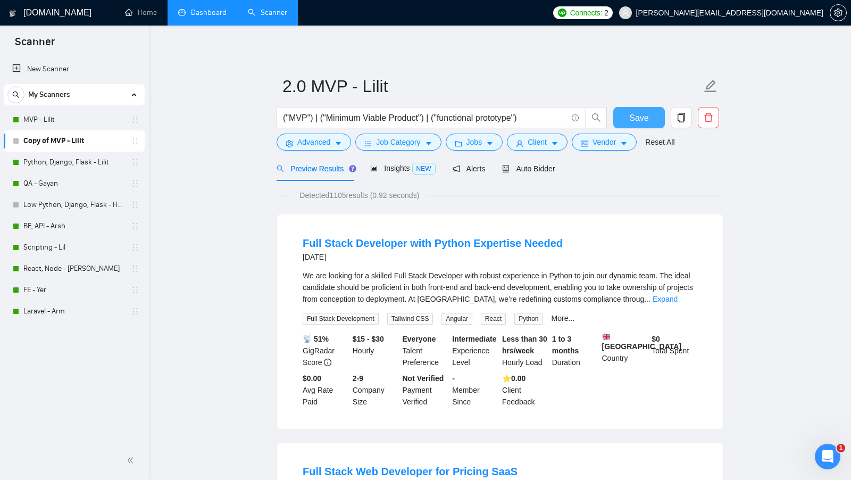
click at [627, 110] on button "Save" at bounding box center [639, 117] width 52 height 21
click at [203, 15] on link "Dashboard" at bounding box center [202, 12] width 48 height 9
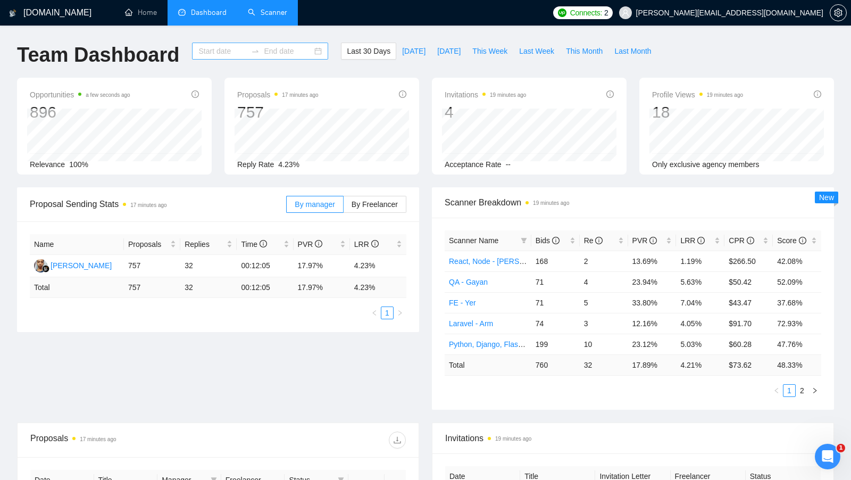
type input "2025-08-13"
type input "2025-09-12"
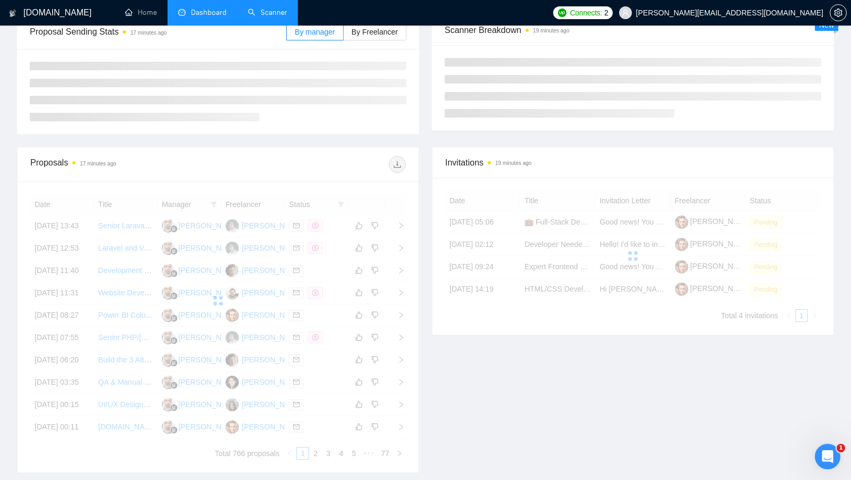
scroll to position [195, 0]
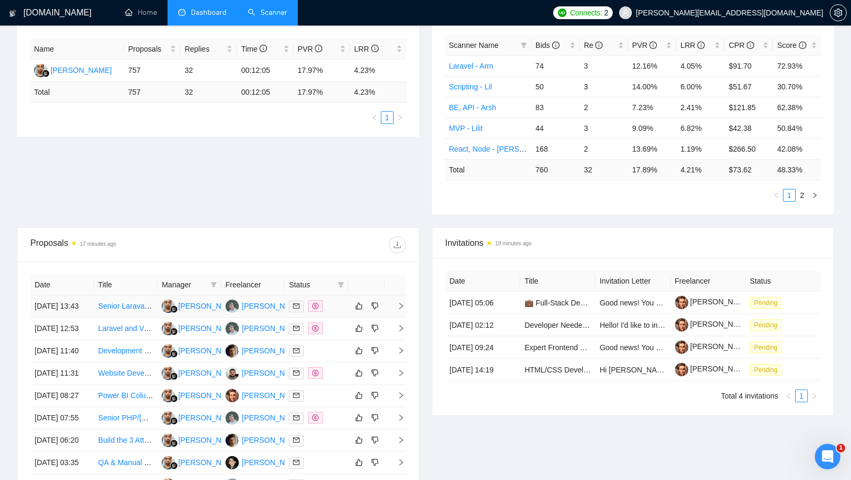
click at [342, 314] on td at bounding box center [316, 306] width 64 height 22
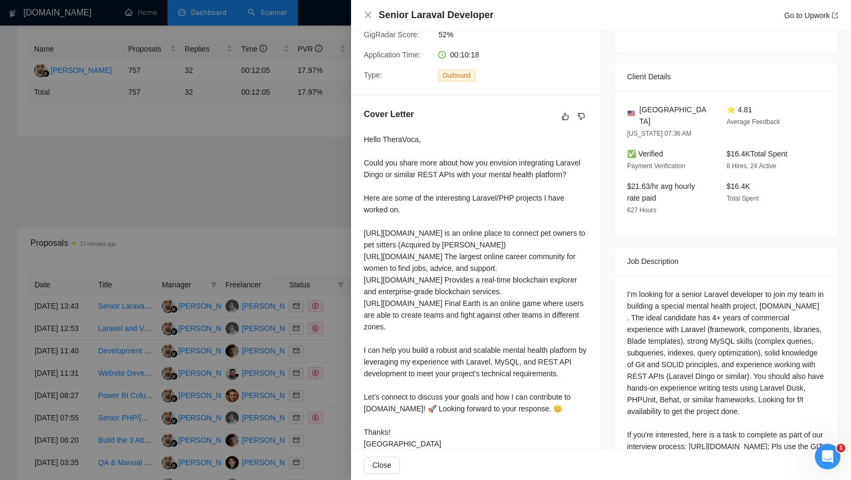
scroll to position [211, 0]
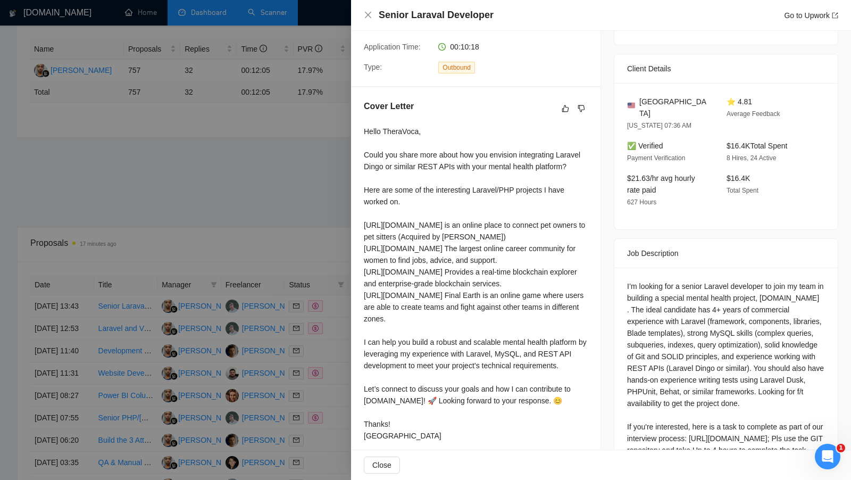
click at [407, 127] on div "Hello TheraVoca, Could you share more about how you envision integrating Larave…" at bounding box center [476, 283] width 224 height 316
click at [391, 125] on div "Hello TheraVoca, Could you share more about how you envision integrating Larave…" at bounding box center [476, 283] width 224 height 316
click at [432, 129] on div "Hello TheraVoca, Could you share more about how you envision integrating Larave…" at bounding box center [476, 283] width 224 height 316
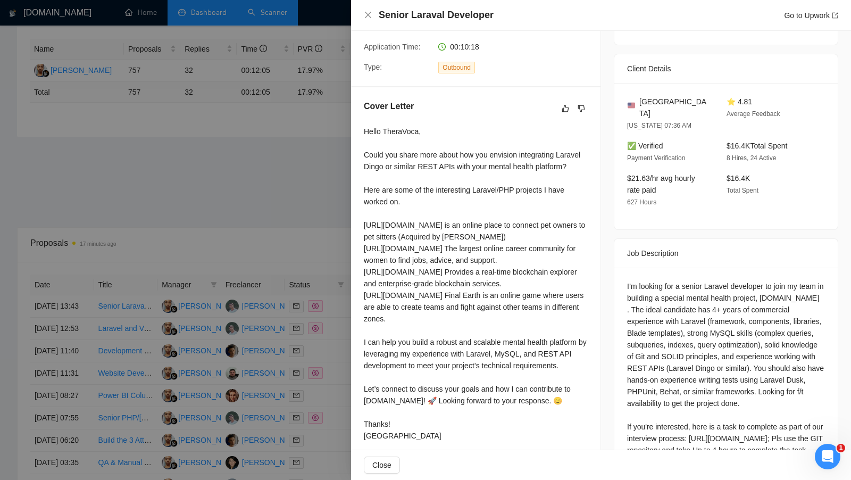
click at [377, 130] on div "Hello TheraVoca, Could you share more about how you envision integrating Larave…" at bounding box center [476, 283] width 224 height 316
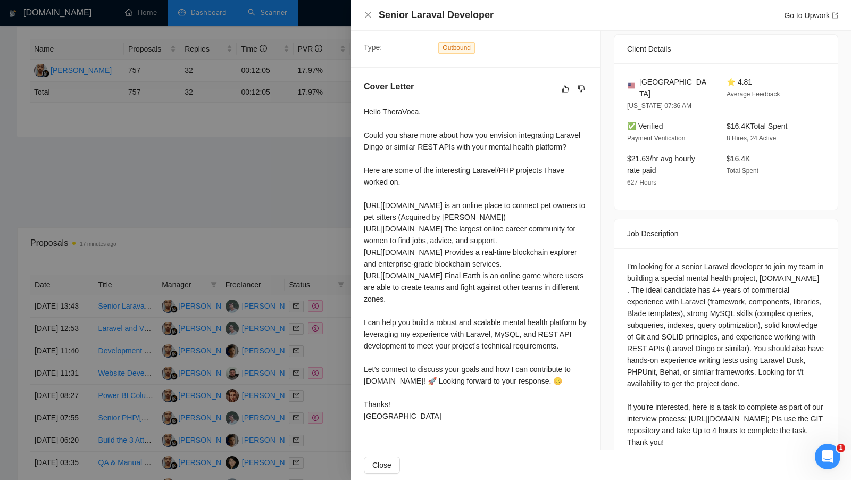
click at [363, 133] on div "Cover Letter Hello TheraVoca, Could you share more about how you envision integ…" at bounding box center [475, 253] width 249 height 371
click at [379, 115] on div "Hello TheraVoca, Could you share more about how you envision integrating Larave…" at bounding box center [476, 264] width 224 height 316
click at [393, 110] on div "Hello TheraVoca, Could you share more about how you envision integrating Larave…" at bounding box center [476, 264] width 224 height 316
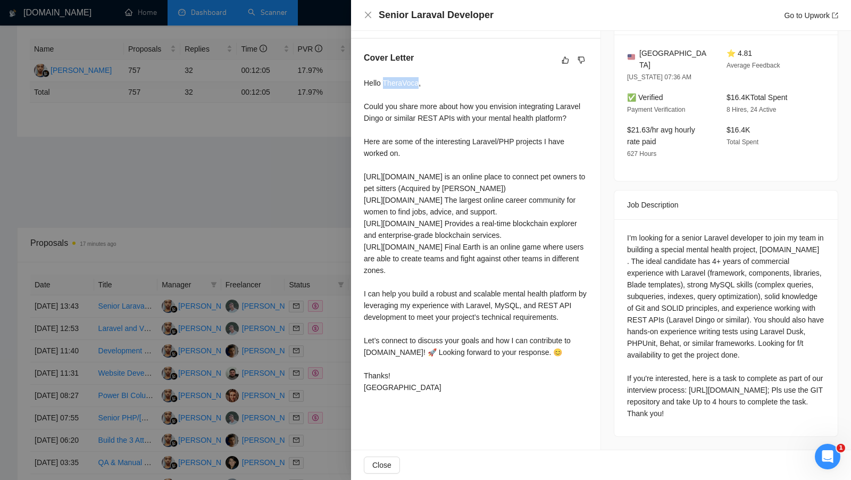
scroll to position [265, 0]
click at [461, 137] on div "Hello TheraVoca, Could you share more about how you envision integrating Larave…" at bounding box center [476, 235] width 224 height 316
drag, startPoint x: 363, startPoint y: 97, endPoint x: 554, endPoint y: 102, distance: 191.5
click at [554, 102] on div "Cover Letter Hello TheraVoca, Could you share more about how you envision integ…" at bounding box center [475, 224] width 249 height 371
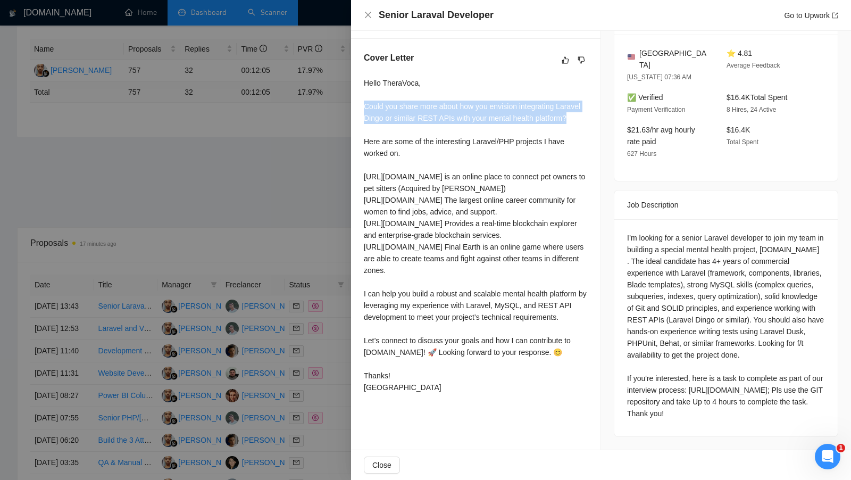
drag, startPoint x: 573, startPoint y: 111, endPoint x: 362, endPoint y: 99, distance: 211.9
click at [362, 99] on div "Cover Letter Hello TheraVoca, Could you share more about how you envision integ…" at bounding box center [475, 224] width 249 height 371
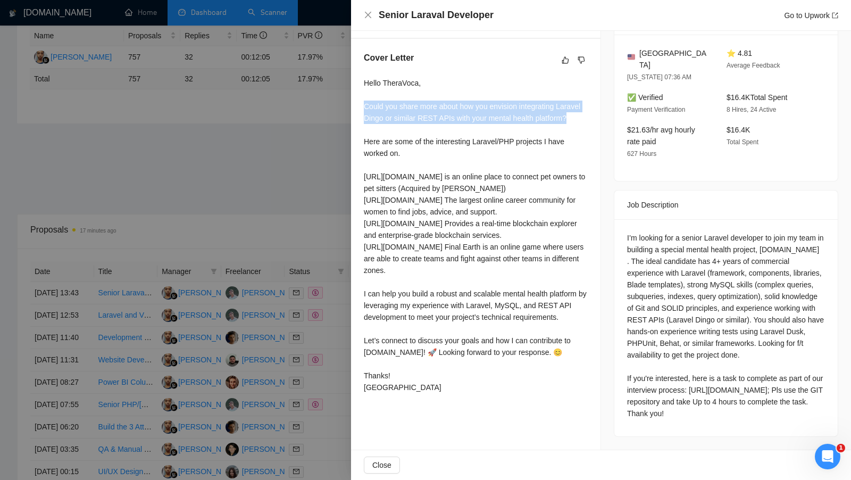
scroll to position [211, 0]
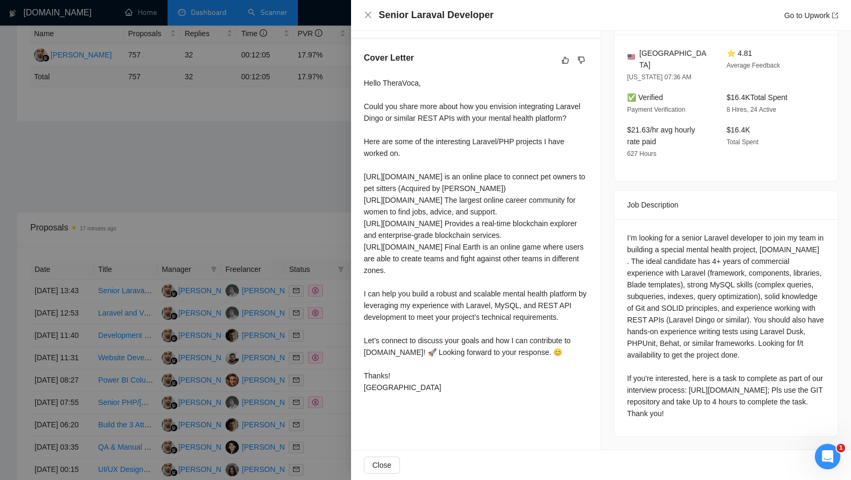
click at [699, 273] on div "I’m looking for a senior Laravel developer to join my team in building a specia…" at bounding box center [726, 325] width 198 height 187
click at [454, 77] on div "Hello TheraVoca, Could you share more about how you envision integrating Larave…" at bounding box center [476, 235] width 224 height 316
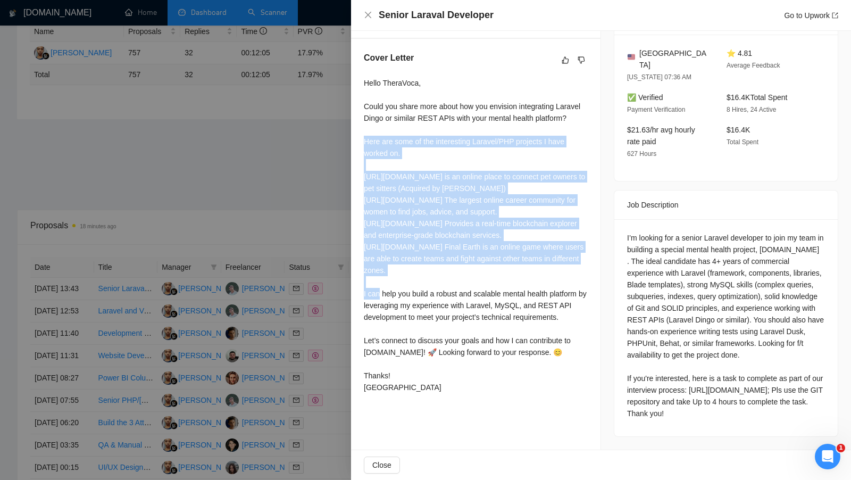
drag, startPoint x: 363, startPoint y: 107, endPoint x: 434, endPoint y: 233, distance: 144.9
click at [434, 233] on div "Cover Letter Hello TheraVoca, Could you share more about how you envision integ…" at bounding box center [475, 224] width 249 height 371
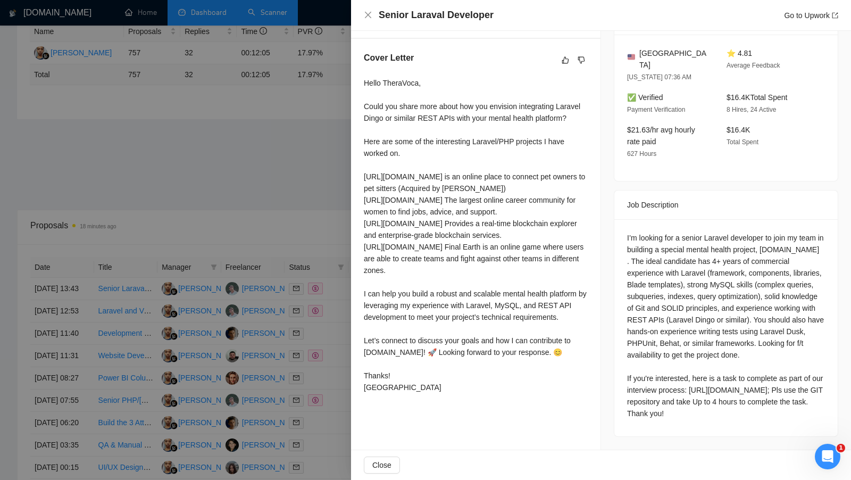
click at [433, 268] on div "Hello TheraVoca, Could you share more about how you envision integrating Larave…" at bounding box center [476, 235] width 224 height 316
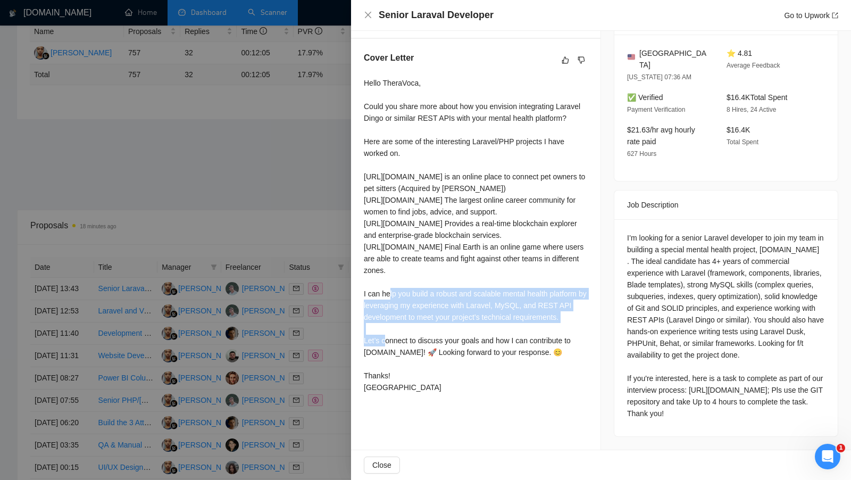
click at [433, 268] on div "Hello TheraVoca, Could you share more about how you envision integrating Larave…" at bounding box center [476, 235] width 224 height 316
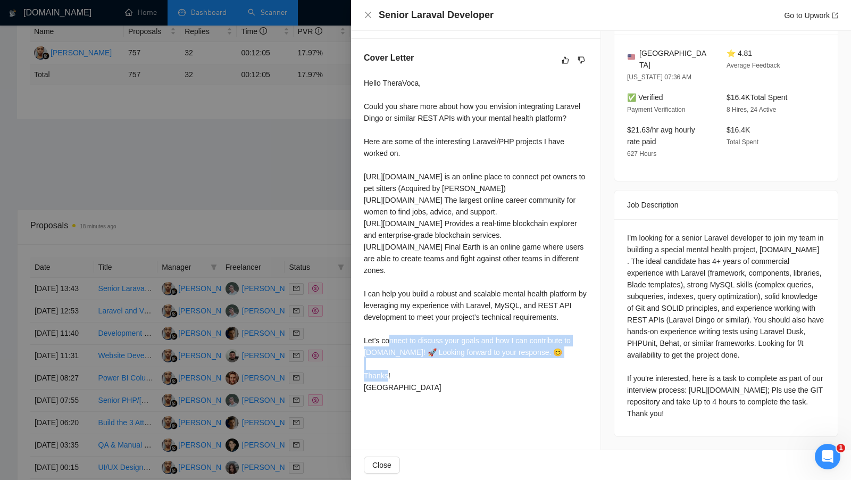
drag, startPoint x: 567, startPoint y: 320, endPoint x: 358, endPoint y: 305, distance: 209.0
click at [358, 305] on div "Cover Letter Hello TheraVoca, Could you share more about how you envision integ…" at bounding box center [475, 224] width 249 height 371
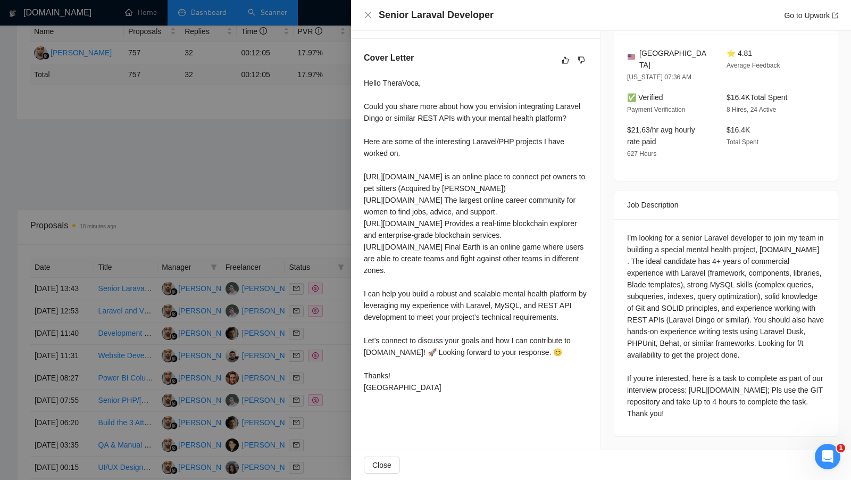
click at [440, 99] on div "Hello TheraVoca, Could you share more about how you envision integrating Larave…" at bounding box center [476, 235] width 224 height 316
click at [430, 347] on div "Hello TheraVoca, Could you share more about how you envision integrating Larave…" at bounding box center [476, 235] width 224 height 316
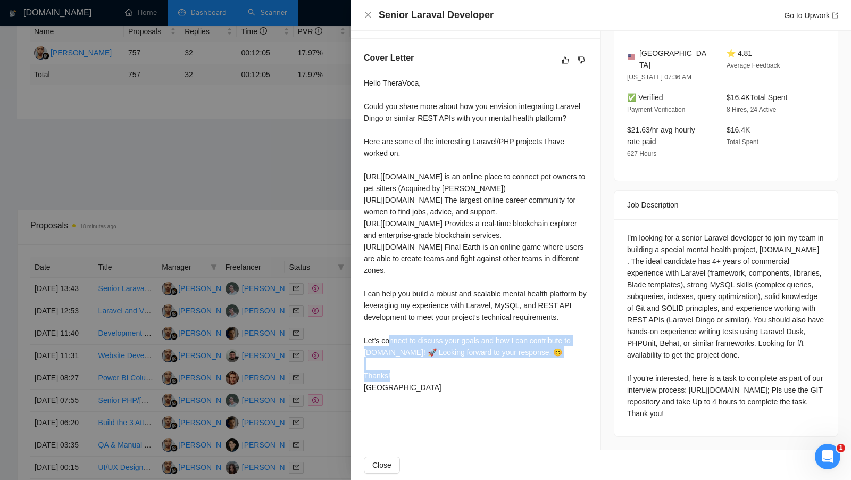
click at [430, 347] on div "Hello TheraVoca, Could you share more about how you envision integrating Larave…" at bounding box center [476, 235] width 224 height 316
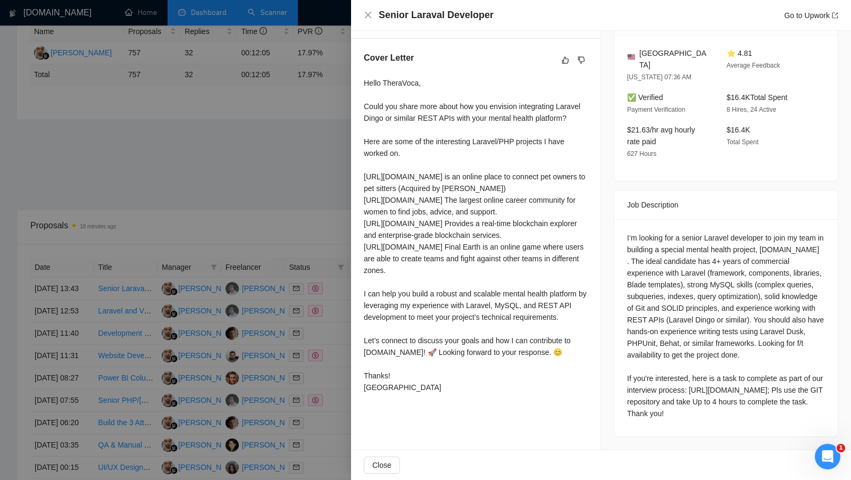
click at [288, 226] on div at bounding box center [425, 240] width 851 height 480
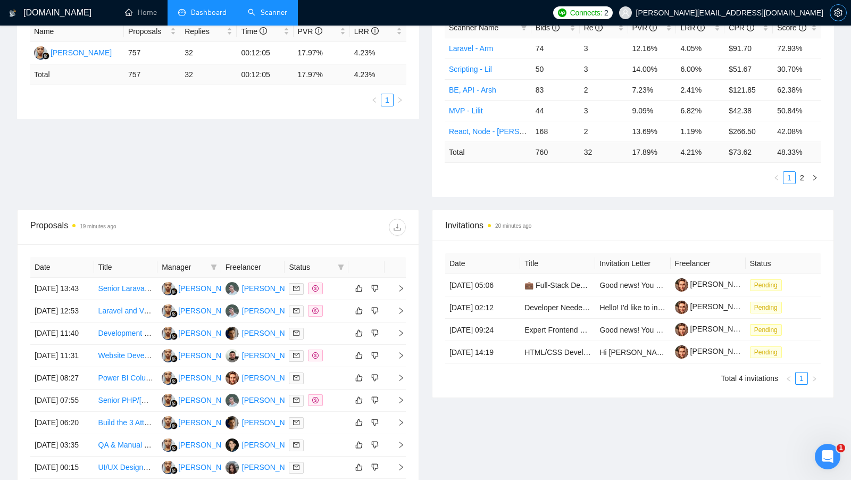
click at [837, 15] on icon "setting" at bounding box center [838, 13] width 9 height 9
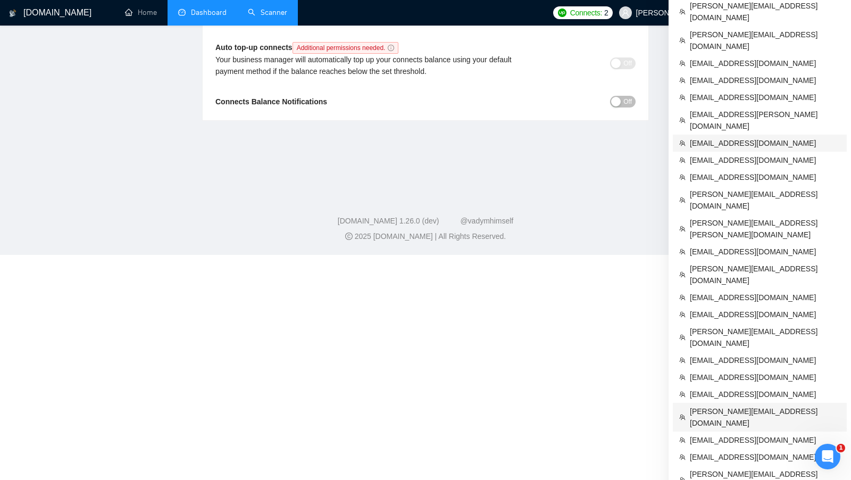
scroll to position [241, 0]
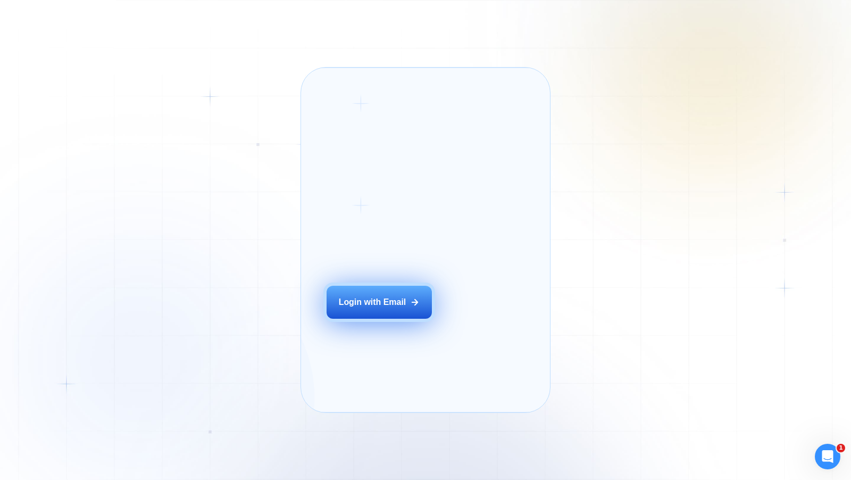
click at [361, 318] on button "Login with Email" at bounding box center [378, 301] width 105 height 33
